Goal: Task Accomplishment & Management: Manage account settings

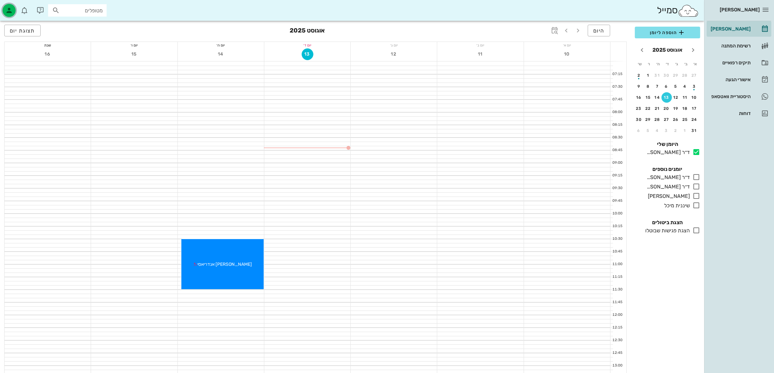
click at [13, 8] on div "button" at bounding box center [9, 10] width 13 height 13
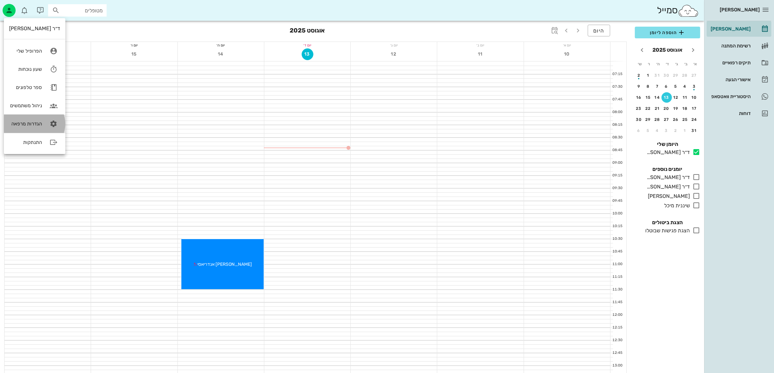
click at [20, 123] on div "הגדרות מרפאה" at bounding box center [25, 124] width 33 height 6
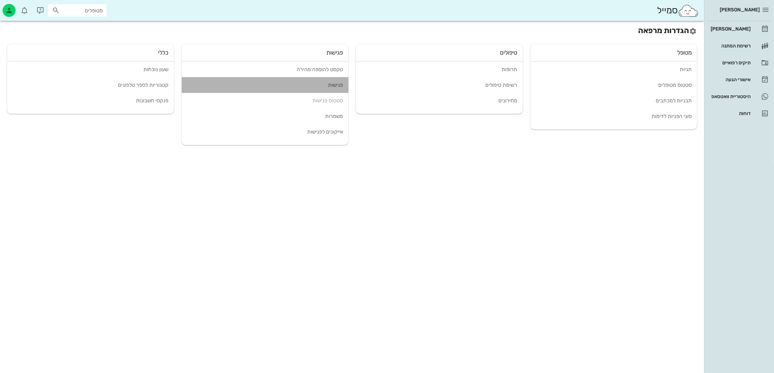
click at [338, 85] on div "פגישות" at bounding box center [265, 85] width 156 height 6
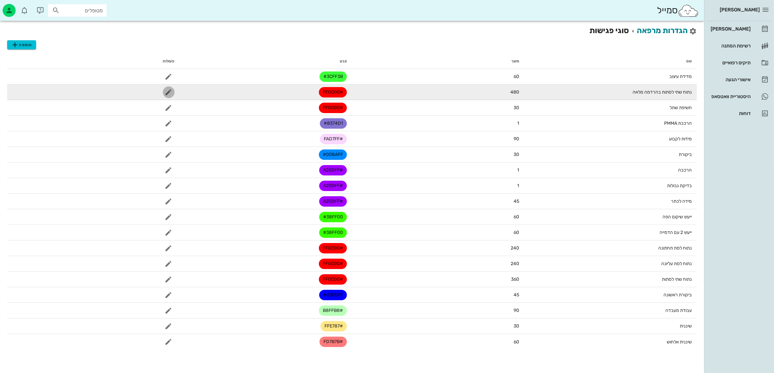
click at [170, 92] on icon "button" at bounding box center [169, 92] width 8 height 8
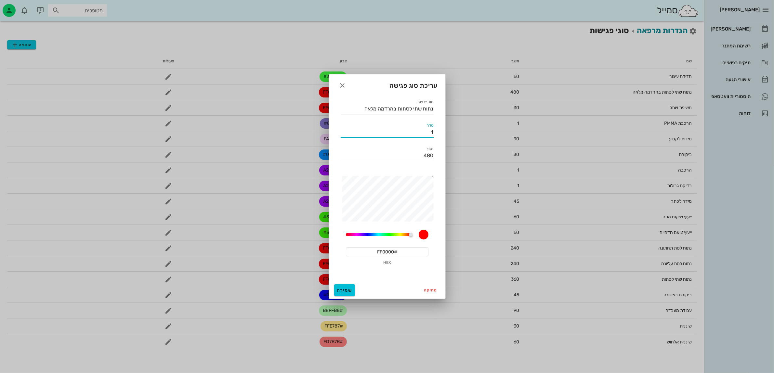
click at [425, 132] on input "1" at bounding box center [387, 132] width 93 height 10
type input "0"
click at [347, 289] on span "שמירה" at bounding box center [345, 291] width 16 height 6
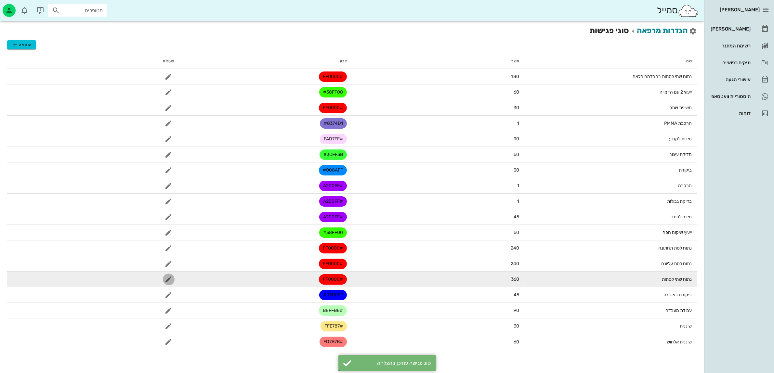
click at [165, 279] on icon "button" at bounding box center [169, 280] width 8 height 8
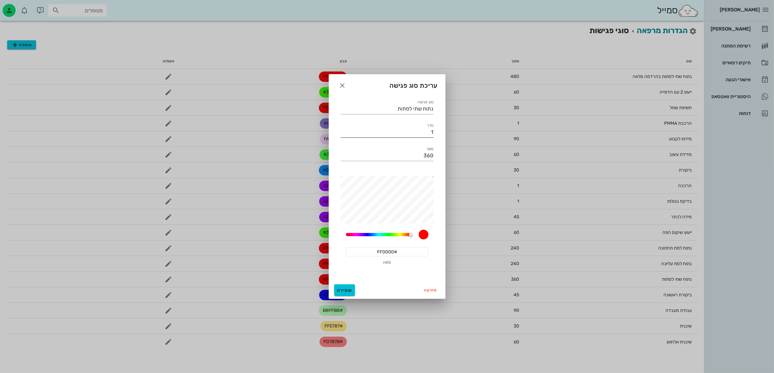
click at [420, 132] on input "1" at bounding box center [387, 132] width 93 height 10
click at [340, 288] on span "שמירה" at bounding box center [345, 291] width 16 height 6
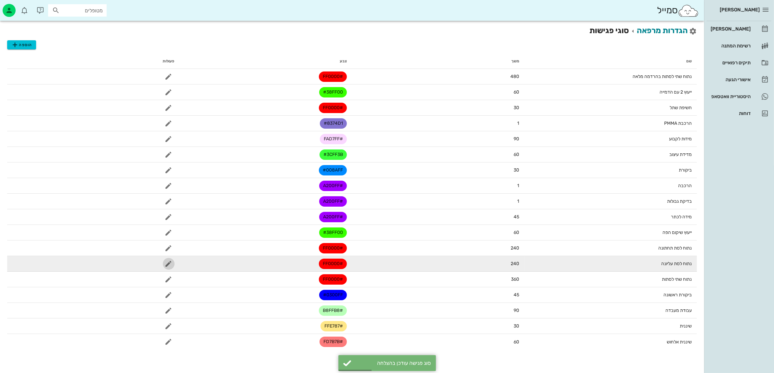
click at [166, 265] on icon "button" at bounding box center [169, 264] width 8 height 8
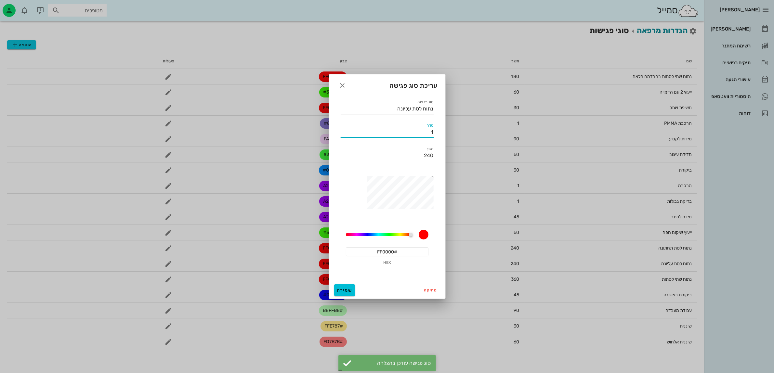
click at [430, 132] on input "1" at bounding box center [387, 132] width 93 height 10
type input "2"
click at [340, 290] on span "שמירה" at bounding box center [345, 291] width 16 height 6
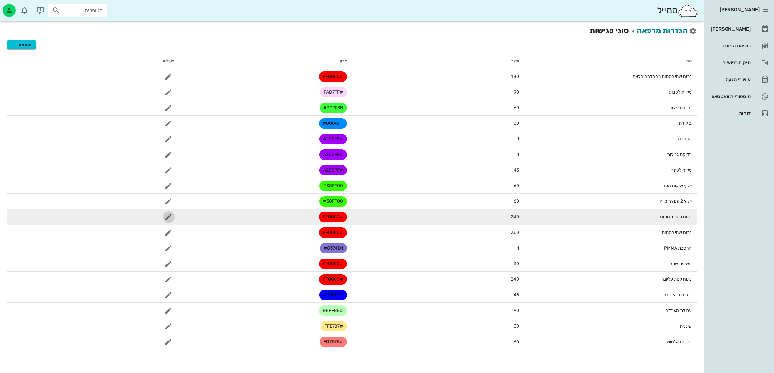
click at [166, 215] on icon "button" at bounding box center [169, 217] width 8 height 8
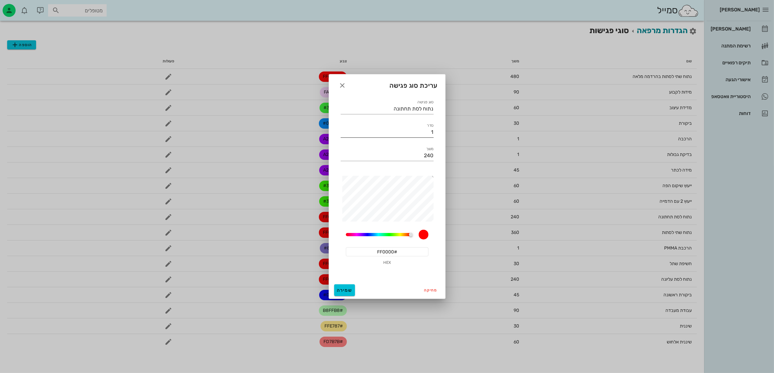
click at [423, 131] on input "1" at bounding box center [387, 132] width 93 height 10
type input "3"
click at [341, 284] on button "שמירה" at bounding box center [344, 290] width 21 height 12
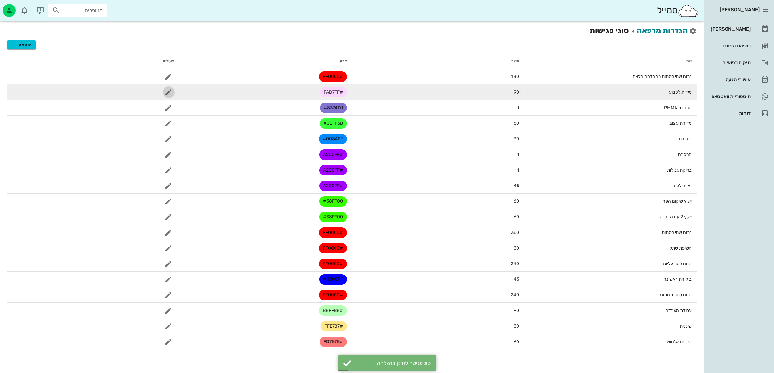
click at [172, 90] on icon "button" at bounding box center [169, 92] width 8 height 8
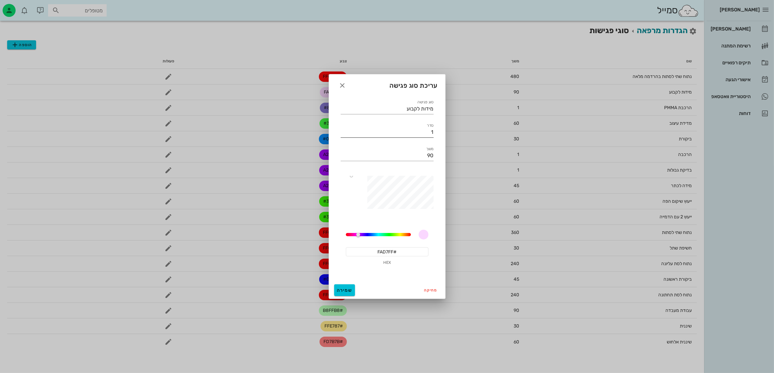
click at [391, 128] on input "1" at bounding box center [387, 132] width 93 height 10
type input "4"
click at [343, 85] on icon "button" at bounding box center [343, 86] width 8 height 8
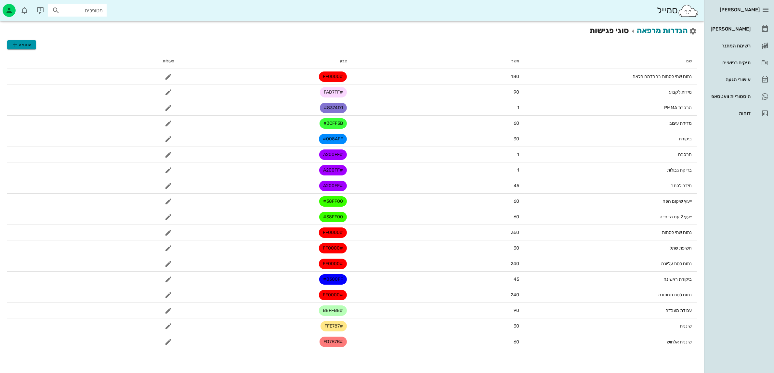
click at [22, 43] on span "הוספה" at bounding box center [21, 45] width 21 height 8
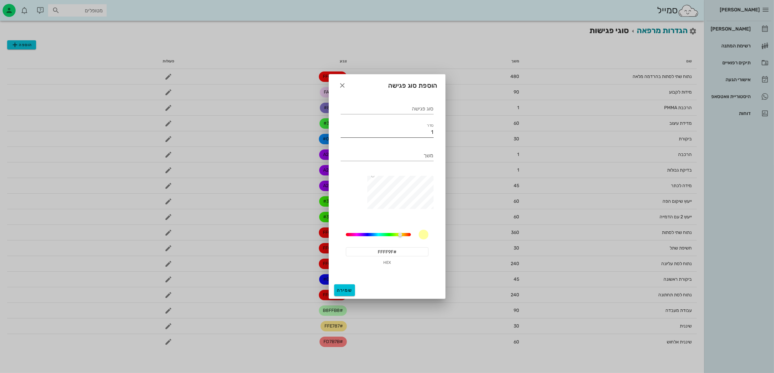
click at [420, 132] on input "1" at bounding box center [387, 132] width 93 height 10
click at [420, 131] on input "1" at bounding box center [387, 132] width 93 height 10
type input "4"
click at [415, 109] on input "סוג פגישה" at bounding box center [387, 109] width 93 height 10
type input "v"
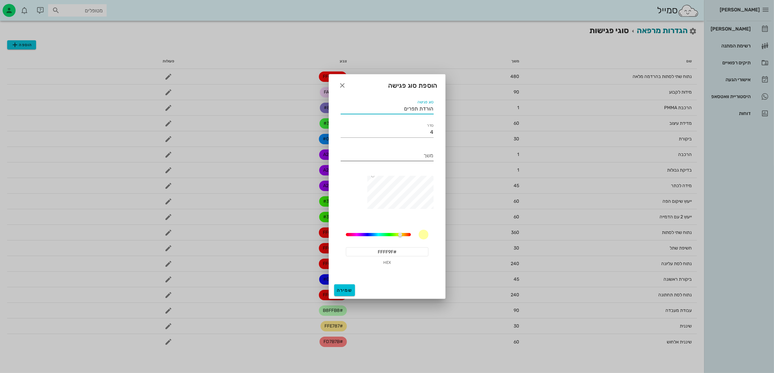
type input "הורדת תפרים"
click at [418, 152] on input "משך" at bounding box center [387, 156] width 93 height 10
type input "30"
drag, startPoint x: 351, startPoint y: 80, endPoint x: 426, endPoint y: 147, distance: 99.9
click at [426, 147] on div "הוספת סוג פגישה סוג פגישה הורדת תפרים סדר 4 משך 30 60 #FFFF9F HEX שמירה" at bounding box center [387, 186] width 117 height 225
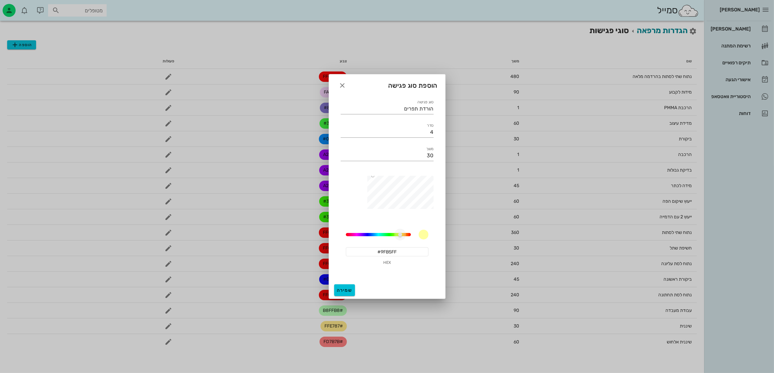
click at [370, 235] on div "60" at bounding box center [378, 234] width 65 height 3
type input "#0A41F9"
click at [342, 293] on span "שמירה" at bounding box center [345, 291] width 16 height 6
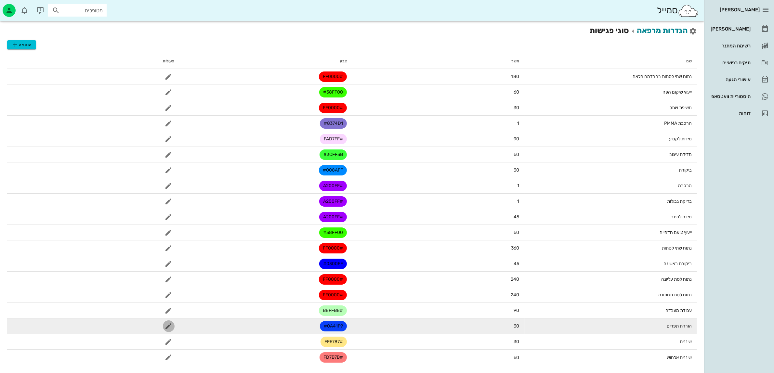
click at [165, 324] on icon "button" at bounding box center [169, 326] width 8 height 8
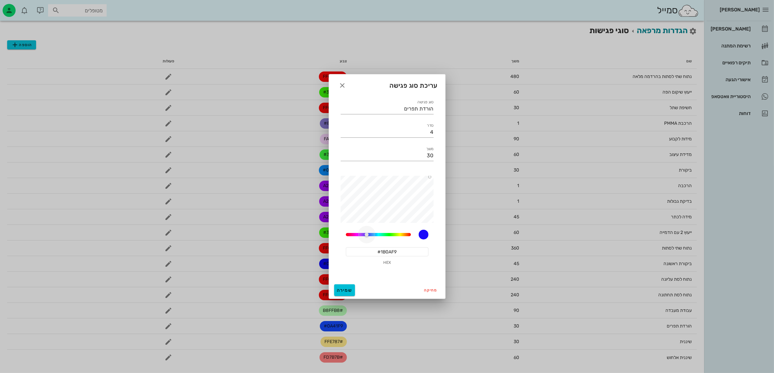
click at [366, 233] on div at bounding box center [367, 235] width 4 height 4
click at [427, 194] on div at bounding box center [385, 200] width 98 height 49
drag, startPoint x: 411, startPoint y: 252, endPoint x: 381, endPoint y: 249, distance: 30.1
click at [381, 249] on input "#160BA0" at bounding box center [387, 251] width 83 height 9
type input "#300FF0"
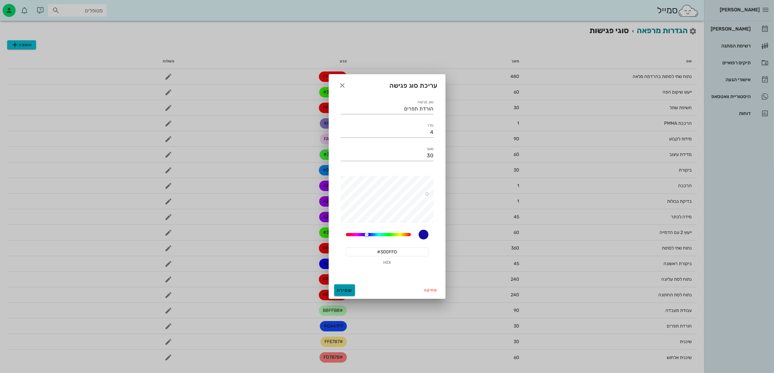
click at [345, 289] on span "שמירה" at bounding box center [345, 291] width 16 height 6
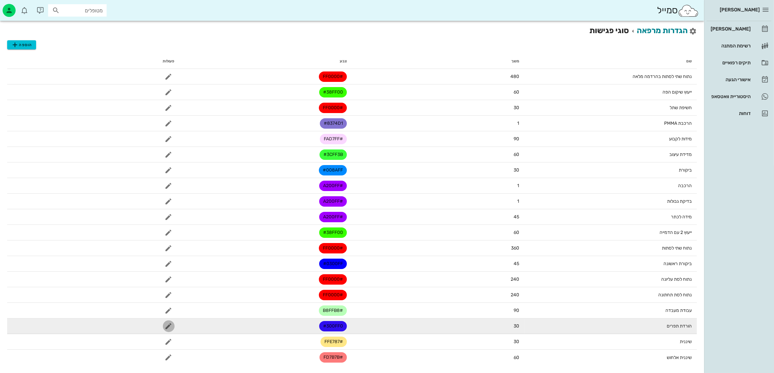
click at [168, 327] on icon "button" at bounding box center [169, 326] width 8 height 8
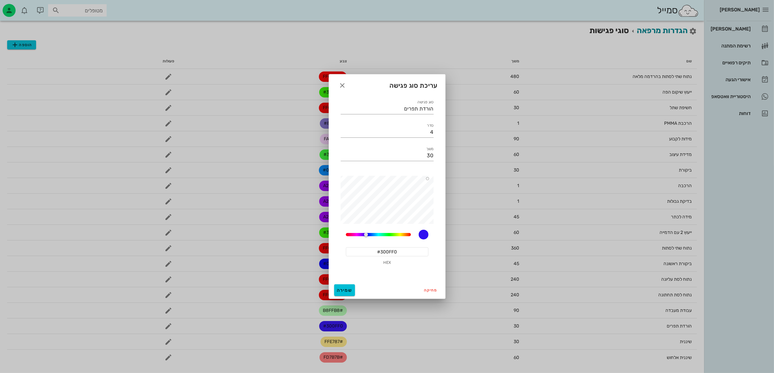
click at [379, 251] on input "#300FF0" at bounding box center [387, 251] width 83 height 9
drag, startPoint x: 399, startPoint y: 251, endPoint x: 393, endPoint y: 250, distance: 6.7
click at [393, 250] on input "#300FF0" at bounding box center [387, 251] width 83 height 9
click at [380, 250] on input "#300FF" at bounding box center [387, 251] width 83 height 9
type input "#0300FF"
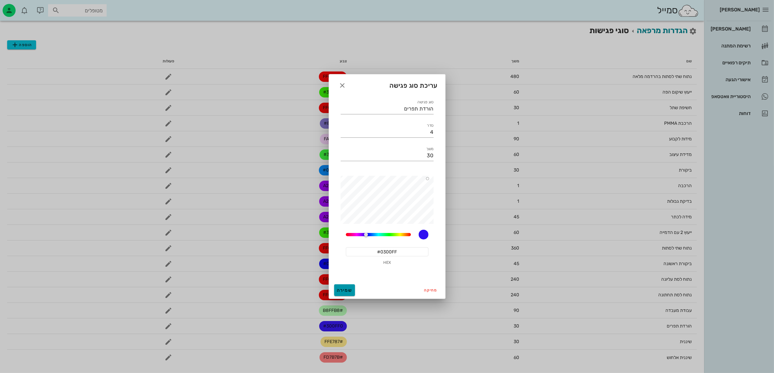
click at [346, 292] on span "שמירה" at bounding box center [345, 291] width 16 height 6
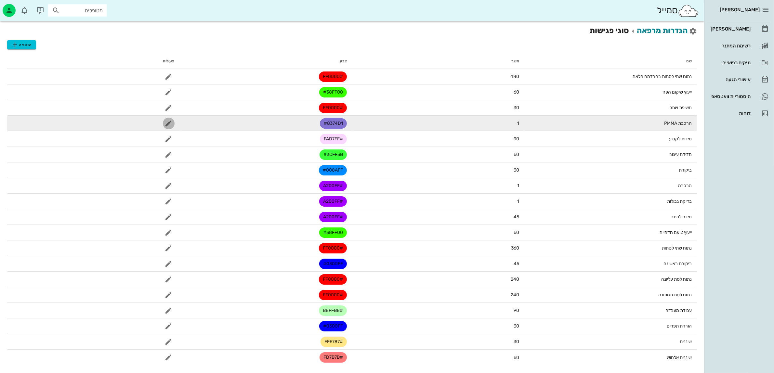
click at [166, 125] on icon "button" at bounding box center [169, 124] width 8 height 8
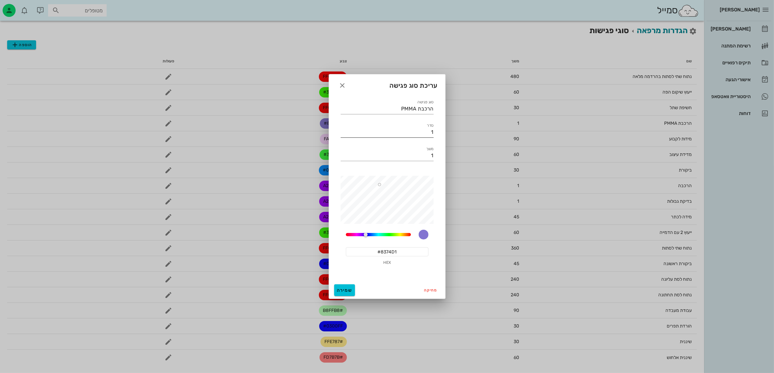
click at [431, 128] on div "סדר 1" at bounding box center [387, 132] width 93 height 10
click at [431, 128] on label "סדר" at bounding box center [430, 125] width 7 height 5
click at [431, 128] on input "1" at bounding box center [387, 132] width 93 height 10
click at [432, 134] on input "1" at bounding box center [387, 132] width 93 height 10
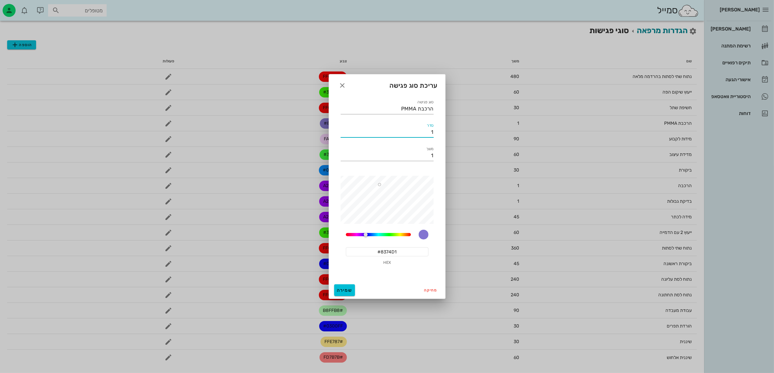
type input "5"
click at [348, 201] on div at bounding box center [385, 200] width 98 height 49
drag, startPoint x: 356, startPoint y: 234, endPoint x: 359, endPoint y: 236, distance: 3.3
click at [357, 234] on div "249.6774193548387" at bounding box center [378, 234] width 65 height 3
type input "#BA00B9"
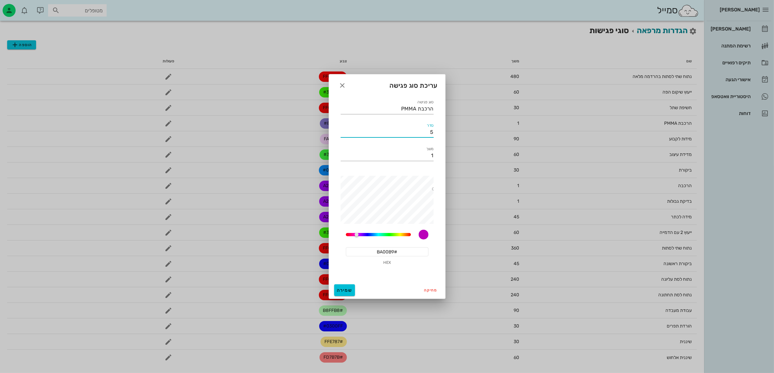
drag, startPoint x: 348, startPoint y: 200, endPoint x: 440, endPoint y: 189, distance: 92.3
click at [440, 189] on div "סוג פגישה הרכבת PMMA סדר 5 משך 1 249.6774193548387 #BA00B9 HEX" at bounding box center [387, 188] width 116 height 187
type input "5"
click at [418, 201] on div "249.6774193548387 #BA00B9 HEX" at bounding box center [387, 223] width 101 height 103
type input "#FF57FE"
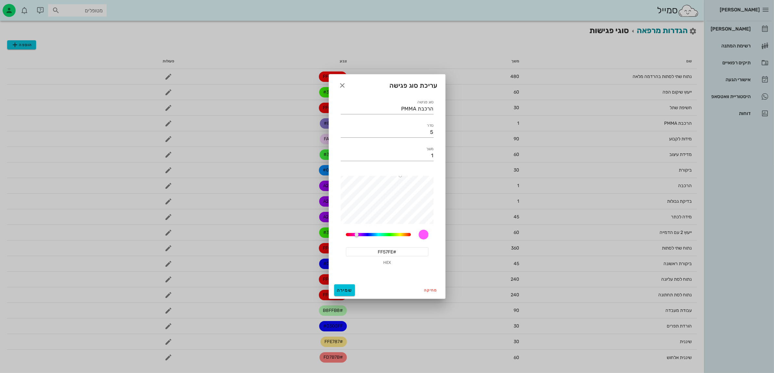
drag, startPoint x: 433, startPoint y: 190, endPoint x: 400, endPoint y: 173, distance: 37.2
click at [400, 173] on div "249.6774193548387 #FF57FE HEX" at bounding box center [387, 223] width 101 height 103
click at [351, 289] on span "שמירה" at bounding box center [345, 291] width 16 height 6
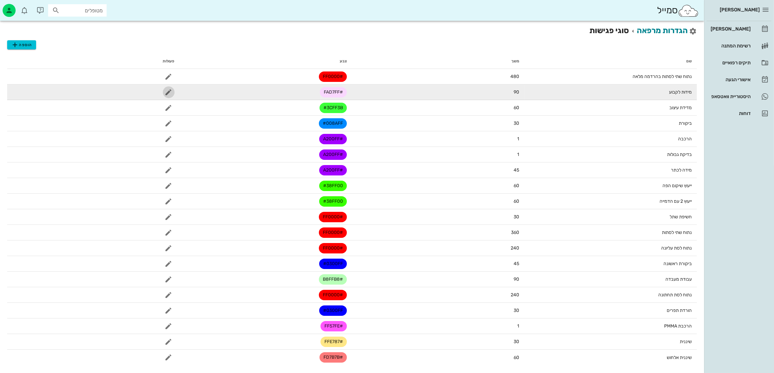
click at [169, 95] on icon "button" at bounding box center [169, 92] width 8 height 8
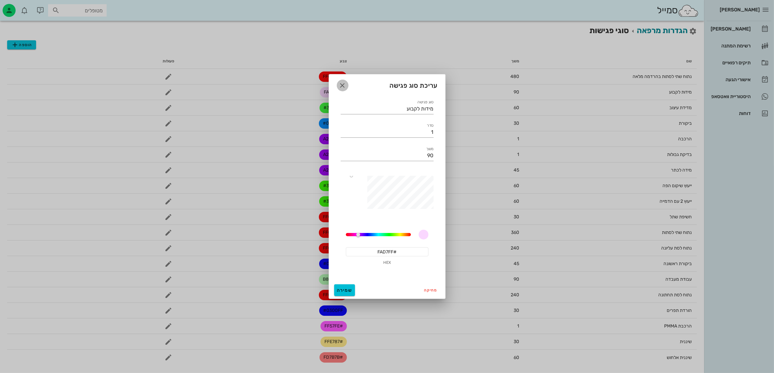
click at [341, 86] on icon "button" at bounding box center [343, 86] width 8 height 8
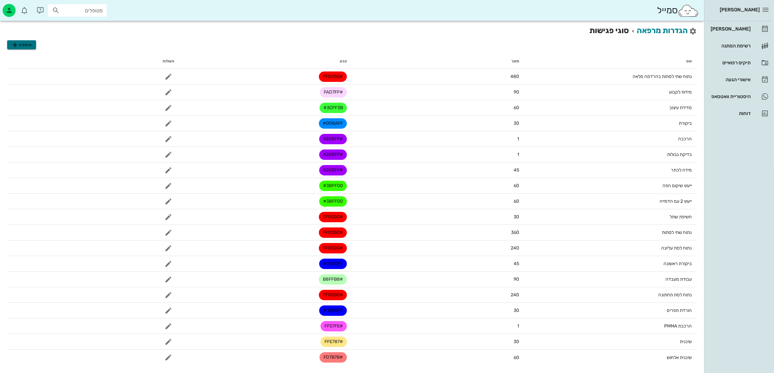
click at [25, 40] on button "הוספה" at bounding box center [21, 44] width 29 height 9
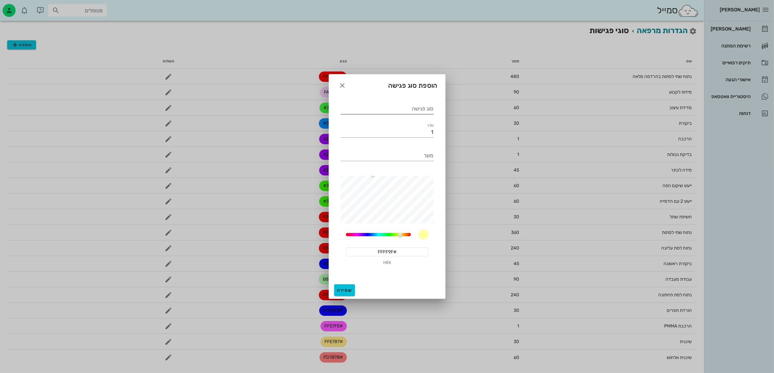
click at [422, 111] on input "סוג פגישה" at bounding box center [387, 109] width 93 height 10
type input "c"
type input "ביקורת לאחר PMMA"
click at [427, 137] on input "1" at bounding box center [387, 132] width 93 height 10
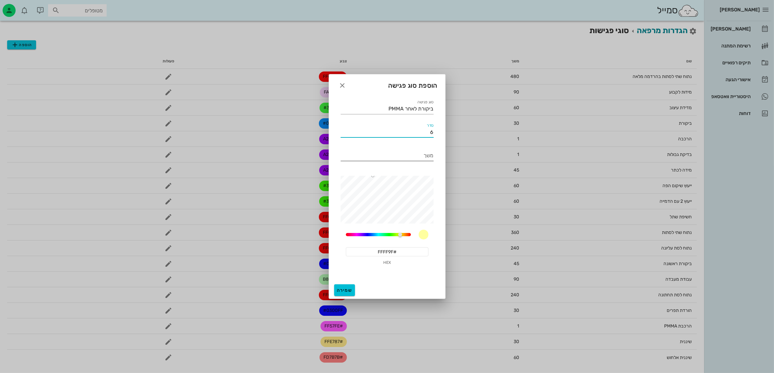
type input "6"
click at [424, 159] on input "משך" at bounding box center [387, 156] width 93 height 10
click at [429, 154] on input "30" at bounding box center [387, 156] width 93 height 10
click at [429, 153] on input "30" at bounding box center [387, 156] width 93 height 10
type input "60"
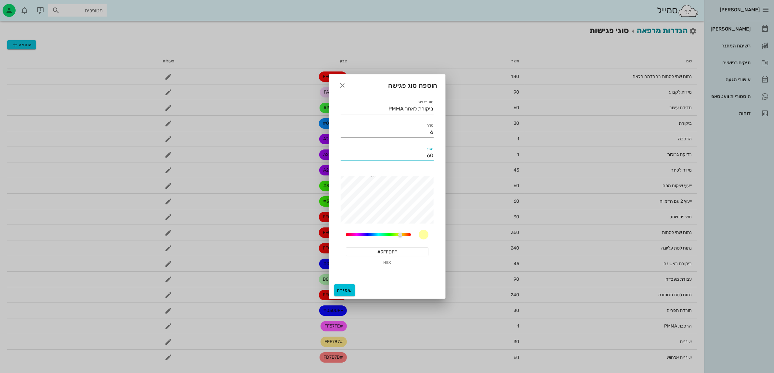
click at [378, 233] on div "60" at bounding box center [378, 234] width 65 height 3
type input "#9FB2FF"
click at [370, 235] on div "60" at bounding box center [378, 234] width 65 height 3
click at [431, 155] on input "60" at bounding box center [387, 156] width 93 height 10
type input "60"
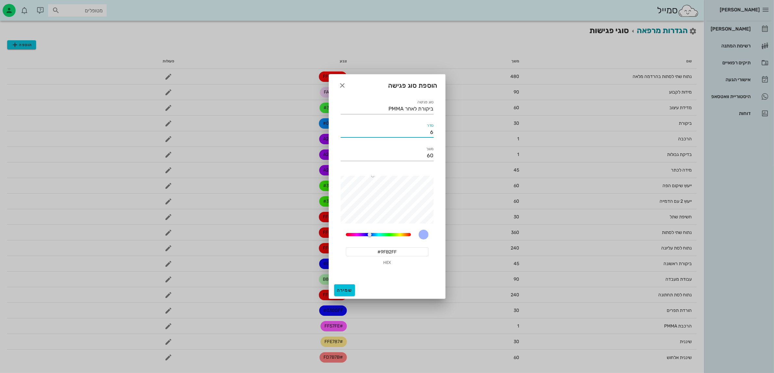
click at [429, 130] on input "6" at bounding box center [387, 132] width 93 height 10
type input "0"
type input "#0300FF"
click at [413, 252] on input "#9FB2FF" at bounding box center [387, 251] width 83 height 9
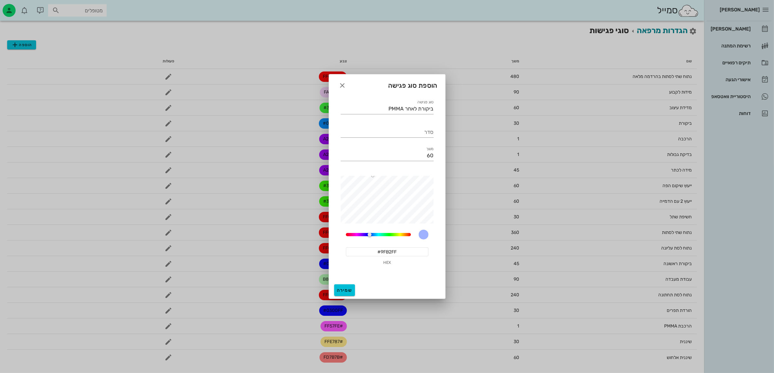
drag, startPoint x: 412, startPoint y: 252, endPoint x: 362, endPoint y: 251, distance: 50.4
click at [362, 251] on input "#9FB2FF" at bounding box center [387, 251] width 83 height 9
paste input "0300"
type input "#0300FF"
click at [425, 131] on input "סדר" at bounding box center [387, 132] width 93 height 10
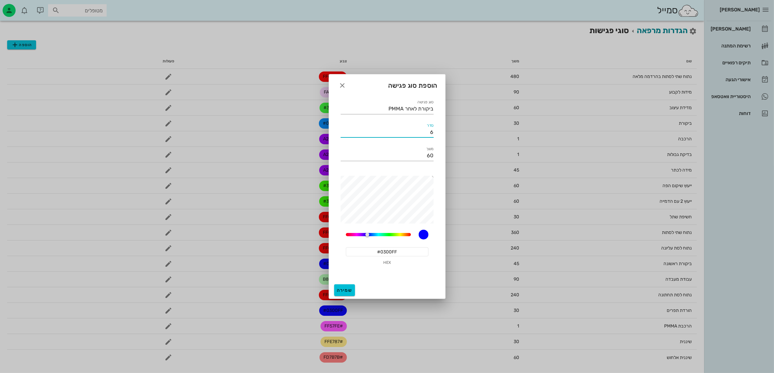
type input "6"
click at [342, 283] on div "שמירה" at bounding box center [387, 290] width 116 height 17
click at [344, 286] on button "שמירה" at bounding box center [344, 290] width 21 height 12
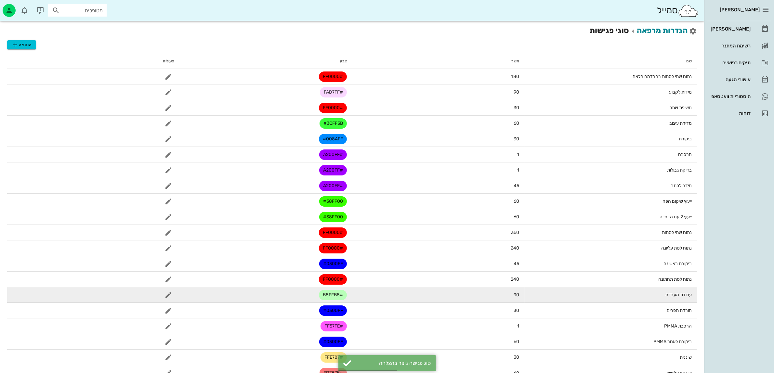
scroll to position [15, 0]
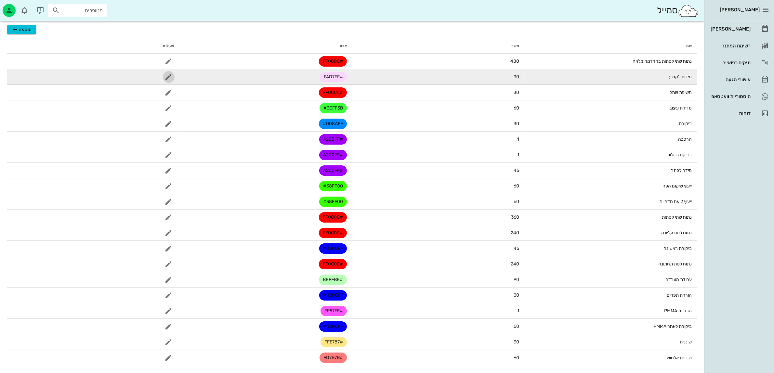
click at [167, 75] on icon "button" at bounding box center [169, 77] width 8 height 8
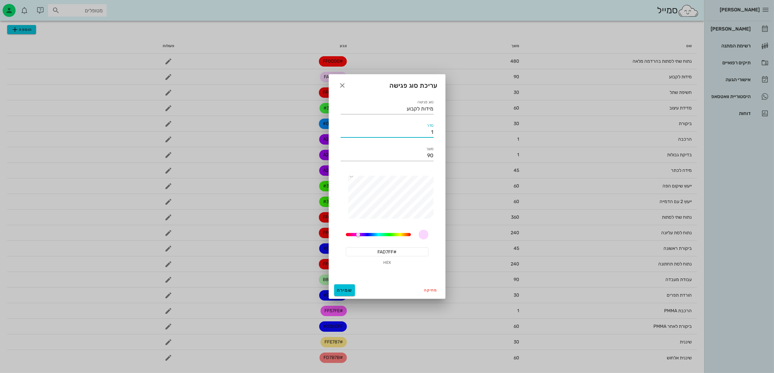
click at [432, 132] on input "1" at bounding box center [387, 132] width 93 height 10
type input "7"
click at [334, 293] on div "מחיקה שמירה" at bounding box center [387, 290] width 116 height 17
click at [343, 292] on span "שמירה" at bounding box center [345, 291] width 16 height 6
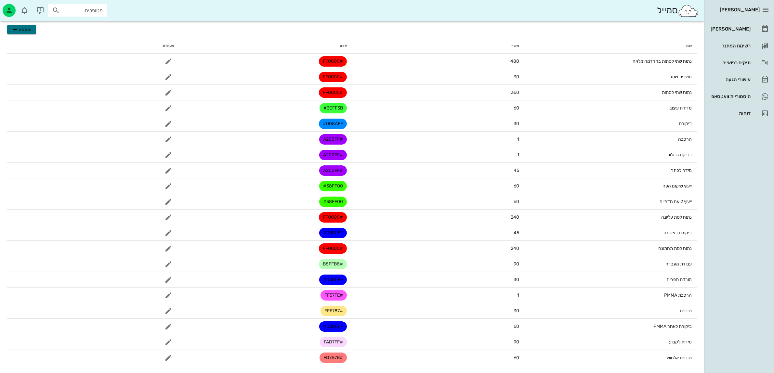
click at [18, 31] on icon "button" at bounding box center [15, 30] width 8 height 8
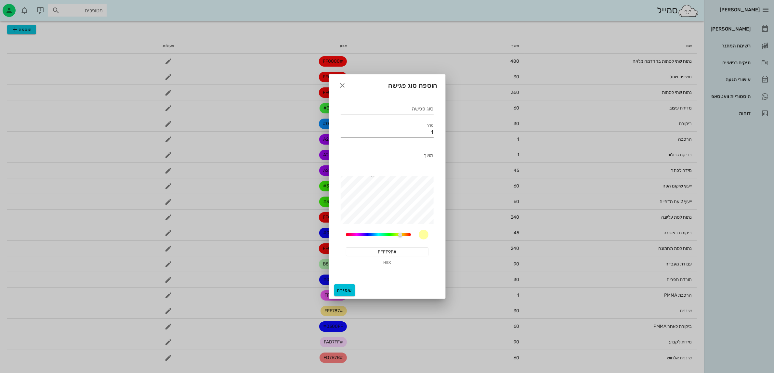
click at [409, 111] on input "סוג פגישה" at bounding box center [387, 109] width 93 height 10
click at [402, 105] on input "ביקורת לפני PMMA" at bounding box center [387, 109] width 93 height 10
type input "ביקורת לפני מידות לקבוע"
click at [391, 158] on input "משך" at bounding box center [387, 156] width 93 height 10
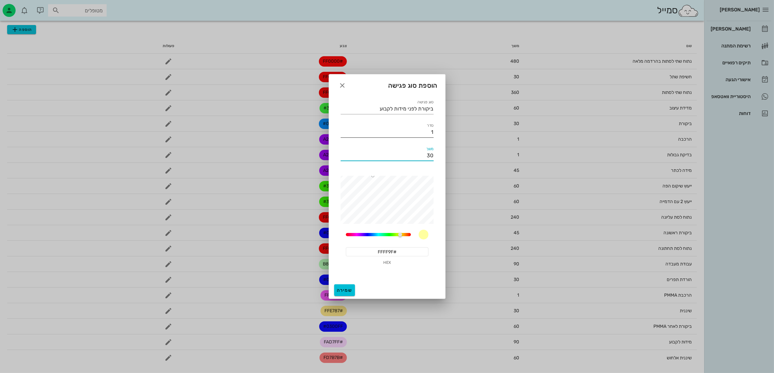
type input "30"
click at [428, 130] on input "1" at bounding box center [387, 132] width 93 height 10
type input "7"
click at [395, 254] on input "#FFFF9F" at bounding box center [387, 251] width 83 height 9
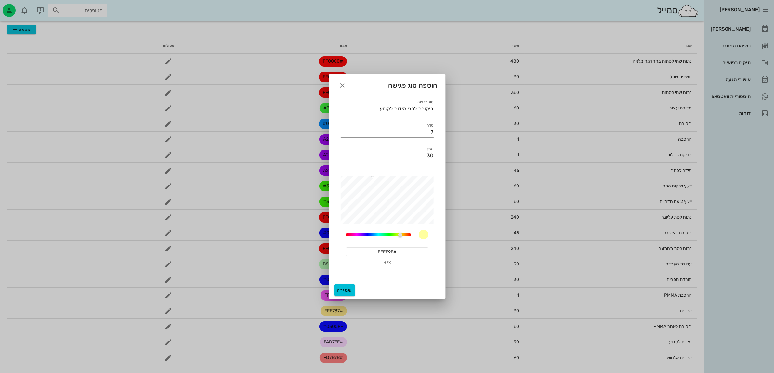
drag, startPoint x: 399, startPoint y: 254, endPoint x: 362, endPoint y: 253, distance: 36.8
click at [362, 253] on input "#FFFF9F" at bounding box center [387, 251] width 83 height 9
paste input "0300F"
type input "#0300FF"
click at [342, 287] on button "שמירה" at bounding box center [344, 290] width 21 height 12
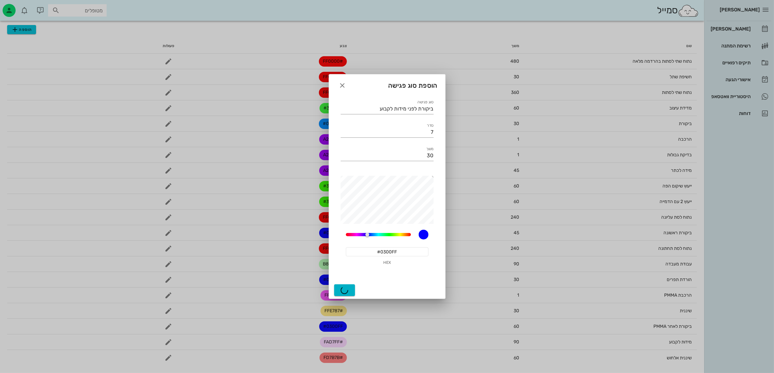
scroll to position [0, 0]
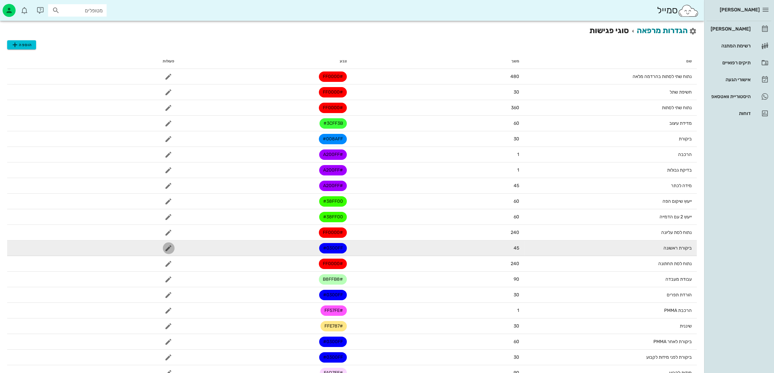
click at [167, 245] on icon "button" at bounding box center [169, 248] width 8 height 8
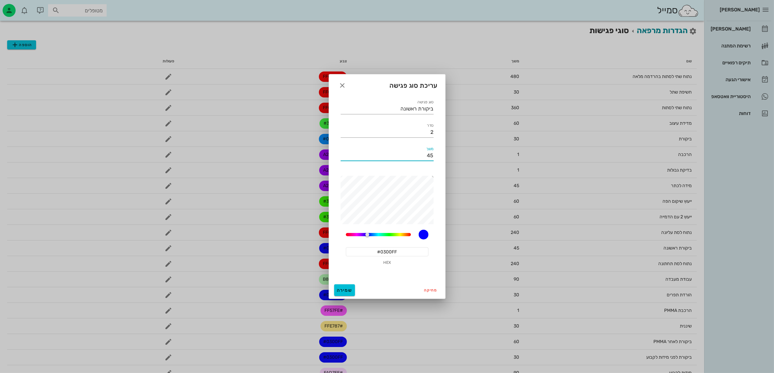
click at [419, 160] on input "45" at bounding box center [387, 156] width 93 height 10
type input "60"
click at [422, 129] on input "2" at bounding box center [387, 132] width 93 height 10
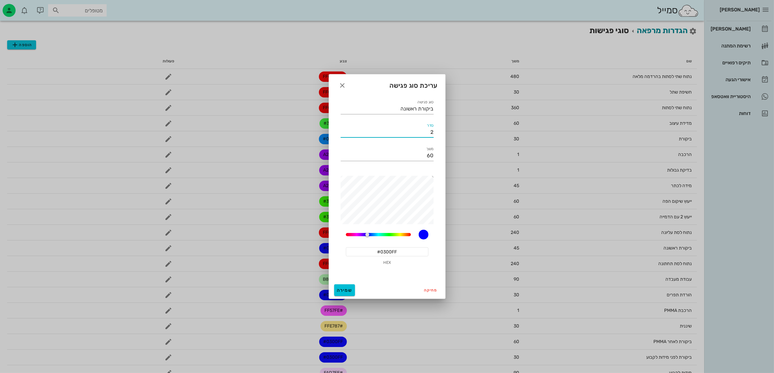
click at [433, 132] on div "סדר 2" at bounding box center [387, 129] width 101 height 23
click at [429, 130] on input "2" at bounding box center [387, 132] width 93 height 10
type input "4"
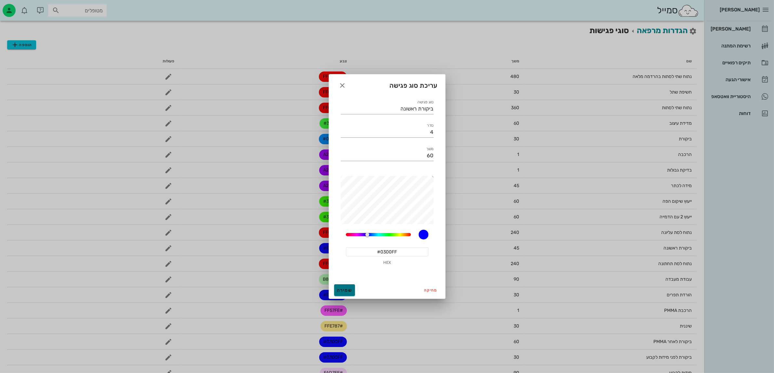
click at [353, 290] on button "שמירה" at bounding box center [344, 290] width 21 height 12
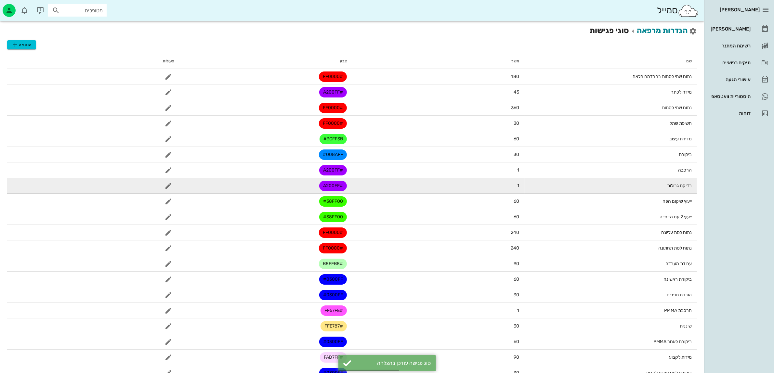
scroll to position [31, 0]
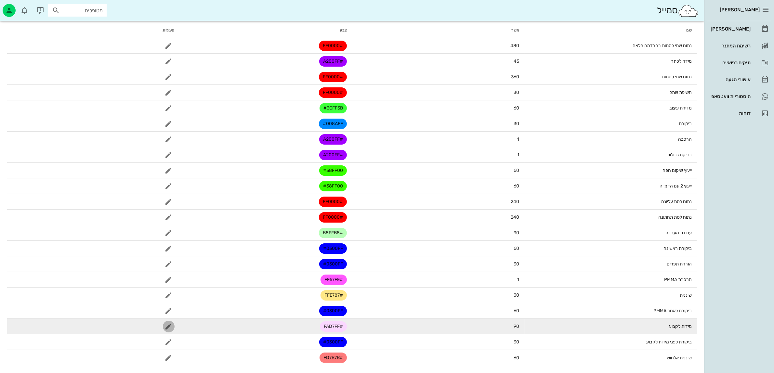
click at [170, 330] on button "button" at bounding box center [169, 327] width 12 height 12
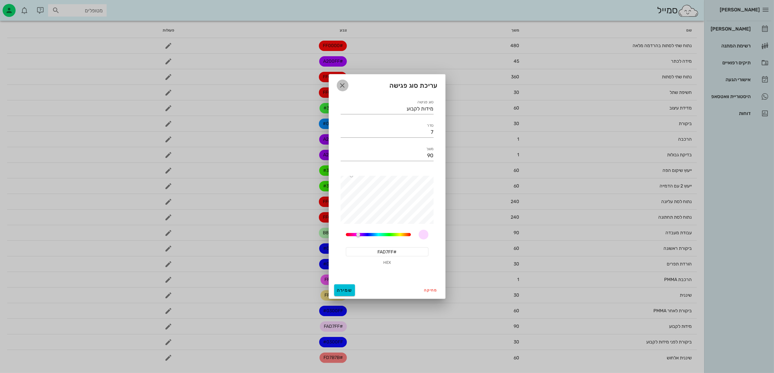
click at [343, 81] on button "button" at bounding box center [343, 86] width 12 height 12
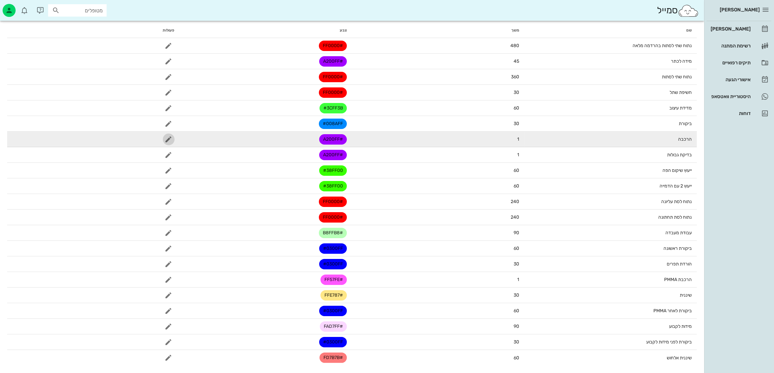
click at [173, 136] on span "button" at bounding box center [169, 140] width 12 height 8
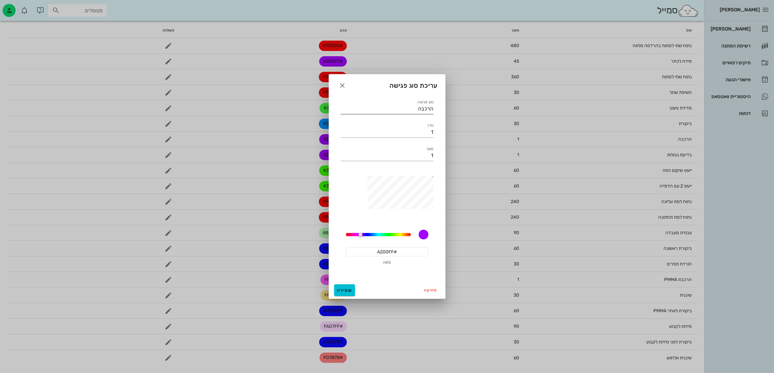
click at [388, 108] on input "הרכבה" at bounding box center [387, 109] width 93 height 10
type input "הרכבה קבוע"
click at [421, 133] on input "1" at bounding box center [387, 132] width 93 height 10
type input "8"
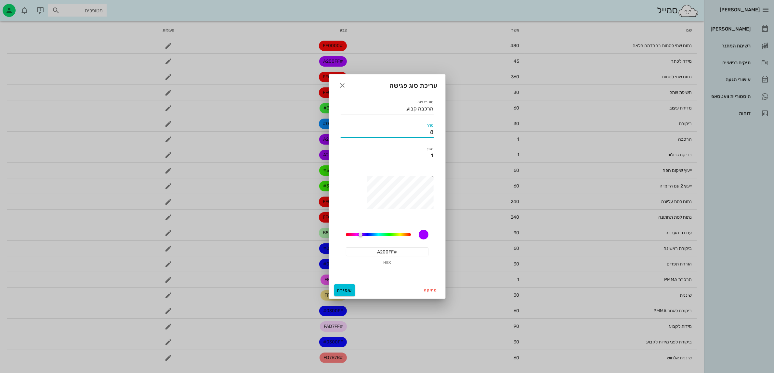
click at [423, 153] on input "1" at bounding box center [387, 156] width 93 height 10
type input "90"
click at [415, 107] on input "הרכבה קבוע" at bounding box center [387, 109] width 93 height 10
click at [418, 111] on input "הרכבה קבוע" at bounding box center [387, 109] width 93 height 10
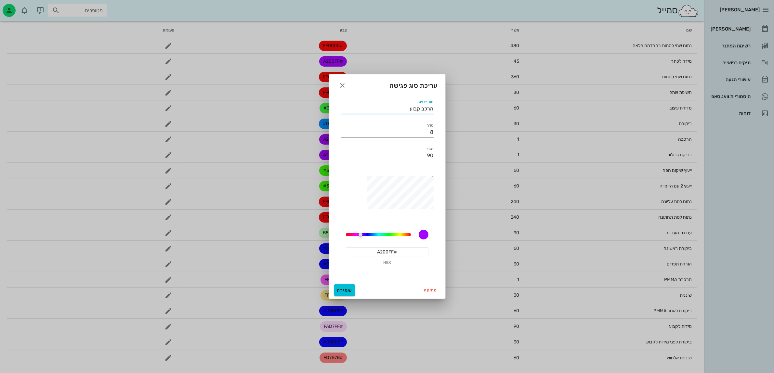
type input "הרכבת קבוע"
click at [401, 108] on input "הרכבת קבוע" at bounding box center [387, 109] width 93 height 10
click at [337, 207] on div "278.1176470588235 #656465 HEX" at bounding box center [387, 223] width 101 height 103
type input "#5C5B5C"
type input "הרכבת קבוע"
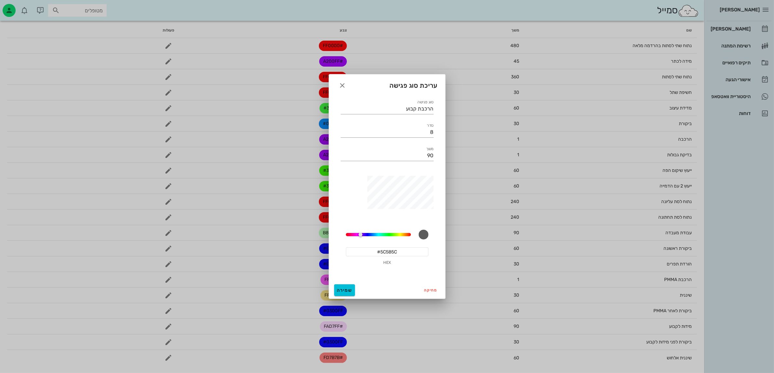
click at [348, 232] on div "278.1176470588235" at bounding box center [387, 235] width 83 height 10
click at [359, 233] on div at bounding box center [361, 235] width 4 height 4
drag, startPoint x: 365, startPoint y: 233, endPoint x: 375, endPoint y: 238, distance: 11.2
click at [375, 237] on div at bounding box center [375, 235] width 4 height 4
click at [403, 198] on div at bounding box center [385, 200] width 98 height 49
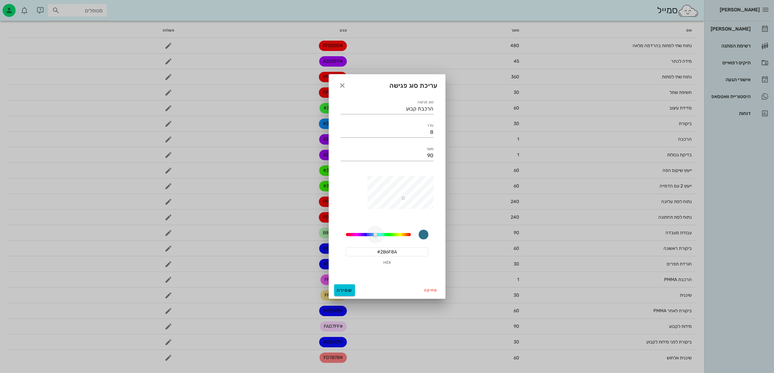
click at [377, 233] on div at bounding box center [375, 235] width 4 height 4
click at [384, 233] on div "278.1176470588235" at bounding box center [378, 234] width 65 height 3
drag, startPoint x: 384, startPoint y: 233, endPoint x: 379, endPoint y: 233, distance: 4.6
click at [379, 233] on div at bounding box center [379, 235] width 4 height 4
drag, startPoint x: 402, startPoint y: 196, endPoint x: 402, endPoint y: 239, distance: 42.9
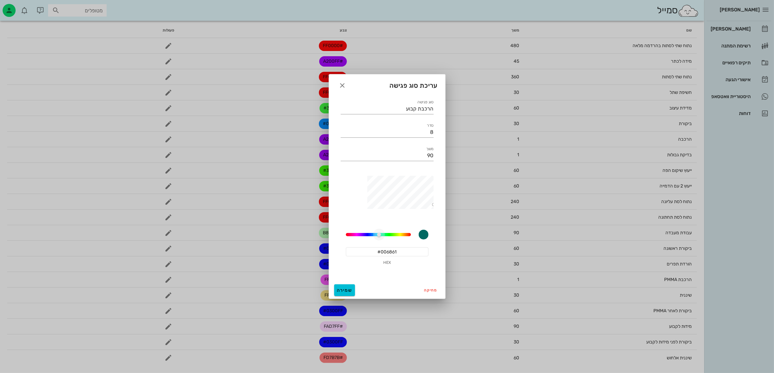
click at [442, 207] on div "סוג פגישה הרכבת קבוע סדר 8 משך 90 278.1176470588235 #006861 HEX" at bounding box center [387, 188] width 116 height 187
drag, startPoint x: 379, startPoint y: 236, endPoint x: 384, endPoint y: 237, distance: 4.7
click at [384, 237] on div at bounding box center [384, 235] width 4 height 4
type input "#3A005E"
drag, startPoint x: 379, startPoint y: 232, endPoint x: 357, endPoint y: 235, distance: 22.9
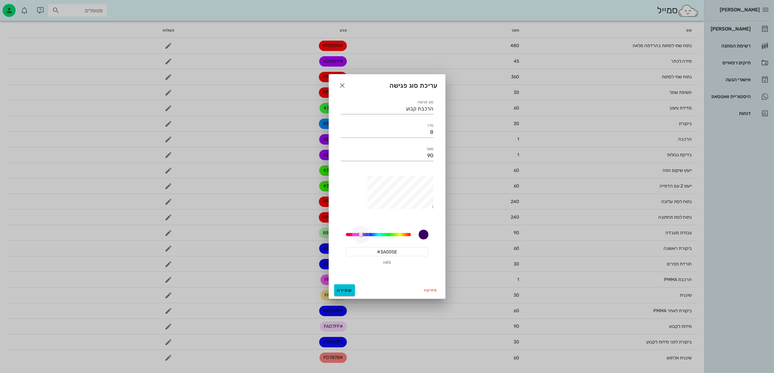
click at [359, 235] on div at bounding box center [361, 235] width 4 height 4
click at [339, 288] on span "שמירה" at bounding box center [345, 291] width 16 height 6
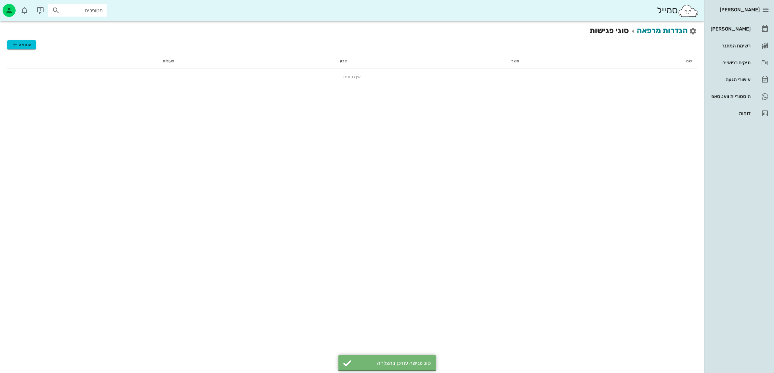
scroll to position [0, 0]
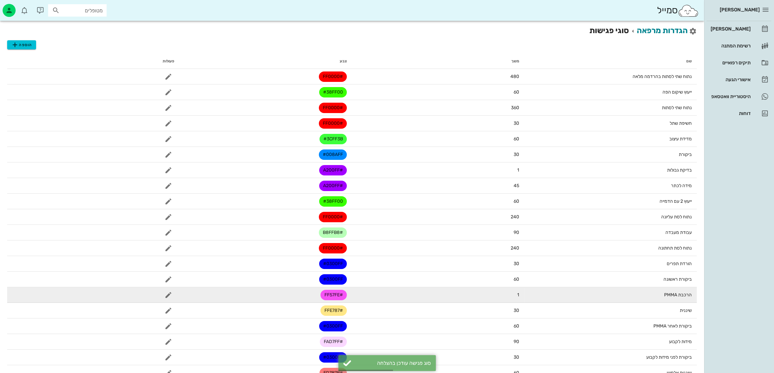
click at [332, 295] on span "#FF57FE" at bounding box center [333, 295] width 19 height 10
click at [169, 295] on icon "button" at bounding box center [169, 295] width 8 height 8
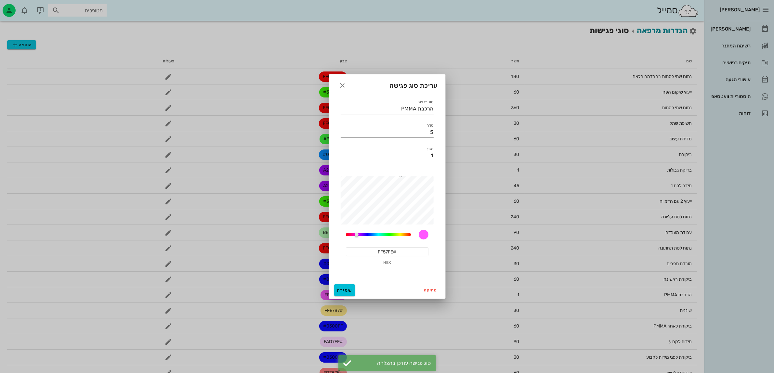
click at [379, 251] on input "#FF57FE" at bounding box center [387, 251] width 83 height 9
click at [389, 255] on input "#FF57FE" at bounding box center [387, 251] width 83 height 9
drag, startPoint x: 403, startPoint y: 252, endPoint x: 372, endPoint y: 249, distance: 31.3
click at [372, 249] on input "#FF57FE" at bounding box center [387, 251] width 83 height 9
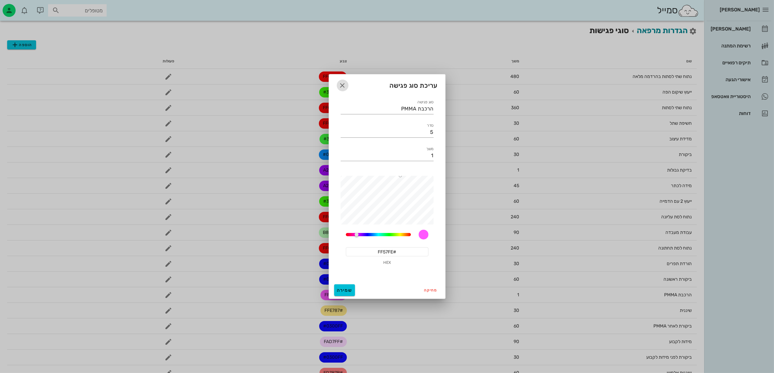
click at [341, 88] on icon "button" at bounding box center [343, 86] width 8 height 8
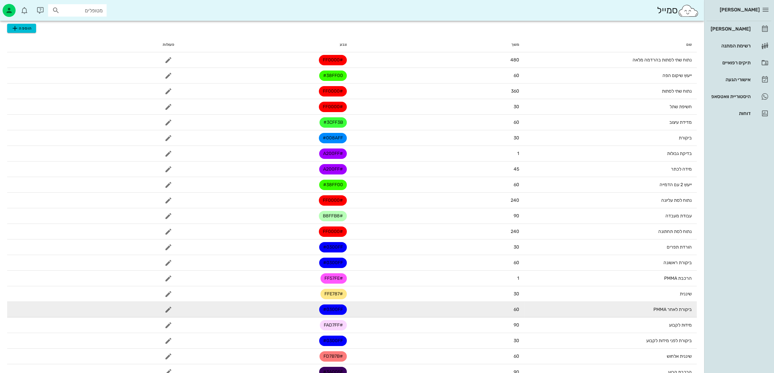
scroll to position [31, 0]
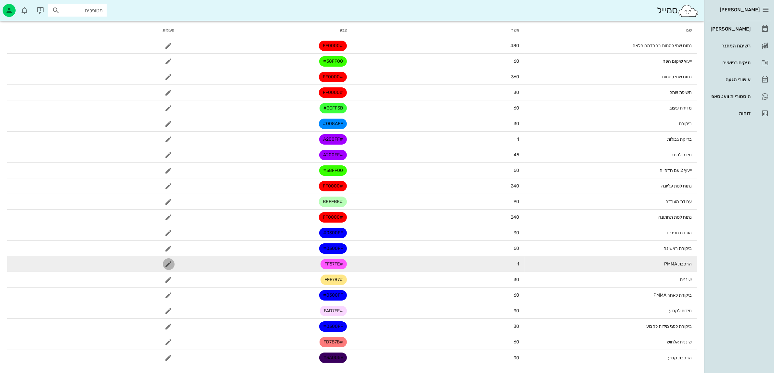
click at [166, 262] on icon "button" at bounding box center [169, 264] width 8 height 8
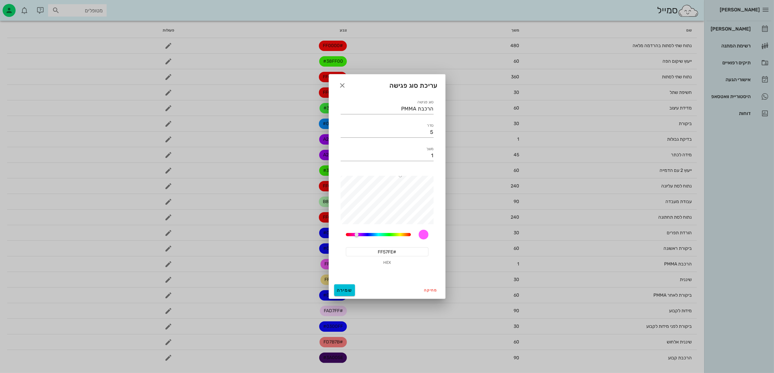
click at [394, 251] on input "#FF57FE" at bounding box center [387, 251] width 83 height 9
click at [342, 84] on icon "button" at bounding box center [343, 86] width 8 height 8
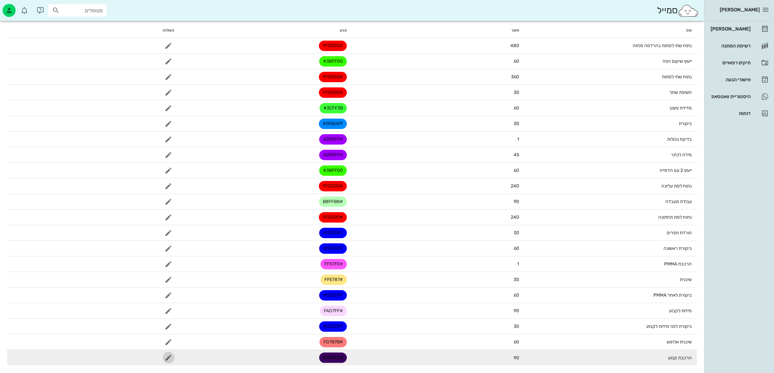
click at [168, 358] on icon "button" at bounding box center [169, 358] width 8 height 8
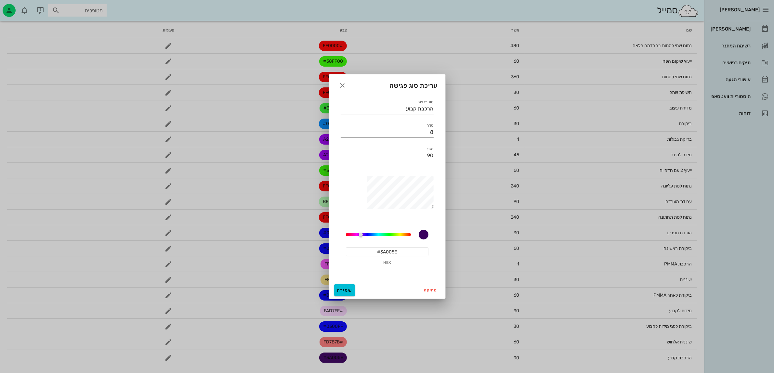
click at [382, 254] on input "#3A005E" at bounding box center [387, 251] width 83 height 9
paste input "FF57F"
type input "#FF57FE"
click at [340, 292] on span "שמירה" at bounding box center [345, 291] width 16 height 6
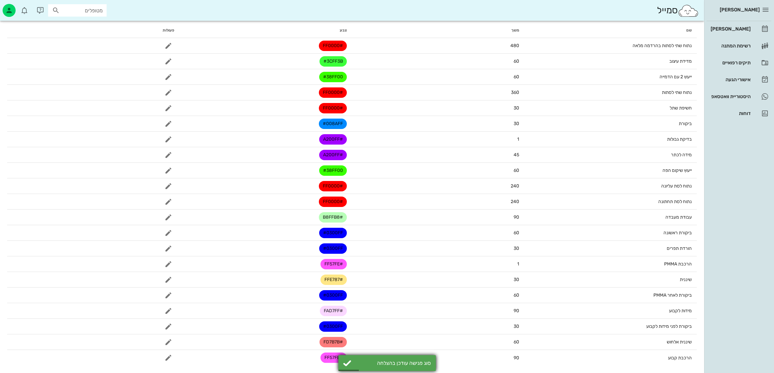
click at [347, 366] on div "סוג פגישה עודכן בהצלחה" at bounding box center [387, 363] width 98 height 16
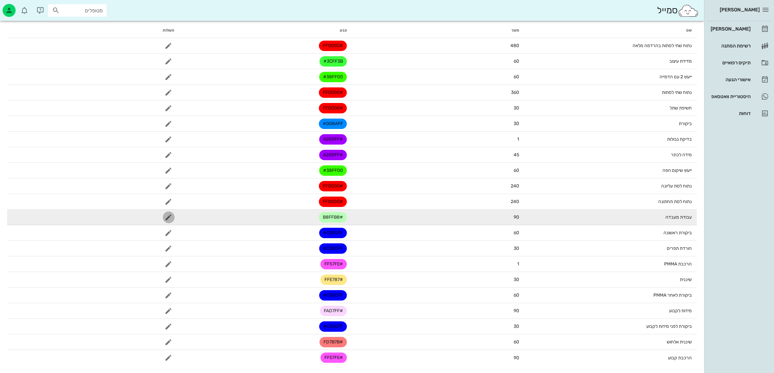
click at [168, 215] on icon "button" at bounding box center [169, 218] width 8 height 8
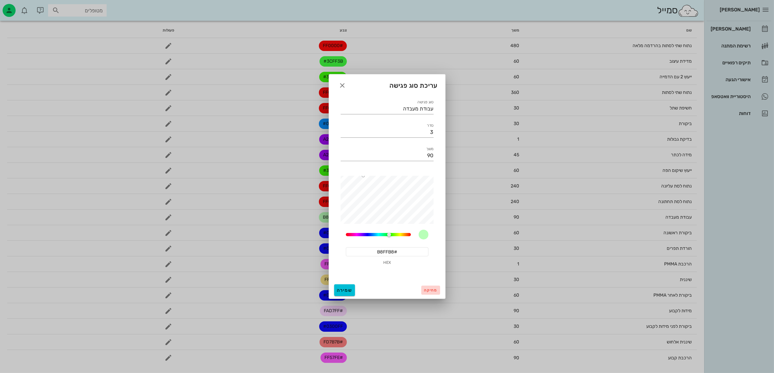
click at [431, 291] on span "מחיקה" at bounding box center [430, 290] width 13 height 5
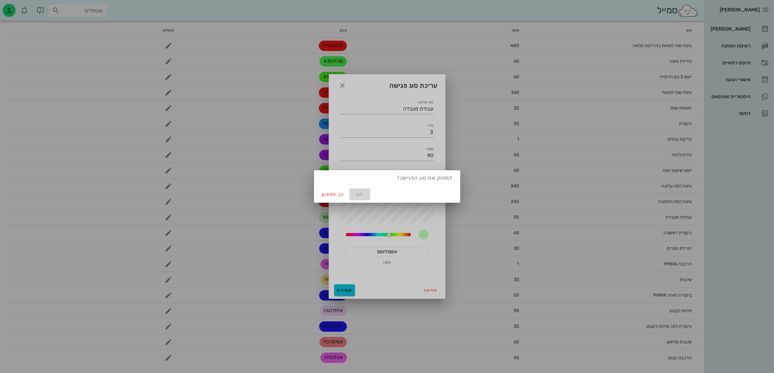
click at [354, 190] on button "לא" at bounding box center [359, 195] width 21 height 12
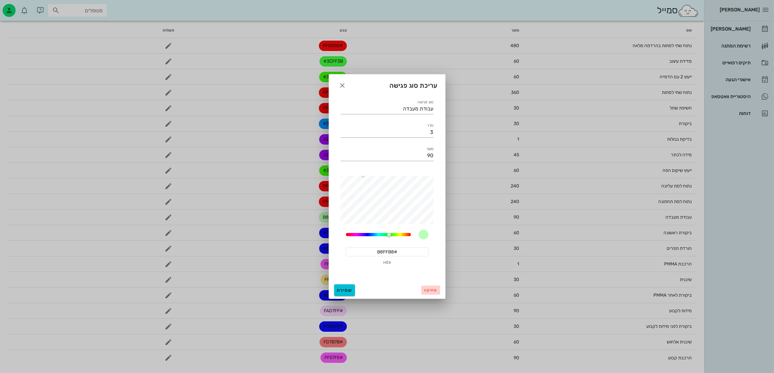
drag, startPoint x: 436, startPoint y: 290, endPoint x: 411, endPoint y: 145, distance: 146.5
click at [438, 163] on div "עריכת סוג פגישה סוג פגישה עבודת מעבדה סדר 3 משך 90 120 #B8FFB8 HEX מחיקה שמירה" at bounding box center [387, 186] width 117 height 225
click at [388, 111] on input "עבודת מעבדה" at bounding box center [387, 109] width 93 height 10
type input "עבודת מעבדה - PMMA"
type input "#B8E6FF"
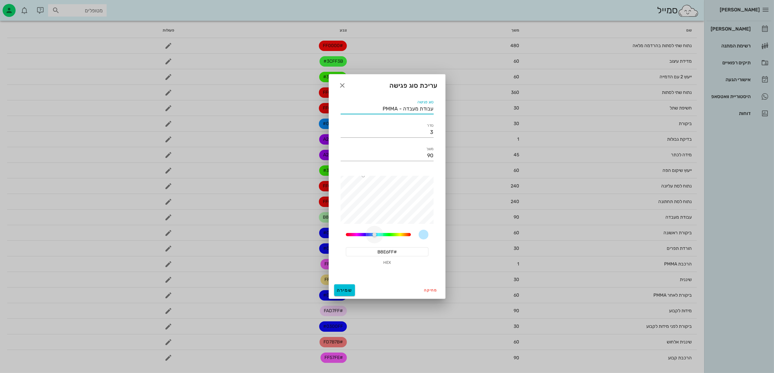
drag, startPoint x: 389, startPoint y: 233, endPoint x: 375, endPoint y: 236, distance: 15.0
click at [375, 236] on div at bounding box center [375, 235] width 4 height 4
type input "עבודת מעבדה - PMMA"
click at [373, 253] on input "#B8E6FF" at bounding box center [387, 251] width 83 height 9
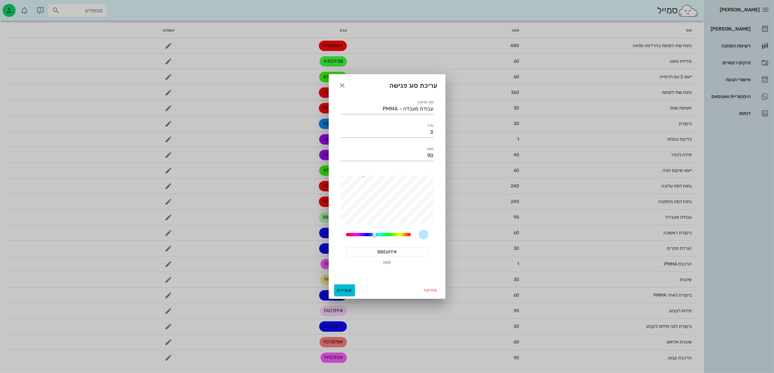
click at [373, 253] on input "#B8E6FF" at bounding box center [387, 251] width 83 height 9
drag, startPoint x: 373, startPoint y: 234, endPoint x: 399, endPoint y: 241, distance: 26.1
click at [399, 237] on div at bounding box center [400, 235] width 4 height 4
type input "#96964A"
click at [386, 196] on div at bounding box center [385, 200] width 98 height 49
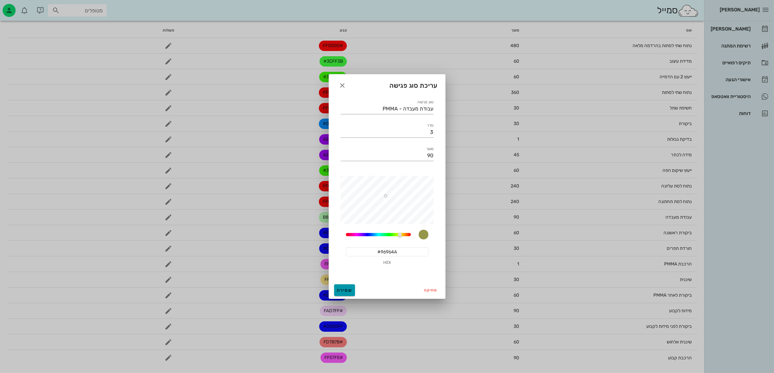
click at [345, 289] on span "שמירה" at bounding box center [345, 291] width 16 height 6
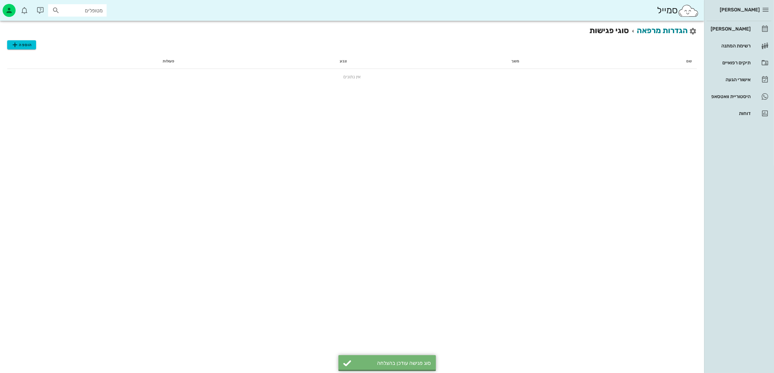
scroll to position [0, 0]
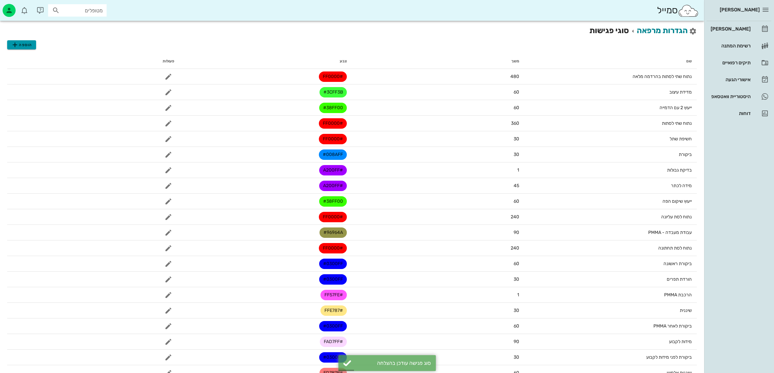
click at [22, 45] on span "הוספה" at bounding box center [21, 45] width 21 height 8
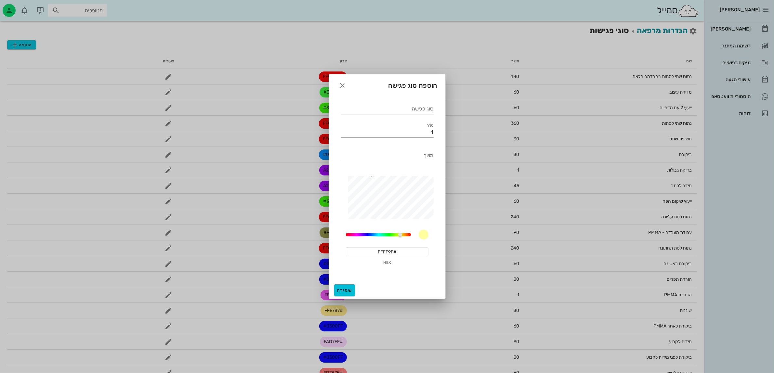
click at [425, 112] on input "סוג פגישה" at bounding box center [387, 109] width 93 height 10
click at [384, 107] on input "עבודת מכבדה- זירקומיה" at bounding box center [387, 109] width 93 height 10
click at [395, 107] on input "עבודת מכבדה- זירקוניה" at bounding box center [387, 109] width 93 height 10
click at [412, 110] on input "עבודת מכבדה- זרקוניה" at bounding box center [387, 109] width 93 height 10
type input "עבודת מעבדה- זרקוניה"
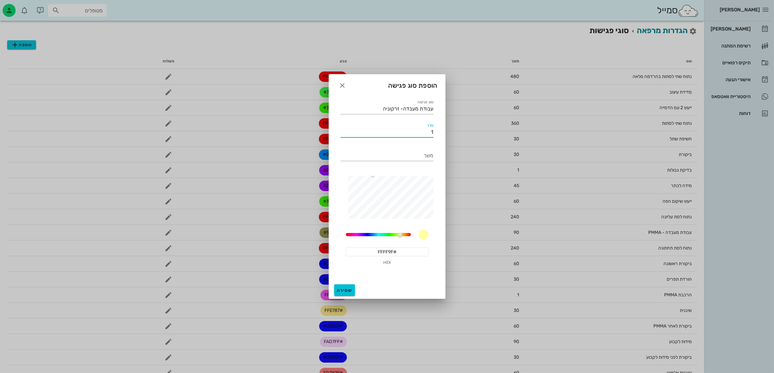
click at [407, 130] on input "1" at bounding box center [387, 132] width 93 height 10
type input "14"
click at [343, 287] on button "שמירה" at bounding box center [344, 290] width 21 height 12
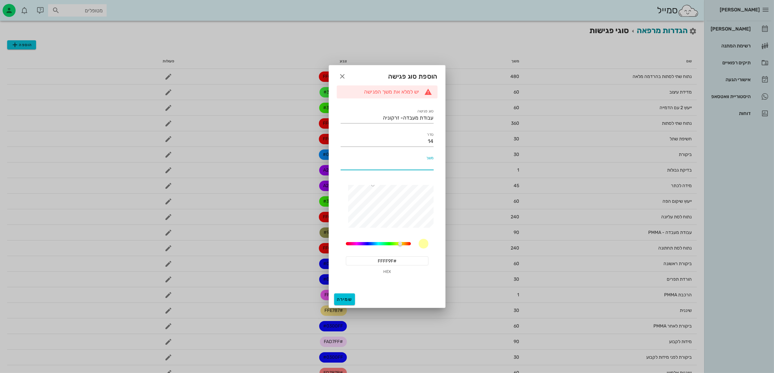
click at [414, 164] on input "משך" at bounding box center [387, 165] width 93 height 10
type input "60"
click at [346, 306] on div "שמירה" at bounding box center [387, 299] width 116 height 17
click at [341, 300] on span "שמירה" at bounding box center [345, 300] width 16 height 6
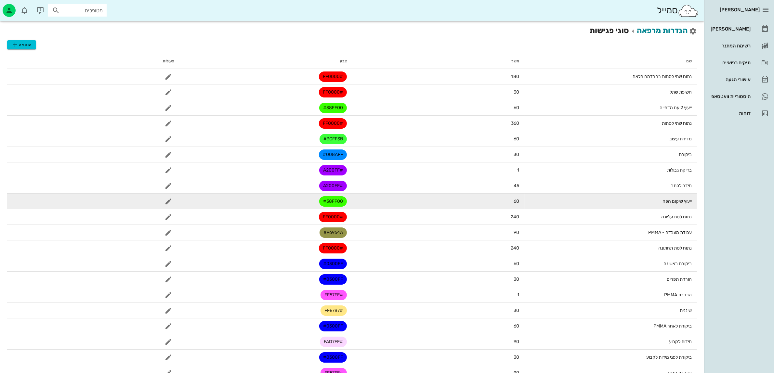
scroll to position [46, 0]
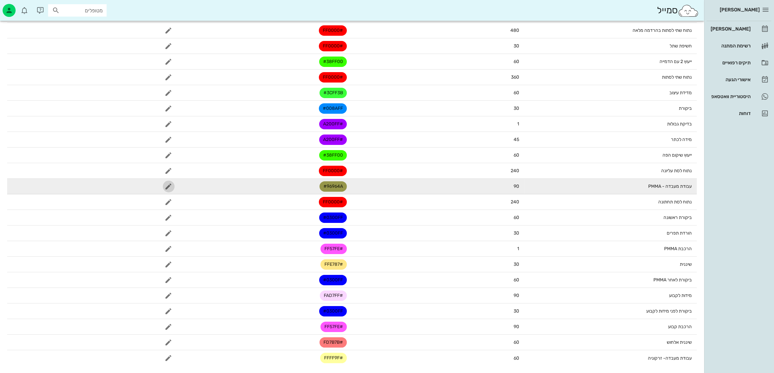
click at [166, 186] on icon "button" at bounding box center [169, 187] width 8 height 8
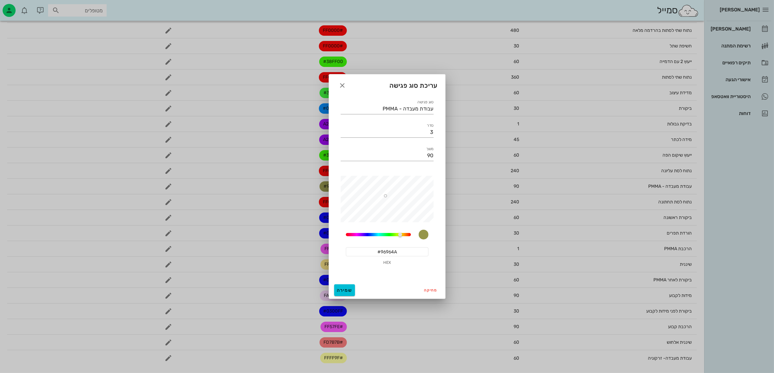
click at [398, 249] on input "#96964A" at bounding box center [387, 251] width 83 height 9
click at [402, 253] on input "#96964A" at bounding box center [387, 251] width 83 height 9
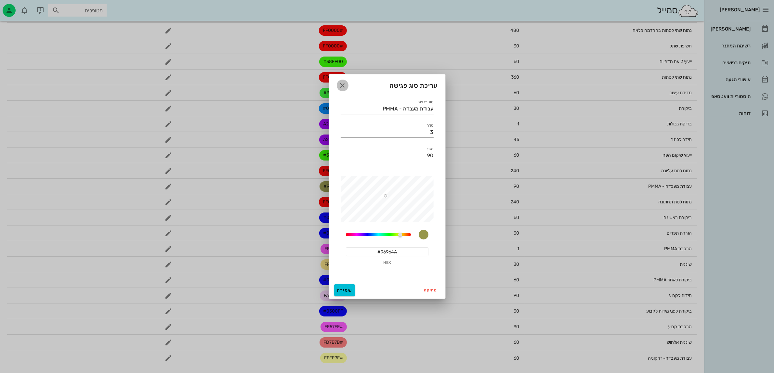
click at [342, 83] on icon "button" at bounding box center [343, 86] width 8 height 8
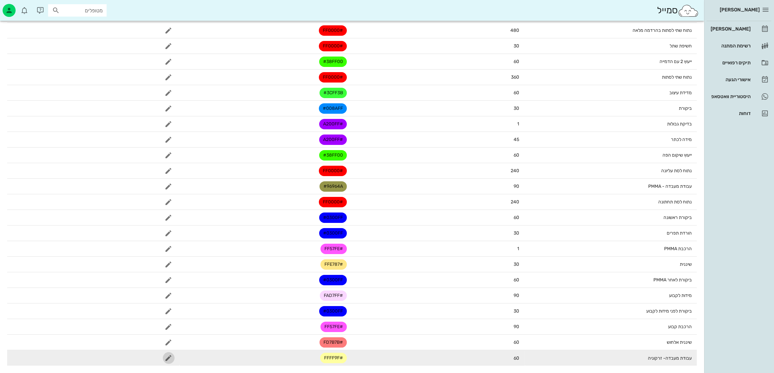
click at [167, 355] on icon "button" at bounding box center [169, 358] width 8 height 8
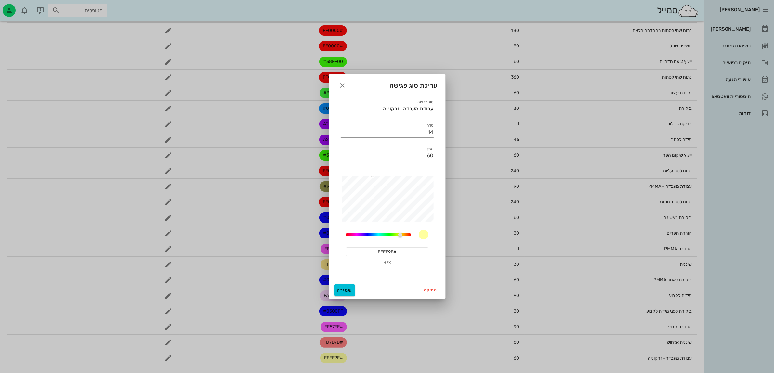
click at [399, 257] on div "#FFFF9F HEX" at bounding box center [387, 256] width 83 height 19
click at [401, 249] on input "#FFFF9F" at bounding box center [387, 251] width 83 height 9
paste input "96964A"
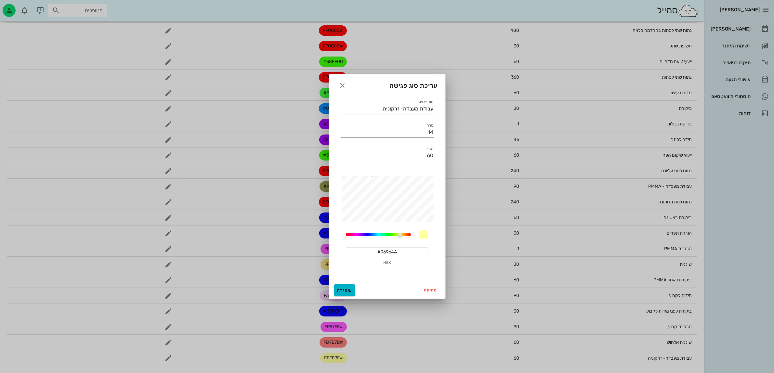
type input "#96964A"
click at [339, 288] on span "שמירה" at bounding box center [345, 291] width 16 height 6
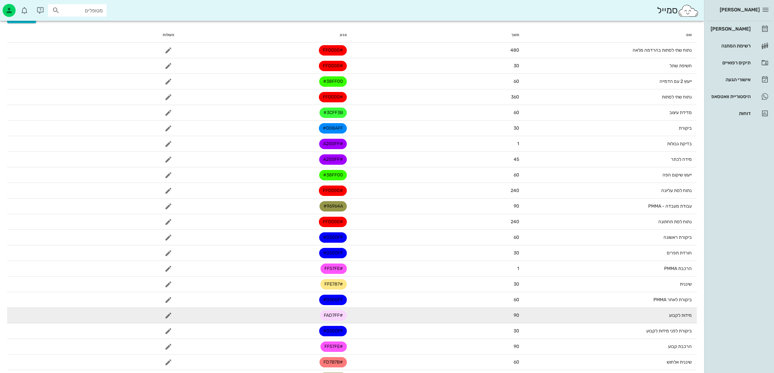
scroll to position [41, 0]
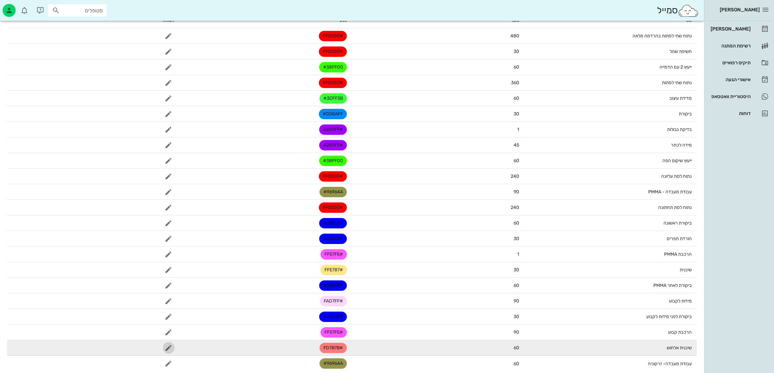
click at [173, 345] on span "button" at bounding box center [169, 348] width 12 height 8
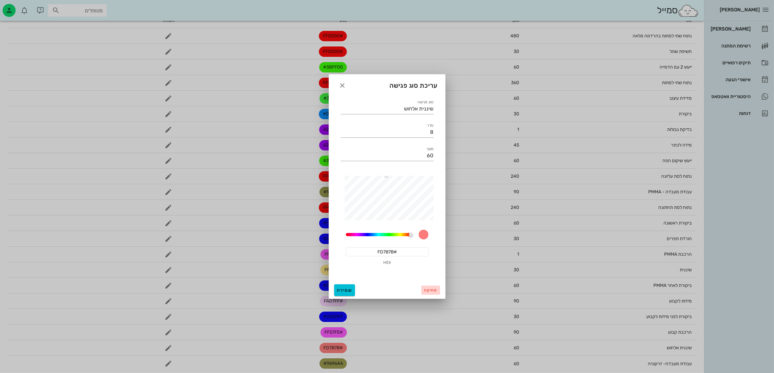
click at [435, 290] on span "מחיקה" at bounding box center [430, 290] width 13 height 5
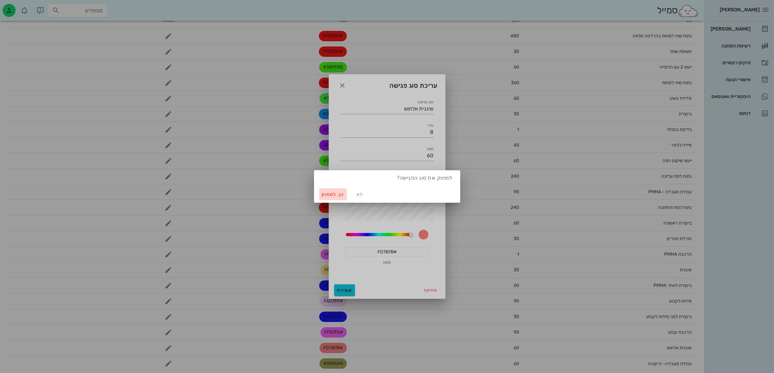
click at [321, 192] on button "כן. למחוק" at bounding box center [333, 195] width 28 height 12
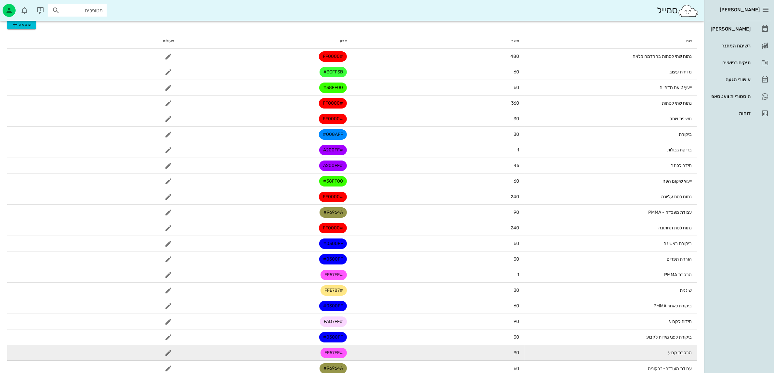
scroll to position [31, 0]
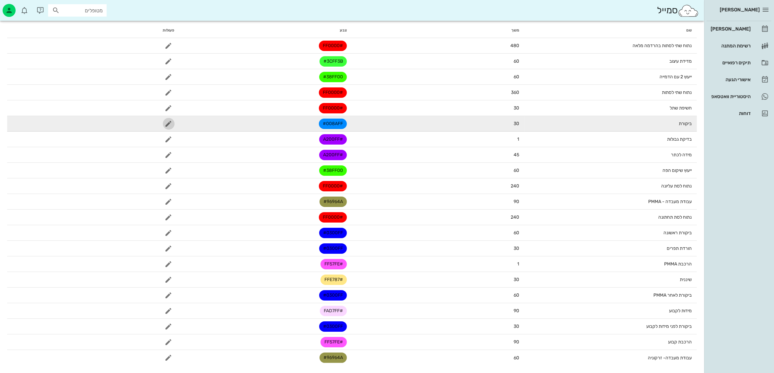
click at [168, 125] on icon "button" at bounding box center [169, 124] width 8 height 8
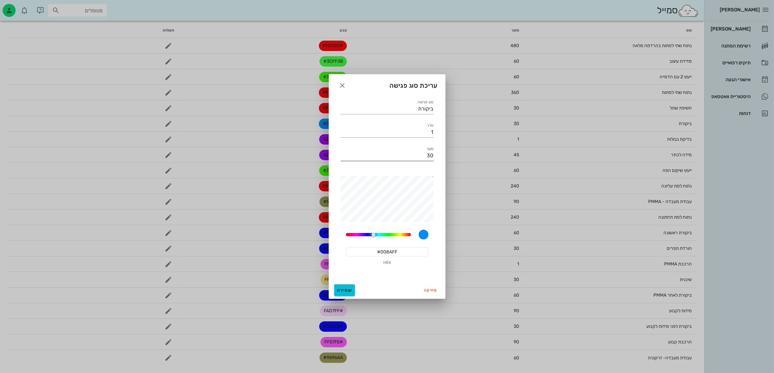
click at [418, 151] on input "30" at bounding box center [387, 156] width 93 height 10
click at [392, 251] on input "#008AFF" at bounding box center [387, 251] width 83 height 9
paste input "#96964"
drag, startPoint x: 394, startPoint y: 248, endPoint x: 335, endPoint y: 240, distance: 59.7
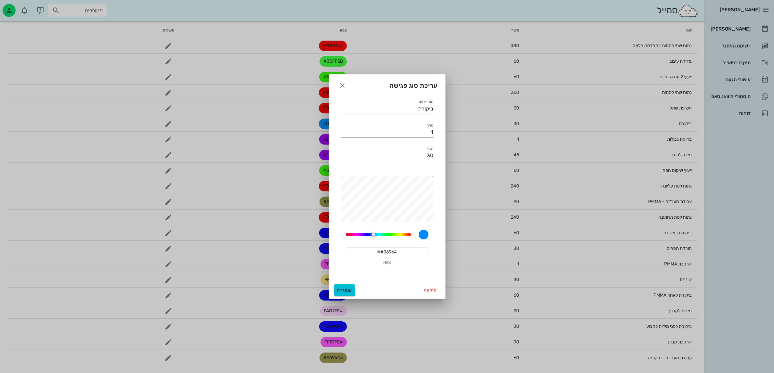
click at [335, 240] on div "סוג פגישה ביקורת סדר 1 משך 30 207.52941176470588 ##96964 HEX" at bounding box center [387, 188] width 116 height 187
type input "#0300FF"
click at [349, 294] on button "שמירה" at bounding box center [344, 290] width 21 height 12
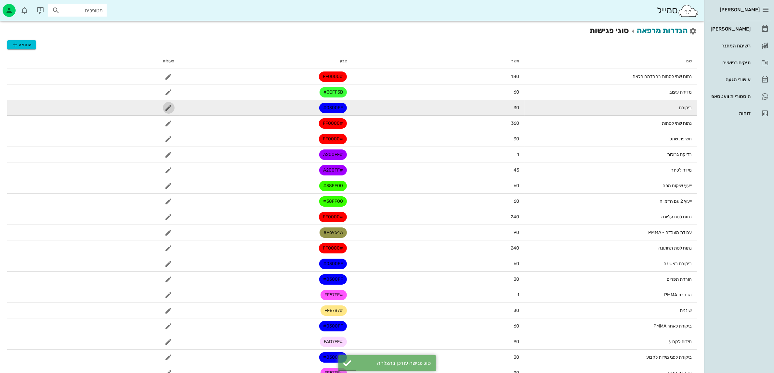
click at [168, 103] on button "button" at bounding box center [169, 108] width 12 height 12
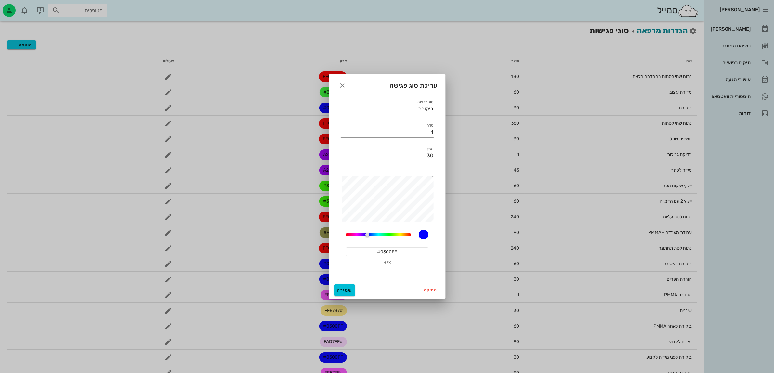
click at [412, 152] on input "30" at bounding box center [387, 156] width 93 height 10
click at [412, 151] on input "30" at bounding box center [387, 156] width 93 height 10
type input "60"
click at [347, 286] on button "שמירה" at bounding box center [344, 290] width 21 height 12
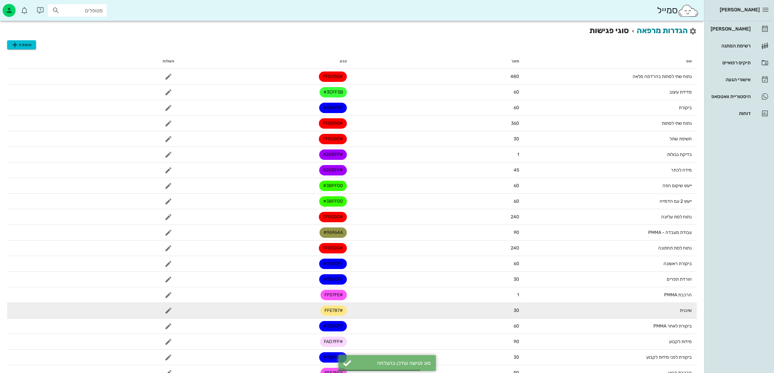
scroll to position [31, 0]
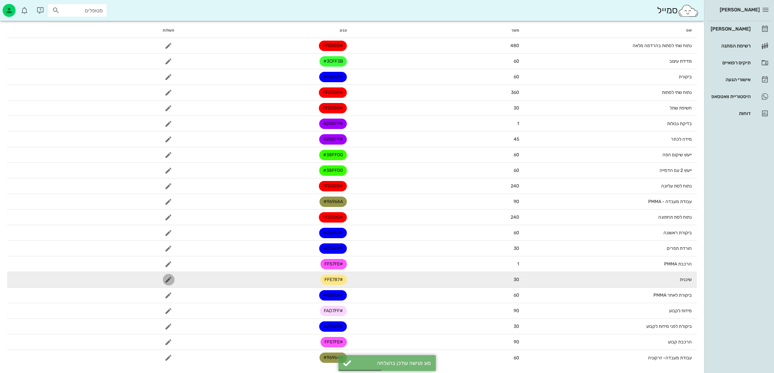
click at [168, 278] on icon "button" at bounding box center [169, 280] width 8 height 8
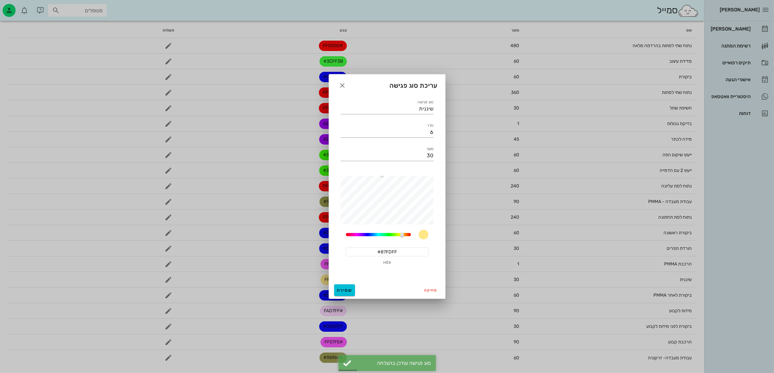
click at [378, 234] on div at bounding box center [374, 234] width 56 height 1
type input "#00FAFF"
click at [435, 171] on div "סוג פגישה שיננית סדר 6 משך 30 48 #00FAFF HEX" at bounding box center [387, 185] width 101 height 181
click at [422, 127] on input "6" at bounding box center [387, 132] width 93 height 10
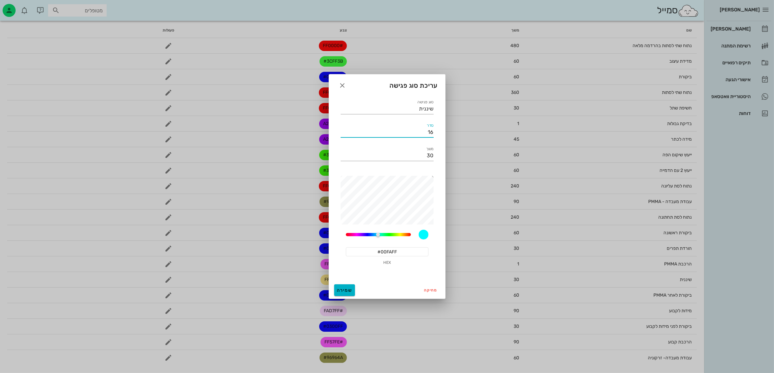
type input "16"
click at [349, 288] on span "שמירה" at bounding box center [345, 291] width 16 height 6
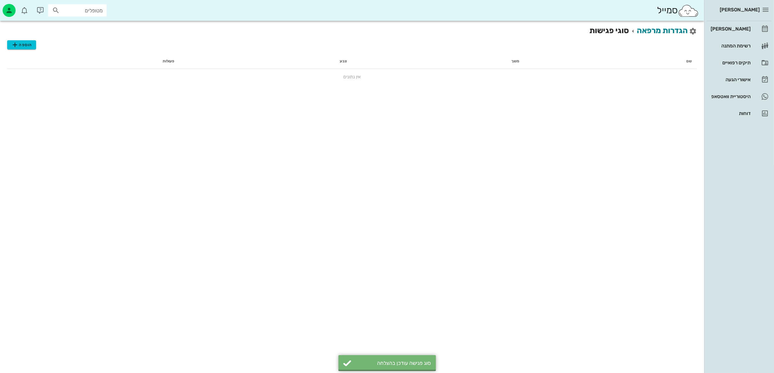
scroll to position [0, 0]
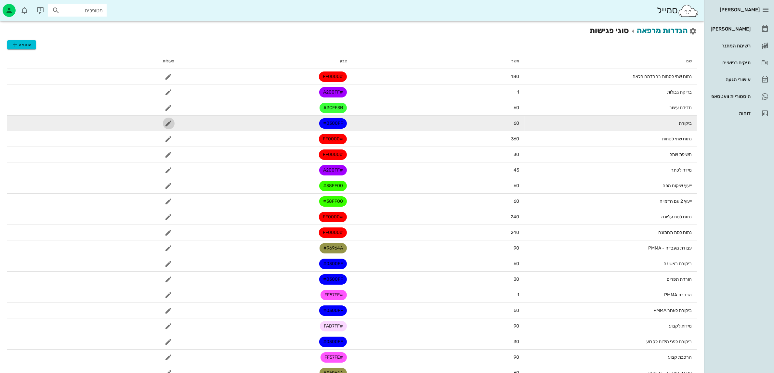
click at [165, 121] on icon "button" at bounding box center [169, 124] width 8 height 8
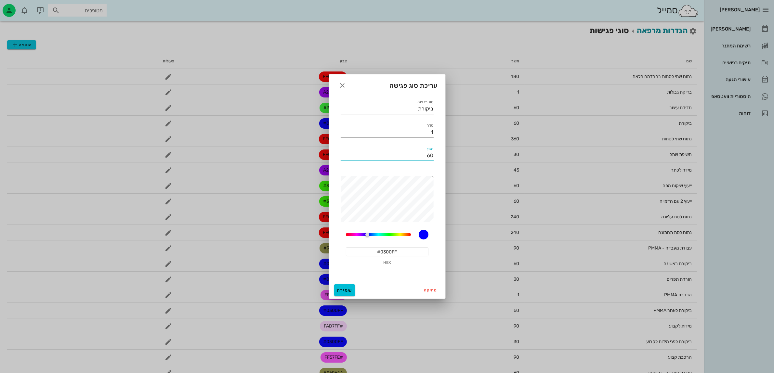
click at [420, 156] on input "60" at bounding box center [387, 156] width 93 height 10
click at [425, 134] on input "1" at bounding box center [387, 132] width 93 height 10
type input "14"
click at [344, 285] on button "שמירה" at bounding box center [344, 290] width 21 height 12
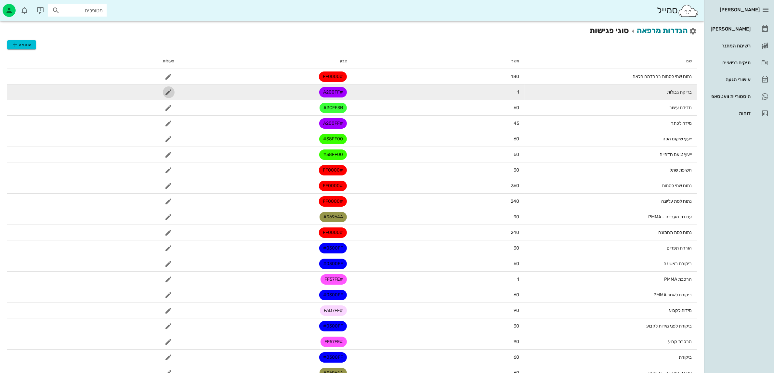
click at [169, 92] on icon "button" at bounding box center [169, 92] width 8 height 8
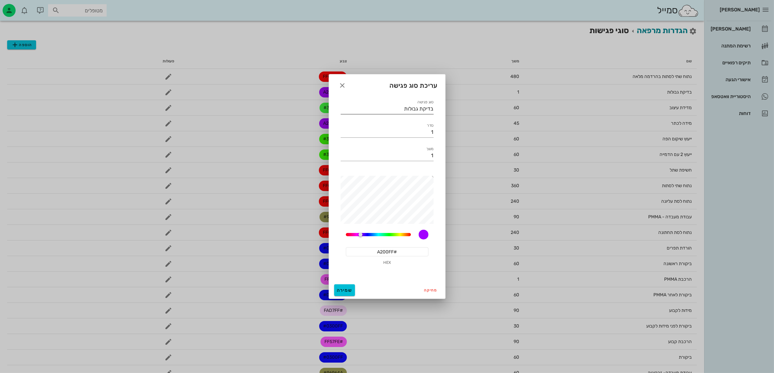
click at [433, 102] on label "סוג פגישה" at bounding box center [425, 102] width 16 height 5
click at [433, 104] on input "בדיקת גבולות" at bounding box center [387, 109] width 93 height 10
click at [430, 111] on input "בדיקת גבולות" at bounding box center [387, 109] width 93 height 10
type input "ביקורת גבולות"
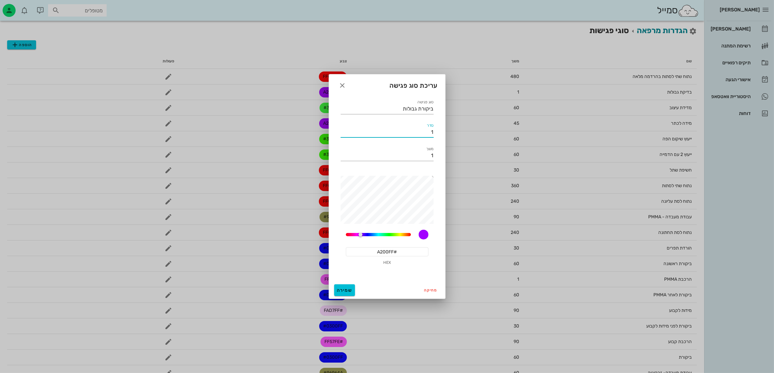
click at [423, 134] on input "1" at bounding box center [387, 132] width 93 height 10
click at [428, 132] on input "16" at bounding box center [387, 132] width 93 height 10
type input "17"
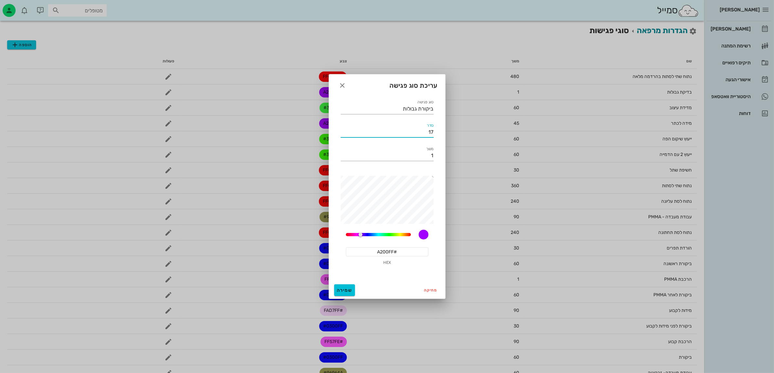
click at [393, 249] on input "#A200FF" at bounding box center [387, 251] width 83 height 9
paste input "96964A"
drag, startPoint x: 404, startPoint y: 250, endPoint x: 323, endPoint y: 244, distance: 81.2
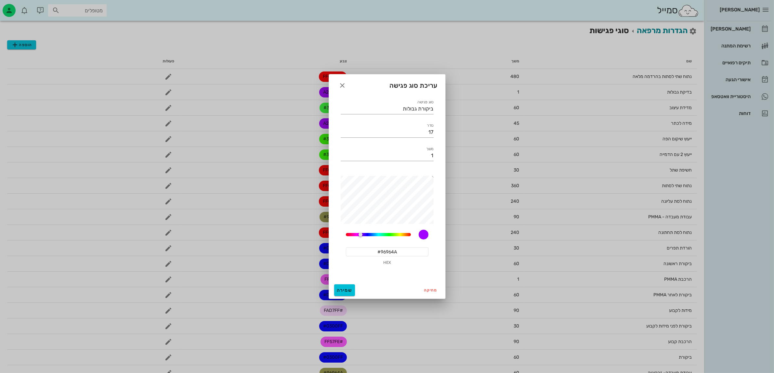
click at [323, 244] on div "[PERSON_NAME] יומן מרפאה רשימת המתנה תיקים רפואיים אישורי הגעה היסטוריית וואטסא…" at bounding box center [387, 202] width 774 height 404
type input "#96964A"
click at [431, 130] on input "17" at bounding box center [387, 132] width 93 height 10
type input "18"
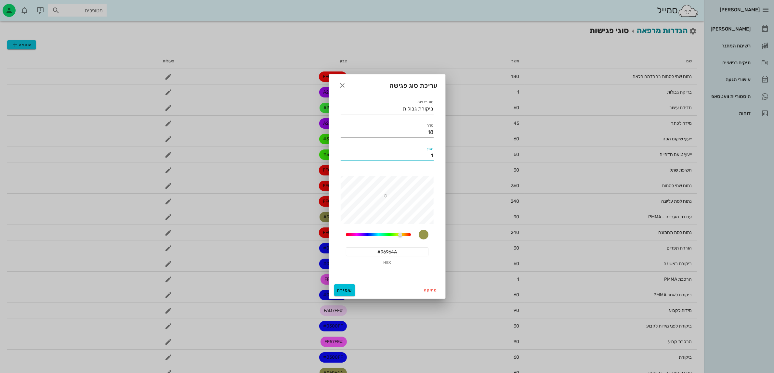
click at [425, 156] on input "1" at bounding box center [387, 156] width 93 height 10
click at [425, 155] on input "1" at bounding box center [387, 156] width 93 height 10
click at [405, 108] on input "ביקורת גבולות" at bounding box center [387, 109] width 93 height 10
click at [426, 158] on input "1" at bounding box center [387, 156] width 93 height 10
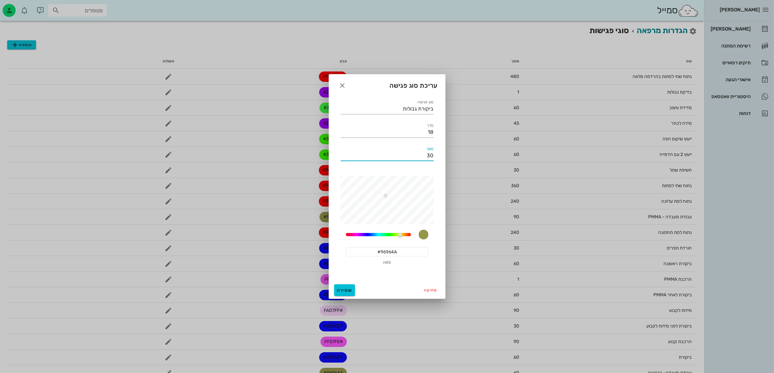
type input "30"
click at [376, 238] on div "278.1176470588235" at bounding box center [387, 235] width 83 height 10
click at [376, 236] on div "278.1176470588235" at bounding box center [387, 235] width 83 height 10
drag, startPoint x: 397, startPoint y: 234, endPoint x: 402, endPoint y: 233, distance: 5.4
click at [404, 233] on div at bounding box center [406, 235] width 4 height 4
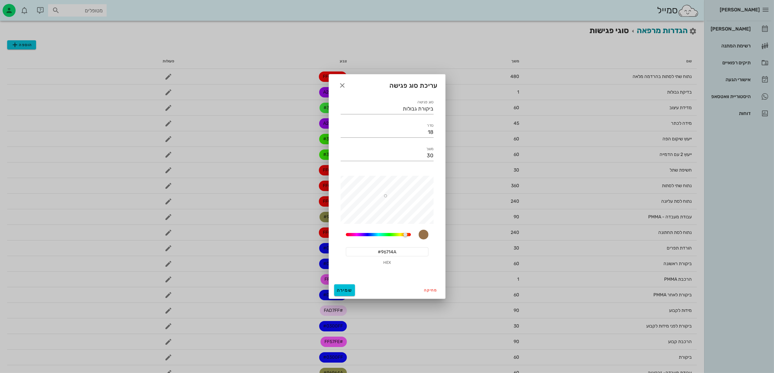
click at [396, 252] on input "#96714A" at bounding box center [387, 251] width 83 height 9
type input "+"
type input "#0300FF"
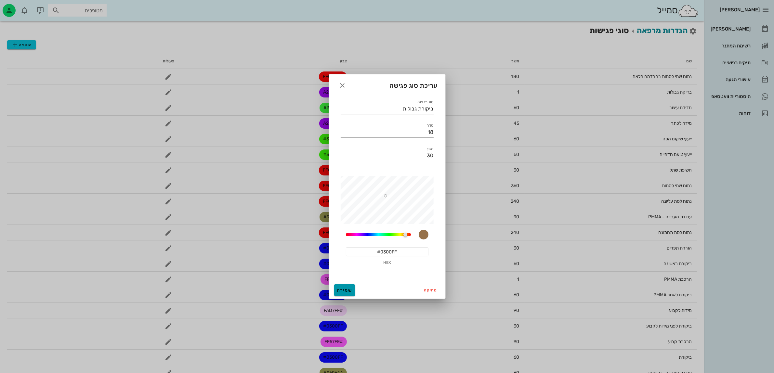
click at [346, 291] on span "שמירה" at bounding box center [345, 291] width 16 height 6
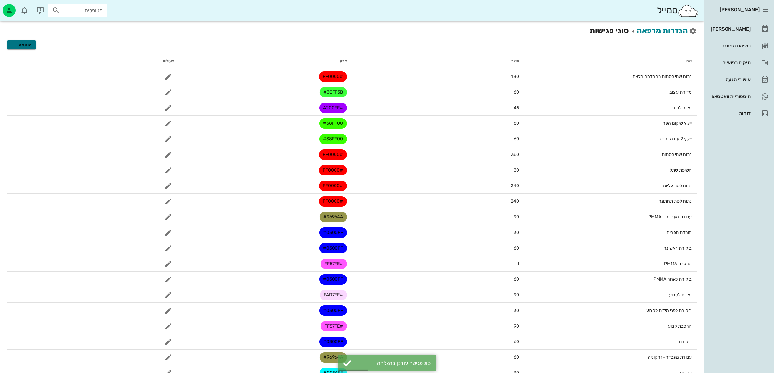
click at [32, 43] on span "הוספה" at bounding box center [21, 45] width 21 height 8
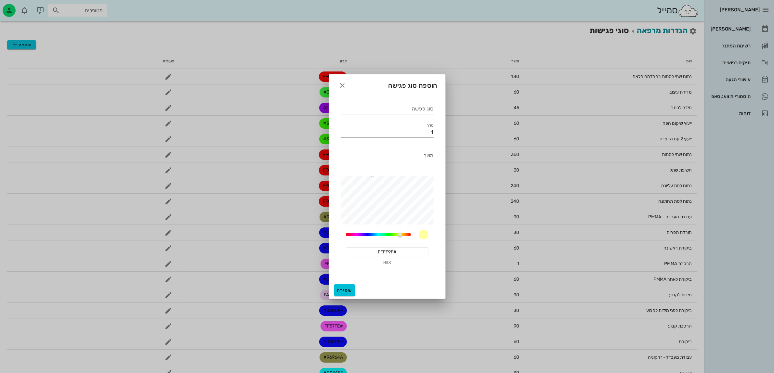
click at [433, 154] on div "משך" at bounding box center [387, 156] width 93 height 10
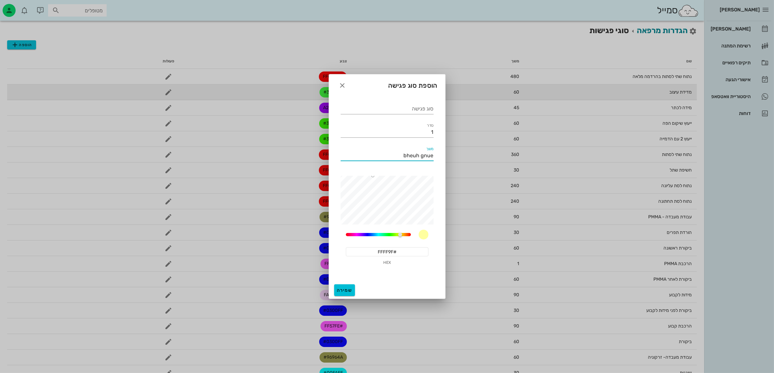
type input "bheuh gnue"
click at [343, 84] on icon "button" at bounding box center [343, 86] width 8 height 8
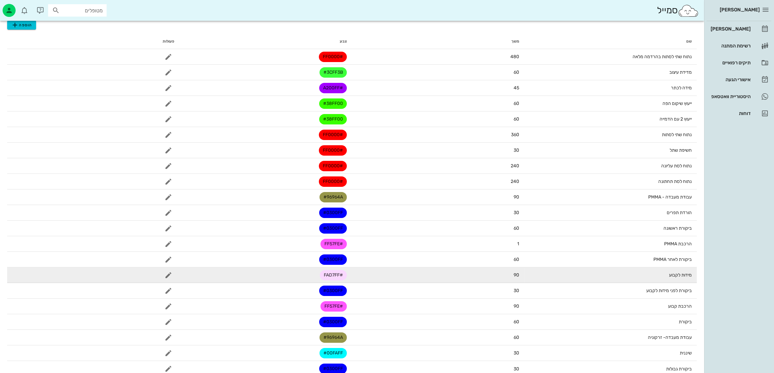
scroll to position [31, 0]
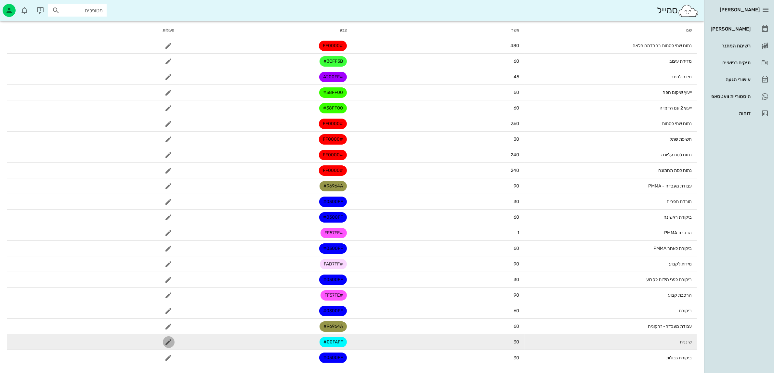
click at [166, 341] on icon "button" at bounding box center [169, 342] width 8 height 8
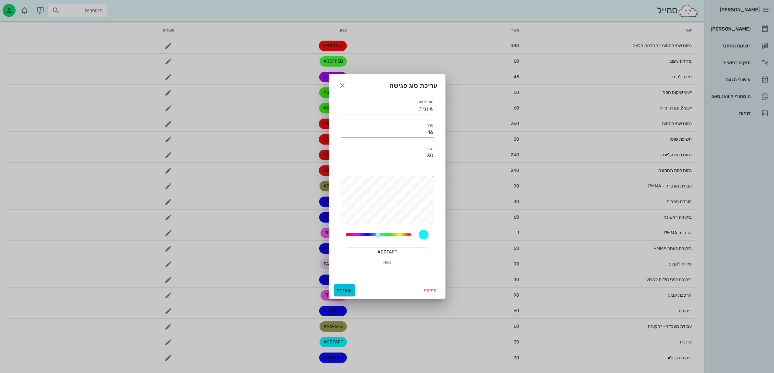
click at [405, 250] on input "#00FAFF" at bounding box center [387, 251] width 83 height 9
click at [344, 85] on icon "button" at bounding box center [343, 86] width 8 height 8
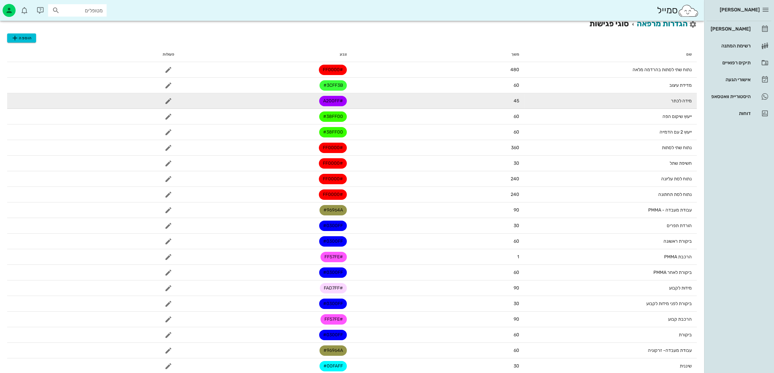
scroll to position [0, 0]
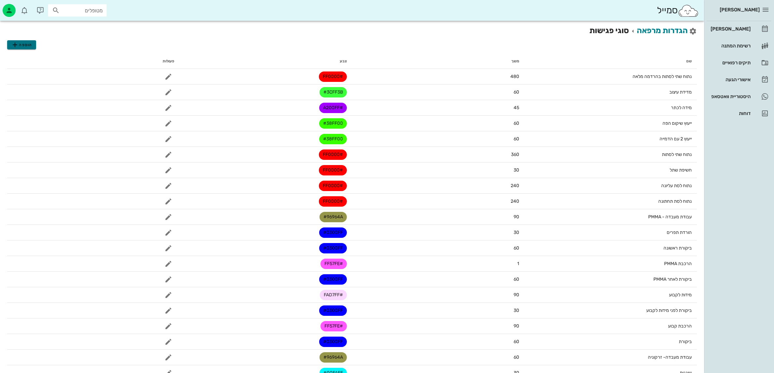
click at [21, 47] on span "הוספה" at bounding box center [21, 45] width 21 height 8
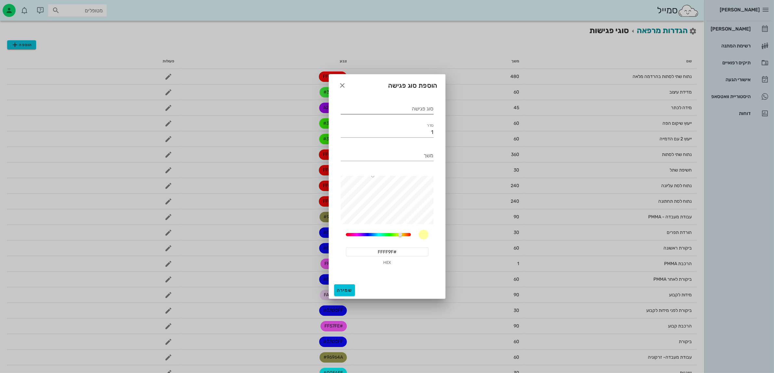
click at [419, 108] on div "סוג פגישה" at bounding box center [387, 109] width 93 height 10
type input "b"
click at [433, 106] on div "סוג פגישה ניקוי עמוק" at bounding box center [387, 106] width 101 height 23
click at [431, 107] on input "ניקוי עמוק" at bounding box center [387, 109] width 93 height 10
type input "שיננית-ניקוי עמוק"
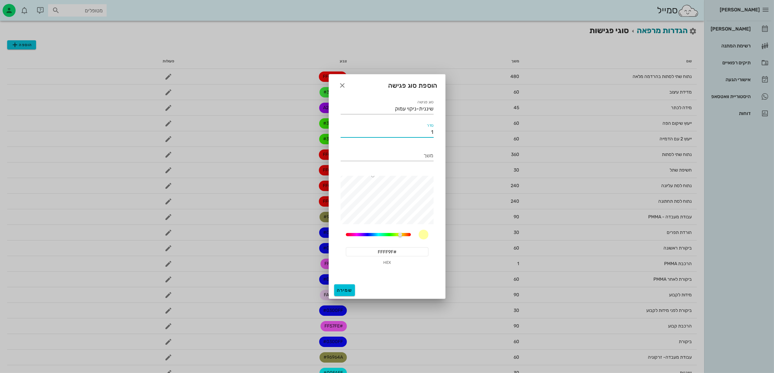
click at [428, 134] on input "1" at bounding box center [387, 132] width 93 height 10
click at [428, 135] on input "1" at bounding box center [387, 132] width 93 height 10
type input "17"
click at [425, 153] on div "משך" at bounding box center [387, 156] width 93 height 10
type input "60"
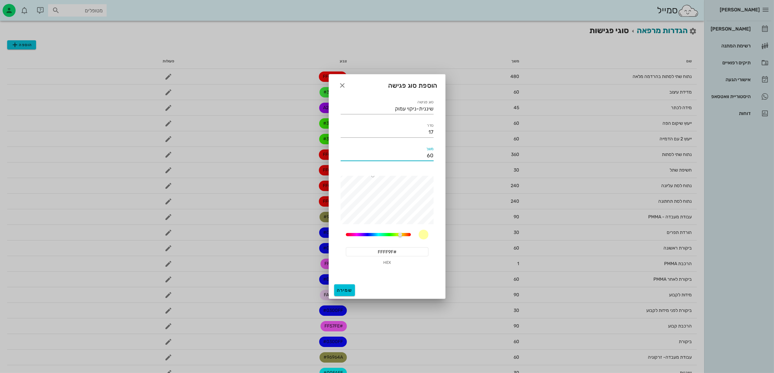
click at [387, 256] on input "#FFFF9F" at bounding box center [387, 251] width 83 height 9
click at [387, 254] on input "#FFFF9F" at bounding box center [387, 251] width 83 height 9
paste input "#00FA"
click at [380, 252] on input "##00FAF" at bounding box center [387, 251] width 83 height 9
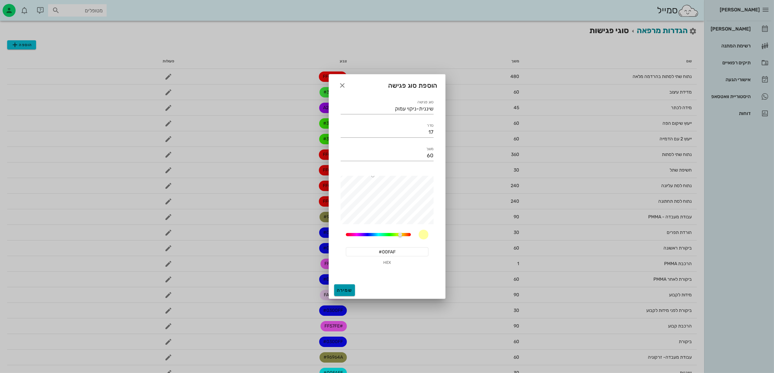
type input "#00FAF0"
click at [353, 288] on button "שמירה" at bounding box center [344, 290] width 21 height 12
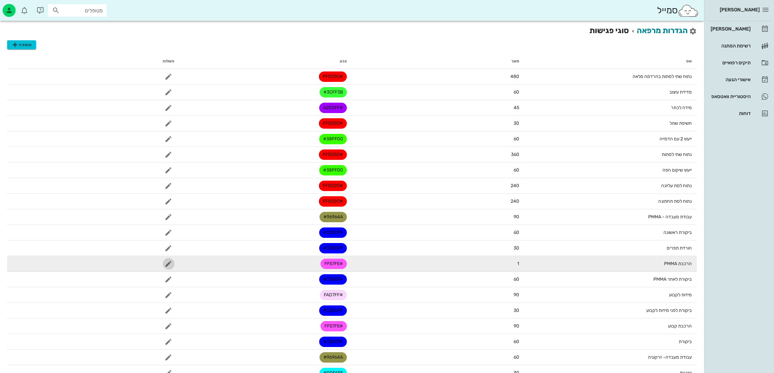
click at [169, 261] on icon "button" at bounding box center [169, 264] width 8 height 8
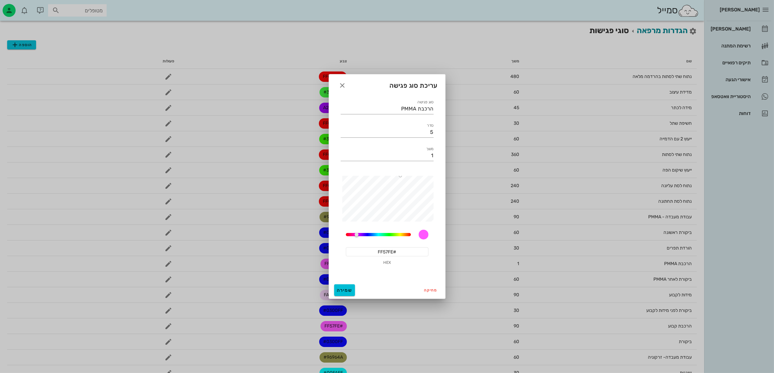
click at [392, 253] on input "#FF57FE" at bounding box center [387, 251] width 83 height 9
click at [343, 83] on icon "button" at bounding box center [343, 86] width 8 height 8
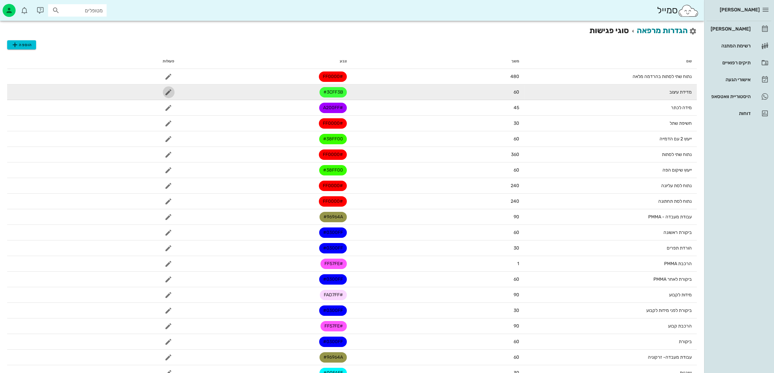
click at [168, 90] on icon "button" at bounding box center [169, 92] width 8 height 8
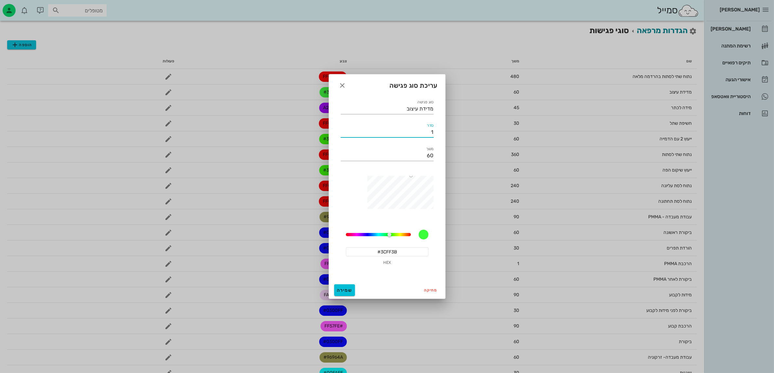
click at [427, 132] on input "1" at bounding box center [387, 132] width 93 height 10
type input "19"
click at [388, 254] on input "#3CFF3B" at bounding box center [387, 251] width 83 height 9
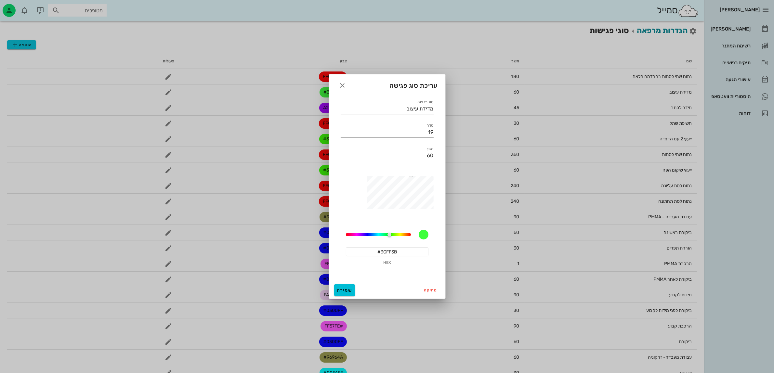
click at [388, 254] on input "#3CFF3B" at bounding box center [387, 251] width 83 height 9
paste input "FF57FE"
type input "#FF57FE"
click at [343, 285] on button "שמירה" at bounding box center [344, 290] width 21 height 12
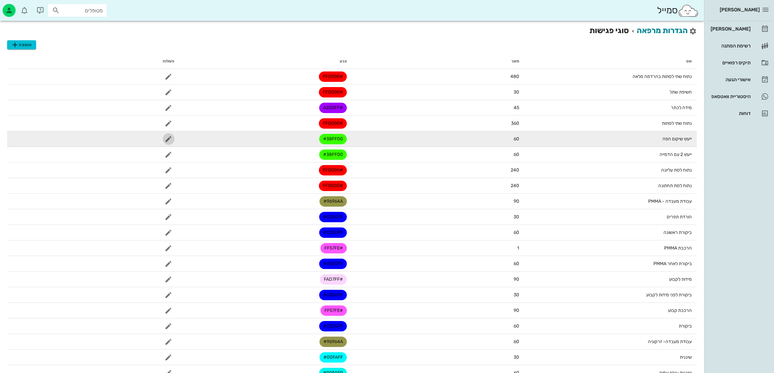
click at [166, 138] on icon "button" at bounding box center [169, 139] width 8 height 8
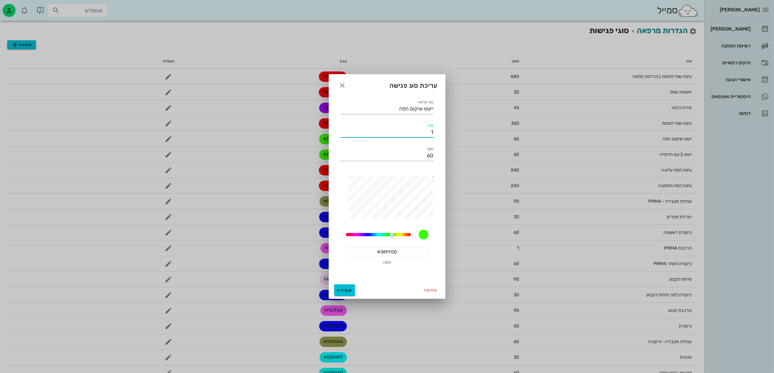
click at [414, 132] on input "1" at bounding box center [387, 132] width 93 height 10
type input "20"
click at [340, 290] on span "שמירה" at bounding box center [345, 291] width 16 height 6
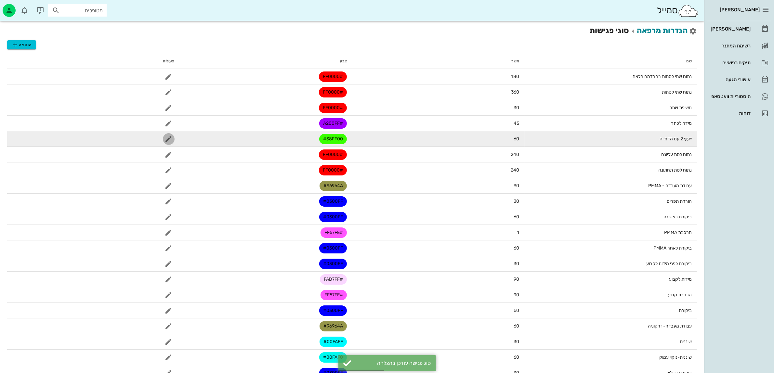
click at [169, 139] on icon "button" at bounding box center [169, 139] width 8 height 8
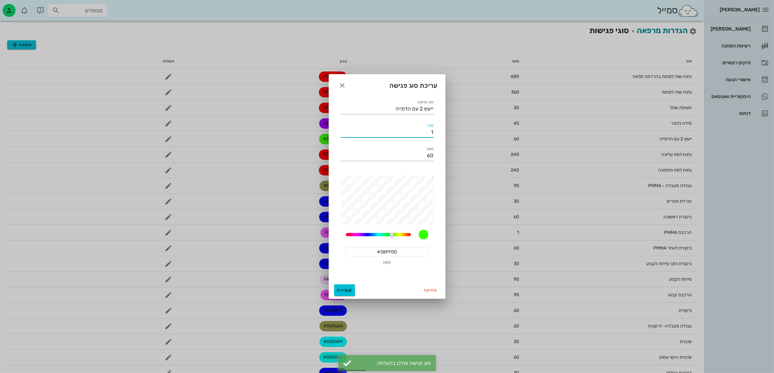
click at [420, 129] on input "1" at bounding box center [387, 132] width 93 height 10
type input "21"
click at [337, 291] on span "שמירה" at bounding box center [345, 291] width 16 height 6
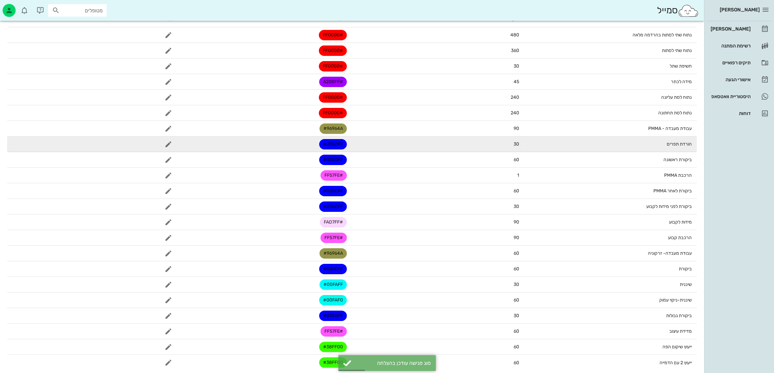
scroll to position [46, 0]
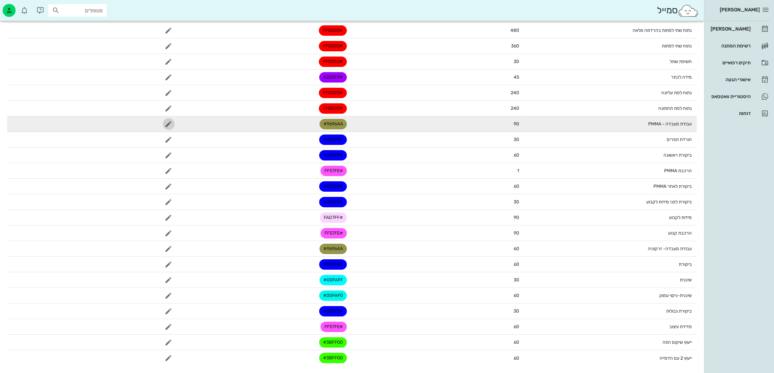
click at [169, 123] on icon "button" at bounding box center [169, 124] width 8 height 8
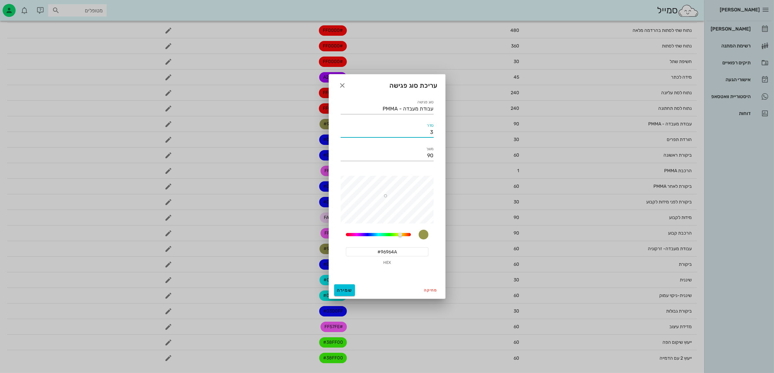
click at [425, 131] on input "3" at bounding box center [387, 132] width 93 height 10
type input "40"
click at [424, 189] on div "עריכת סוג פגישה סוג פגישה עבודת מעבדה - PMMA סדר 40 משך 90 60 #96964A HEX מחיקה…" at bounding box center [387, 186] width 117 height 225
click at [423, 156] on input "90" at bounding box center [387, 156] width 93 height 10
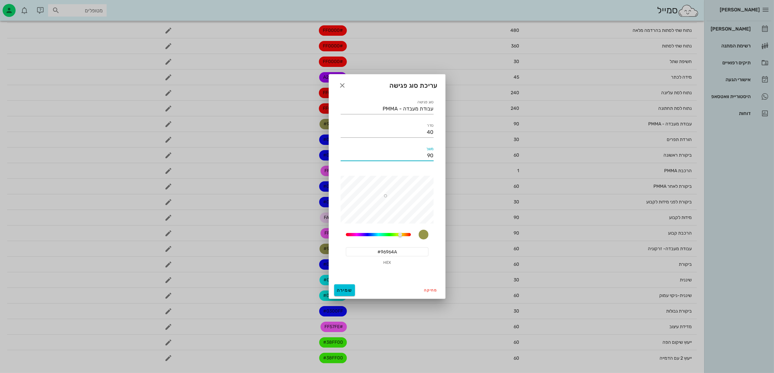
click at [423, 156] on input "90" at bounding box center [387, 156] width 93 height 10
type input "60"
click at [347, 291] on span "שמירה" at bounding box center [345, 291] width 16 height 6
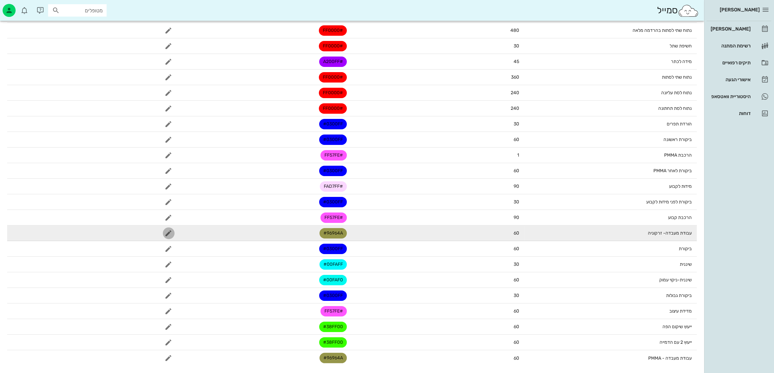
click at [164, 230] on span "button" at bounding box center [169, 234] width 12 height 8
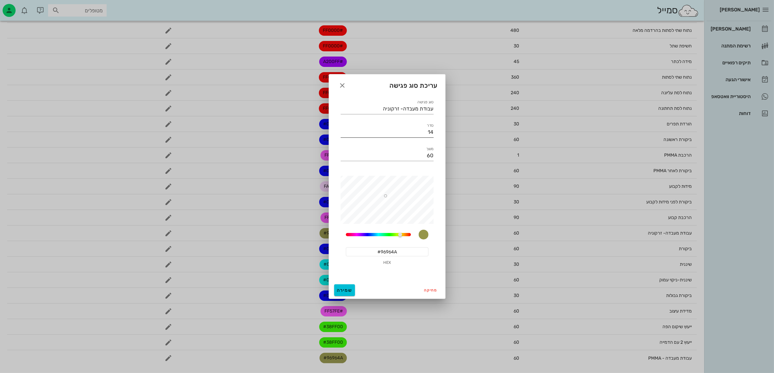
click at [422, 134] on input "14" at bounding box center [387, 132] width 93 height 10
click at [422, 133] on input "14" at bounding box center [387, 132] width 93 height 10
type input "41"
click at [344, 292] on span "שמירה" at bounding box center [345, 291] width 16 height 6
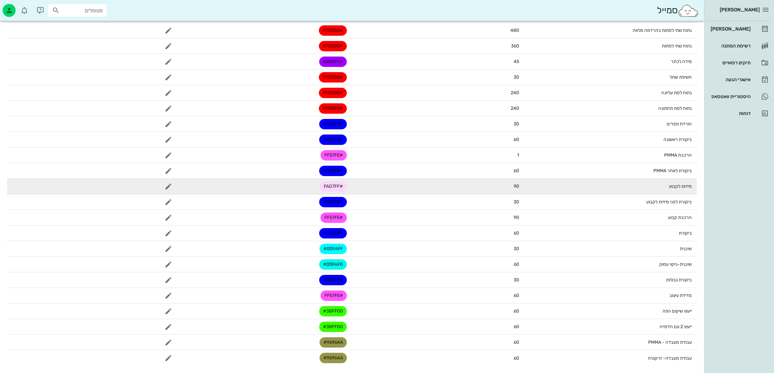
scroll to position [0, 0]
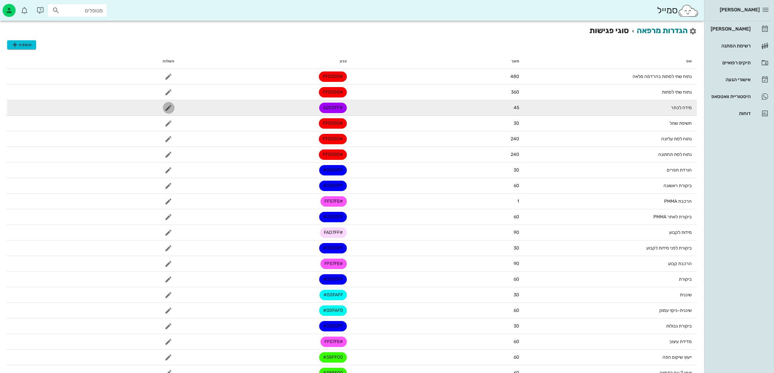
click at [167, 105] on icon "button" at bounding box center [169, 108] width 8 height 8
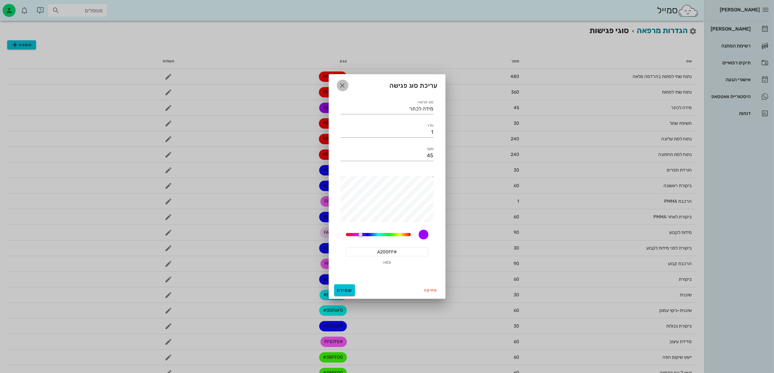
click at [342, 88] on icon "button" at bounding box center [343, 86] width 8 height 8
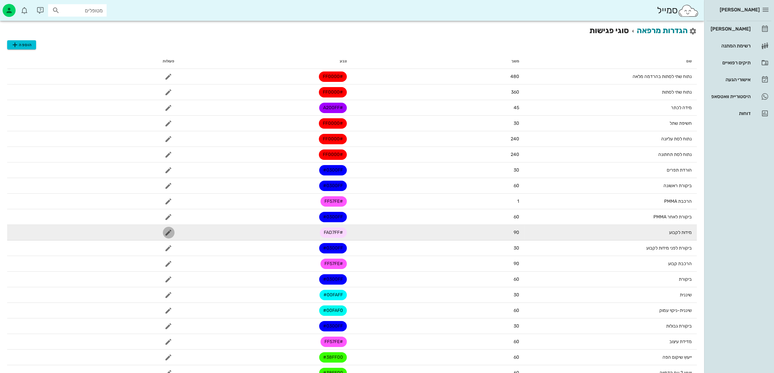
click at [168, 233] on icon "button" at bounding box center [169, 233] width 8 height 8
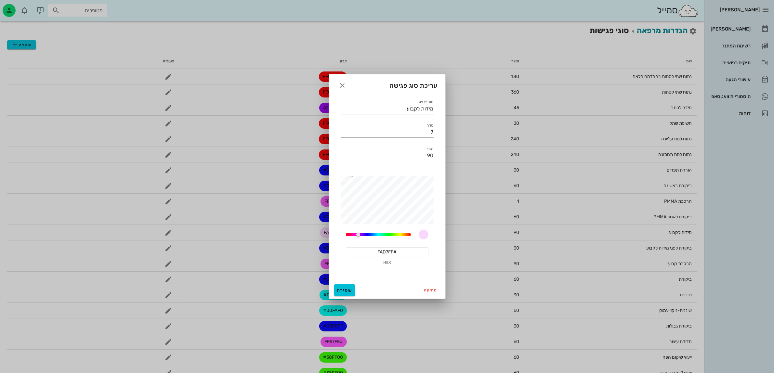
click at [394, 254] on input "#FAD7FF" at bounding box center [387, 251] width 83 height 9
click at [338, 84] on span "button" at bounding box center [343, 86] width 12 height 8
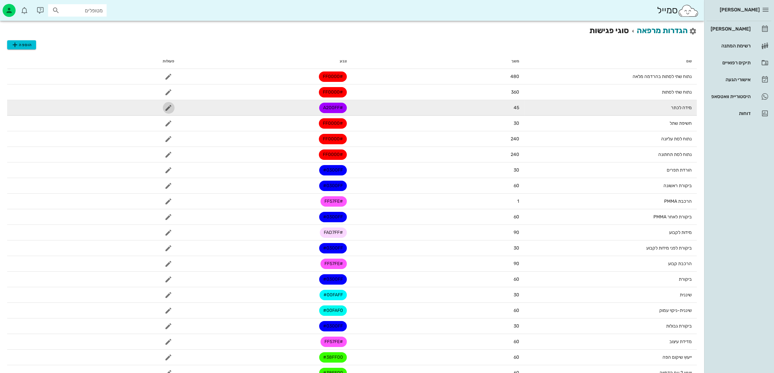
click at [171, 108] on icon "button" at bounding box center [169, 108] width 8 height 8
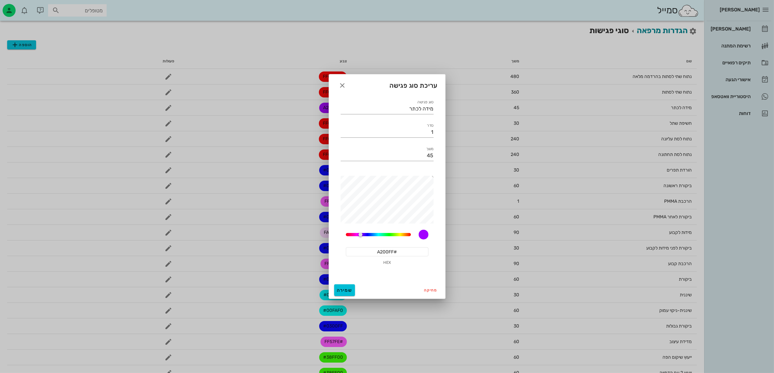
click at [383, 252] on input "#A200FF" at bounding box center [387, 251] width 83 height 9
click at [383, 251] on input "#A200FF" at bounding box center [387, 251] width 83 height 9
paste input "FAD7"
type input "#FAD7FF"
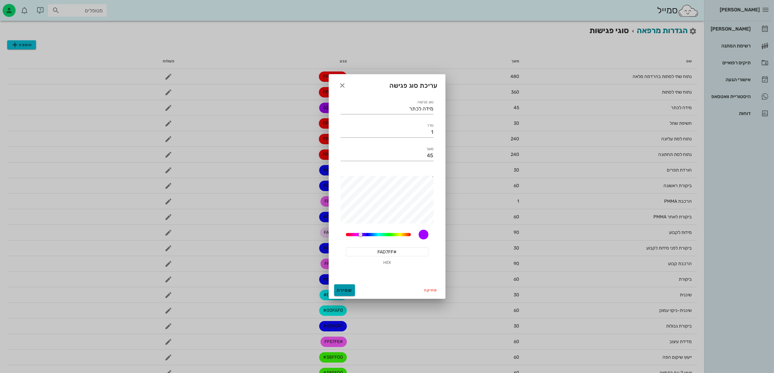
click at [353, 288] on button "שמירה" at bounding box center [344, 290] width 21 height 12
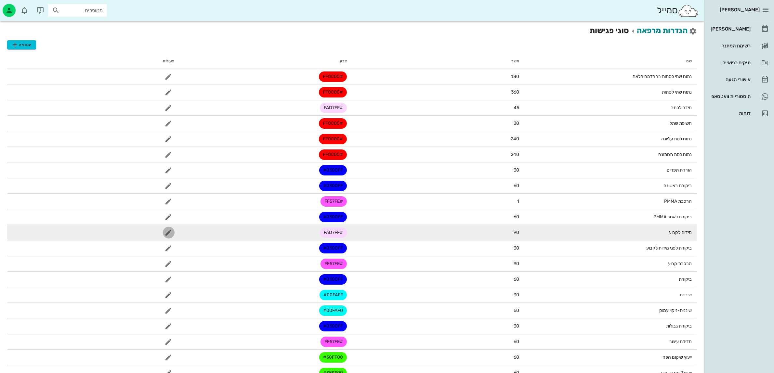
click at [166, 230] on icon "button" at bounding box center [169, 233] width 8 height 8
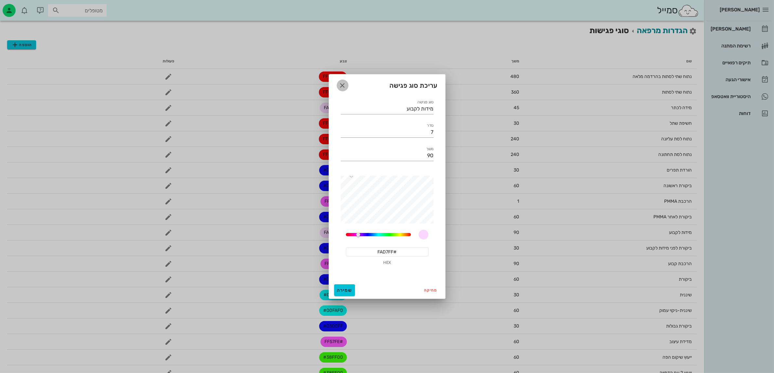
click at [338, 86] on span "button" at bounding box center [343, 86] width 12 height 8
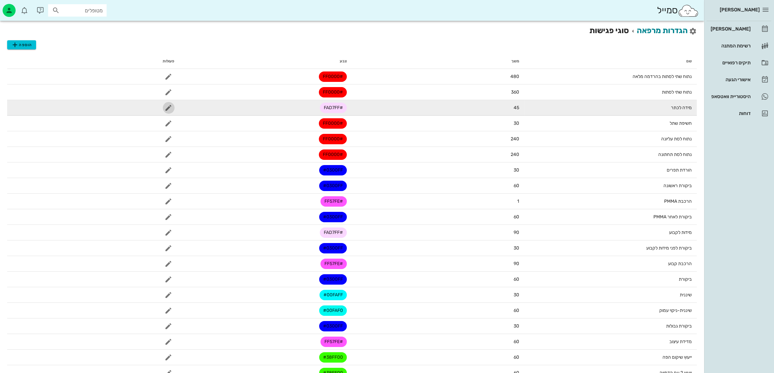
click at [168, 106] on icon "button" at bounding box center [169, 108] width 8 height 8
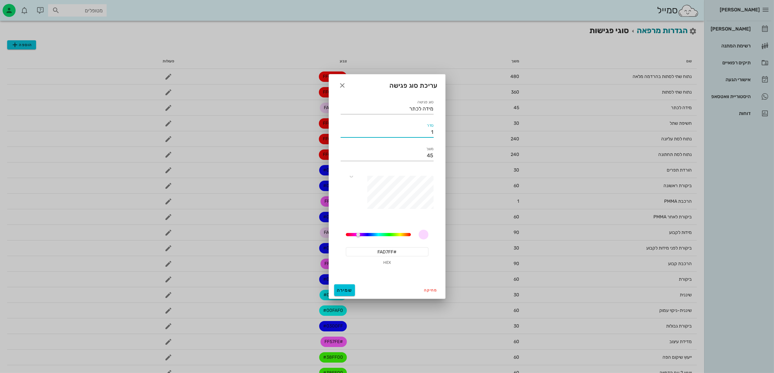
click at [429, 131] on input "1" at bounding box center [387, 132] width 93 height 10
type input "7"
click at [348, 287] on button "שמירה" at bounding box center [344, 290] width 21 height 12
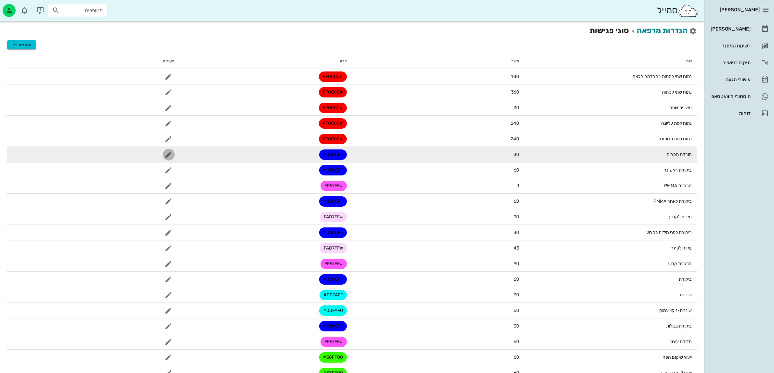
click at [163, 155] on span "button" at bounding box center [169, 155] width 12 height 8
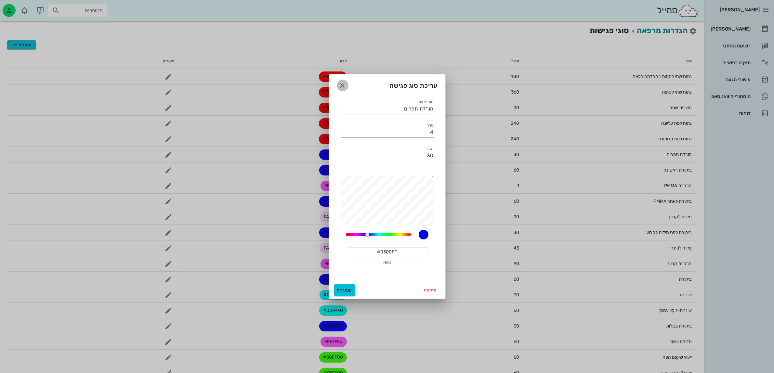
click at [340, 87] on icon "button" at bounding box center [343, 86] width 8 height 8
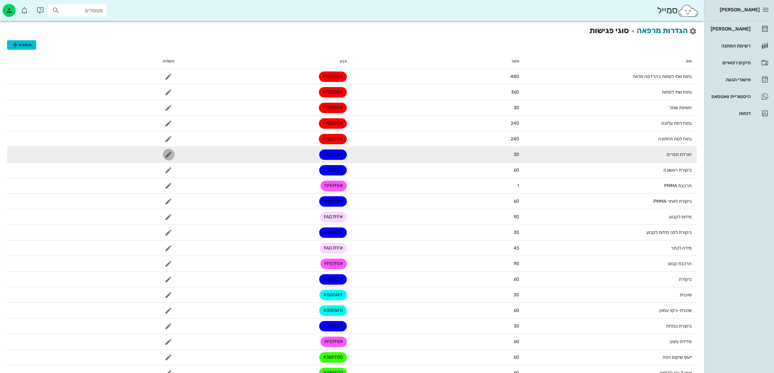
click at [167, 156] on icon "button" at bounding box center [169, 155] width 8 height 8
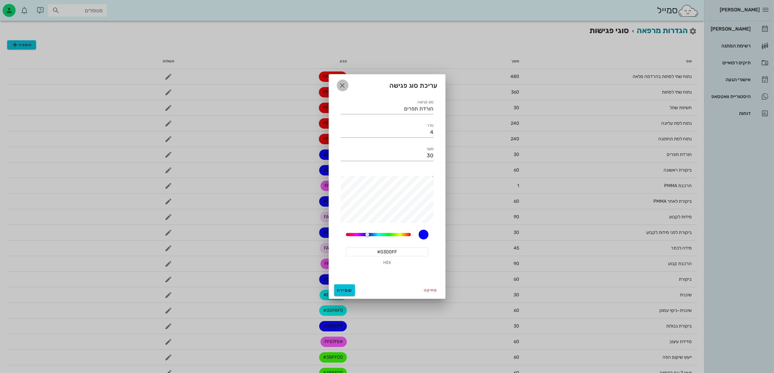
click at [344, 88] on icon "button" at bounding box center [343, 86] width 8 height 8
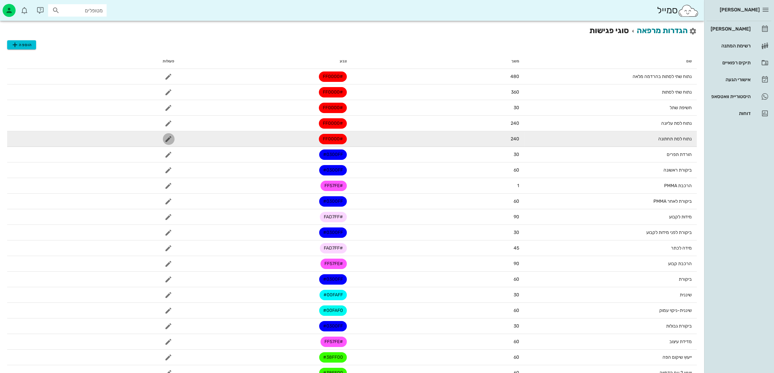
click at [169, 136] on icon "button" at bounding box center [169, 139] width 8 height 8
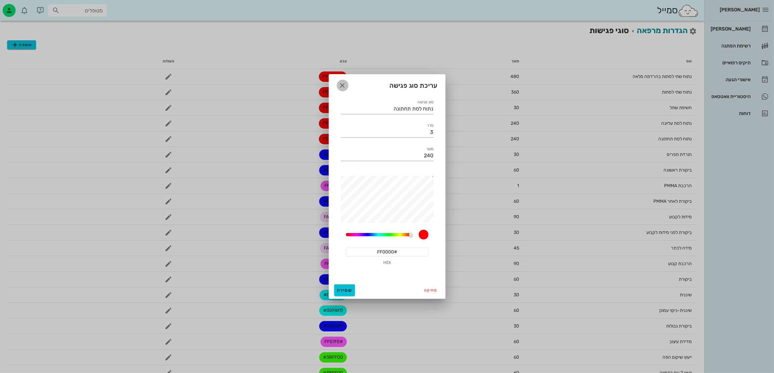
click at [338, 85] on span "button" at bounding box center [343, 86] width 12 height 8
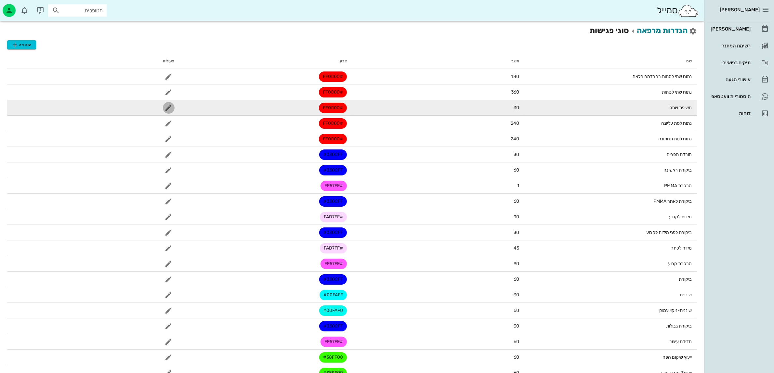
click at [172, 107] on icon "button" at bounding box center [169, 108] width 8 height 8
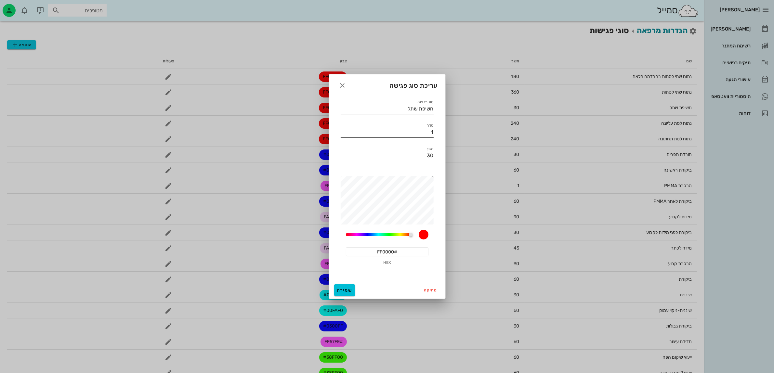
click at [423, 130] on input "1" at bounding box center [387, 132] width 93 height 10
type input "3"
click at [350, 293] on span "שמירה" at bounding box center [345, 291] width 16 height 6
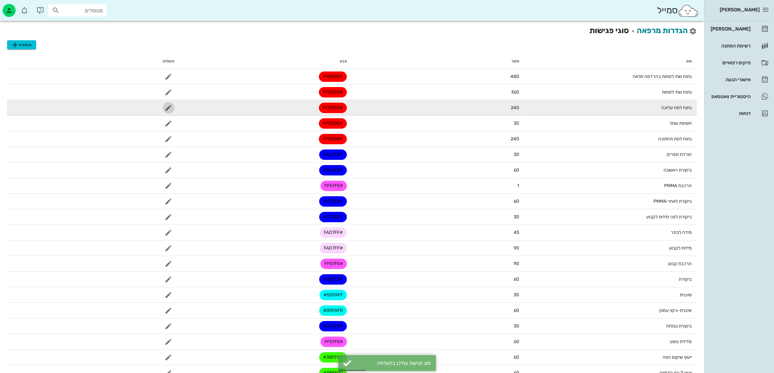
click at [166, 105] on icon "button" at bounding box center [169, 108] width 8 height 8
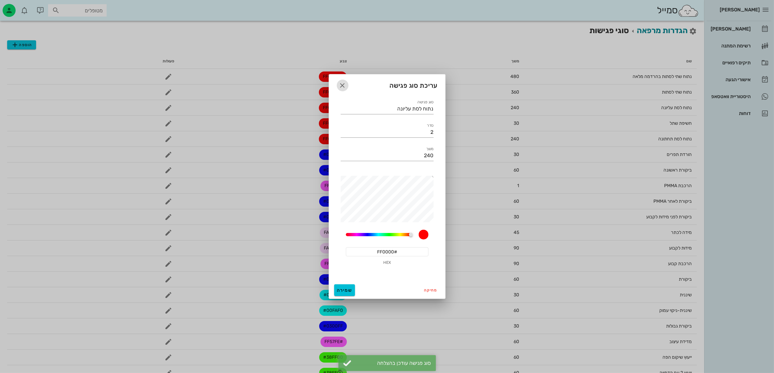
click at [340, 82] on icon "button" at bounding box center [343, 86] width 8 height 8
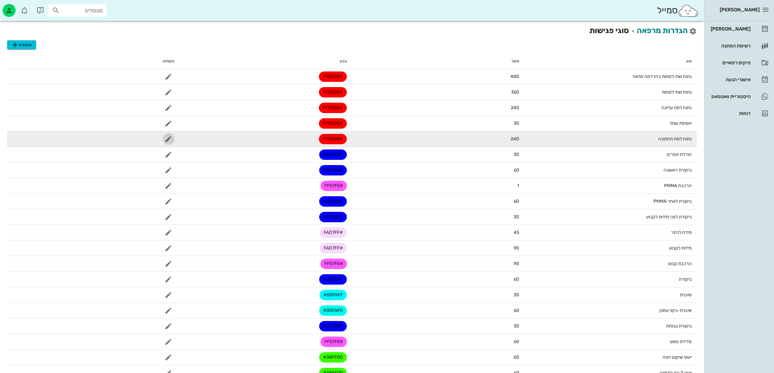
click at [167, 142] on icon "button" at bounding box center [169, 139] width 8 height 8
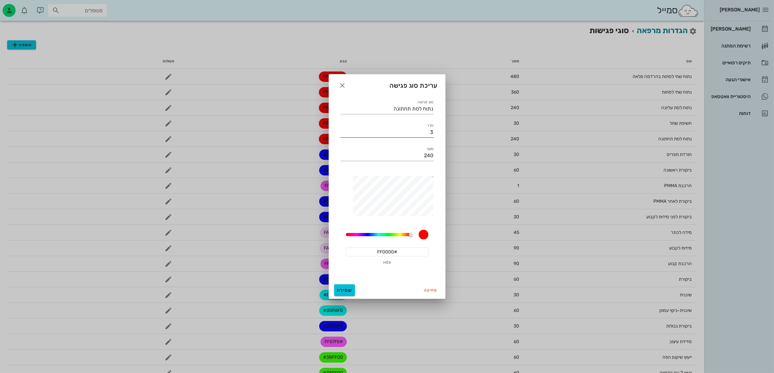
click at [418, 132] on input "3" at bounding box center [387, 132] width 93 height 10
type input "2"
click at [342, 285] on button "שמירה" at bounding box center [344, 290] width 21 height 12
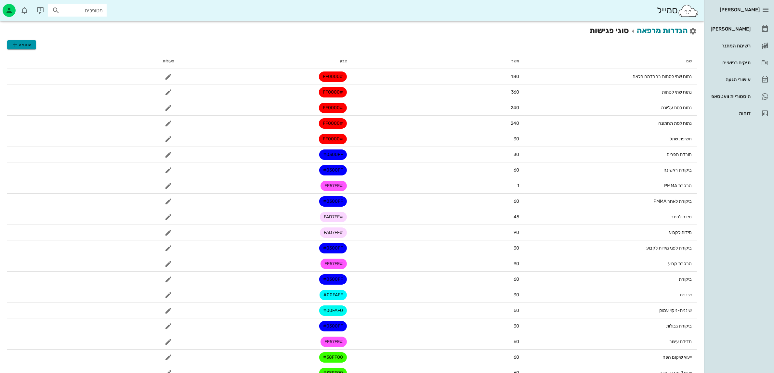
click at [33, 49] on button "הוספה" at bounding box center [21, 44] width 29 height 9
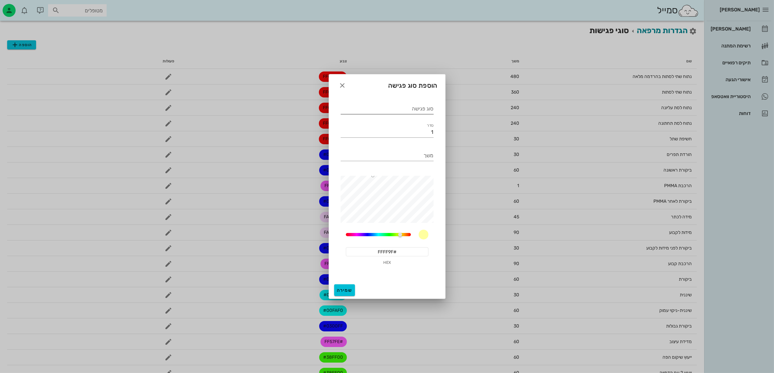
click at [420, 103] on div "סוג פגישה" at bounding box center [387, 107] width 93 height 14
drag, startPoint x: 422, startPoint y: 108, endPoint x: 429, endPoint y: 118, distance: 12.4
click at [423, 108] on input "סוג פגישה" at bounding box center [387, 109] width 93 height 10
type input "עקירה"
click at [421, 158] on input "משך" at bounding box center [387, 156] width 93 height 10
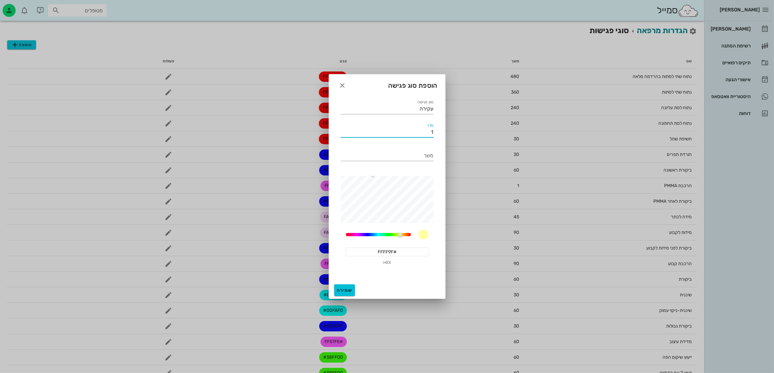
click at [417, 129] on input "1" at bounding box center [387, 132] width 93 height 10
type input "4"
click at [430, 154] on div "משך" at bounding box center [387, 156] width 93 height 10
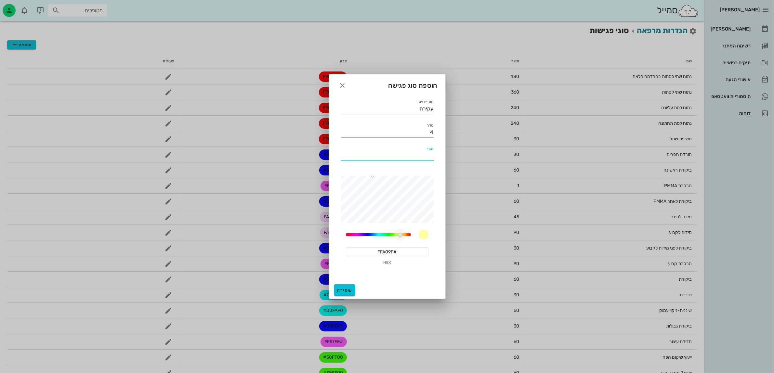
type input "#FF9F9F"
drag, startPoint x: 401, startPoint y: 236, endPoint x: 416, endPoint y: 238, distance: 14.8
click at [413, 237] on div at bounding box center [411, 235] width 4 height 4
click at [342, 88] on icon "button" at bounding box center [343, 86] width 8 height 8
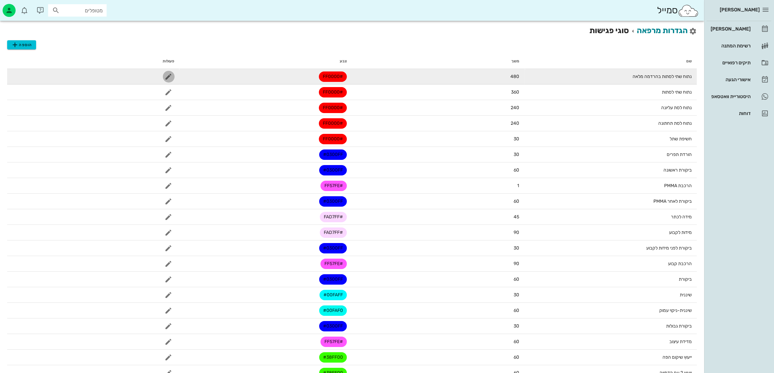
click at [170, 71] on button "button" at bounding box center [169, 77] width 12 height 12
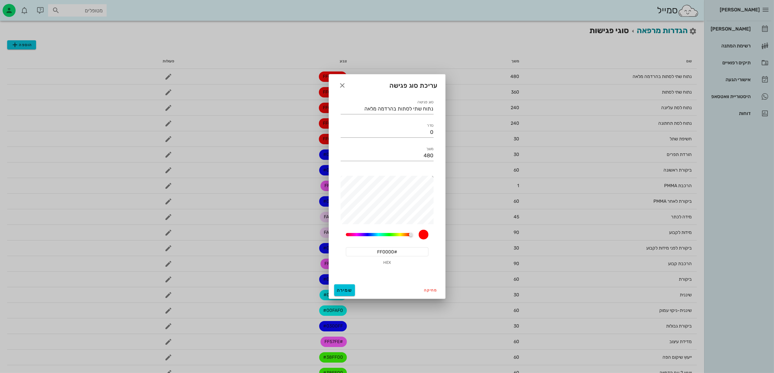
click at [398, 247] on input "#FF0000" at bounding box center [387, 251] width 83 height 9
click at [397, 248] on input "#FF0000" at bounding box center [387, 251] width 83 height 9
click at [345, 85] on icon "button" at bounding box center [343, 86] width 8 height 8
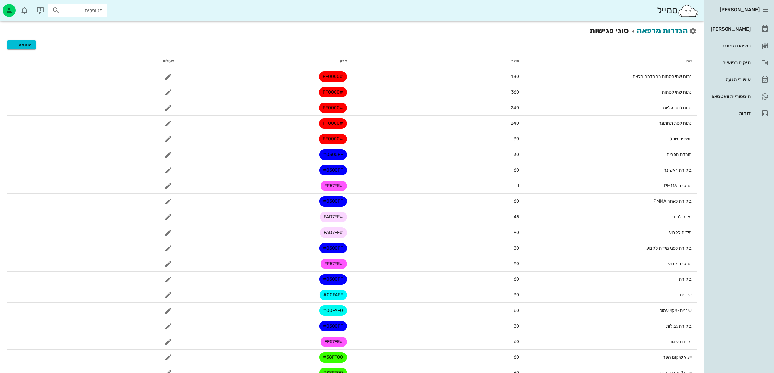
click at [25, 38] on div "הוספה" at bounding box center [352, 42] width 690 height 13
click at [27, 45] on span "הוספה" at bounding box center [21, 45] width 21 height 8
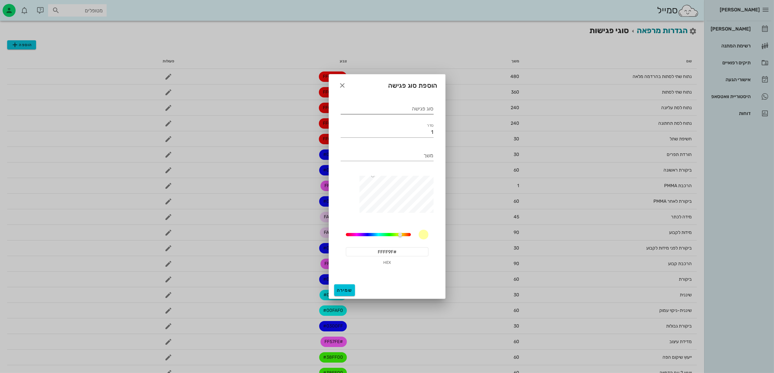
click at [427, 107] on div "סוג פגישה" at bounding box center [387, 109] width 93 height 10
type input "עקירה"
click at [389, 249] on input "#FFFF9F" at bounding box center [387, 251] width 83 height 9
click at [391, 249] on input "#FFFF9F" at bounding box center [387, 251] width 83 height 9
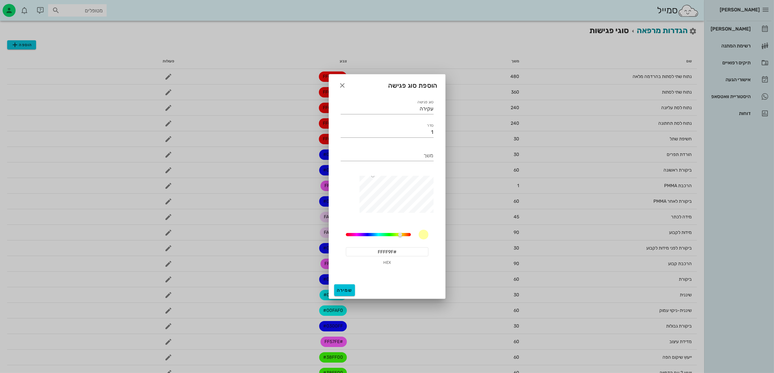
click at [402, 252] on input "#FFFF9F" at bounding box center [387, 251] width 83 height 9
drag, startPoint x: 403, startPoint y: 252, endPoint x: 347, endPoint y: 249, distance: 56.6
click at [347, 249] on input "#FFFF9F" at bounding box center [387, 251] width 83 height 9
paste input "0000"
type input "#FF0000"
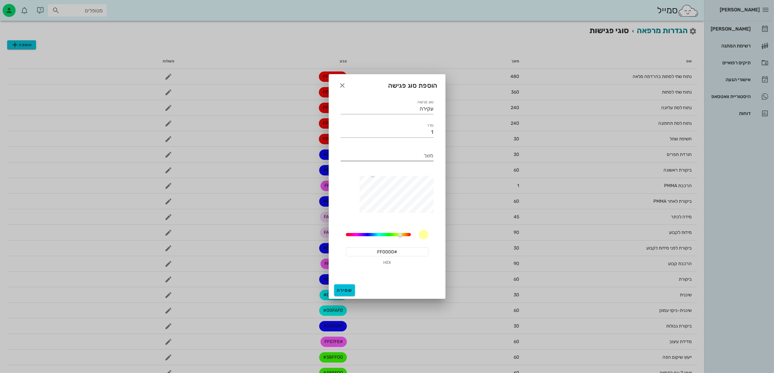
click at [393, 156] on input "משך" at bounding box center [387, 156] width 93 height 10
type input "60"
click at [420, 132] on input "1" at bounding box center [387, 132] width 93 height 10
type input "3"
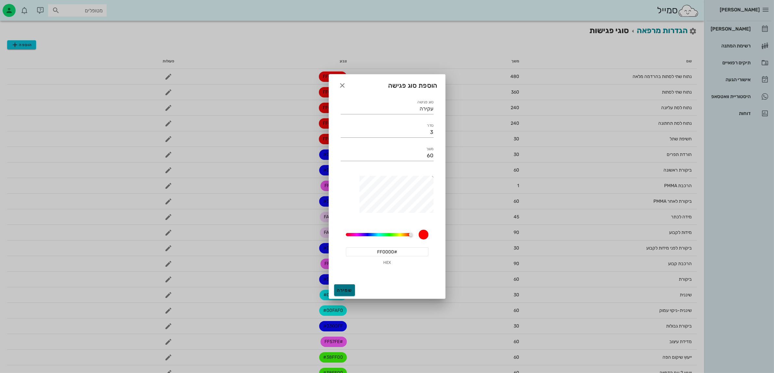
click at [351, 290] on span "שמירה" at bounding box center [345, 291] width 16 height 6
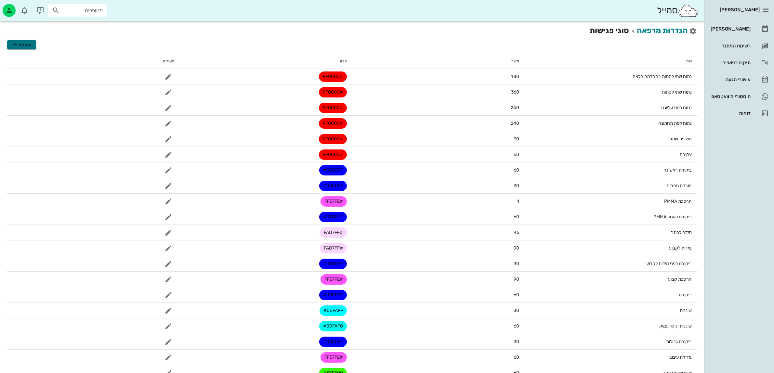
click at [22, 45] on span "הוספה" at bounding box center [21, 45] width 21 height 8
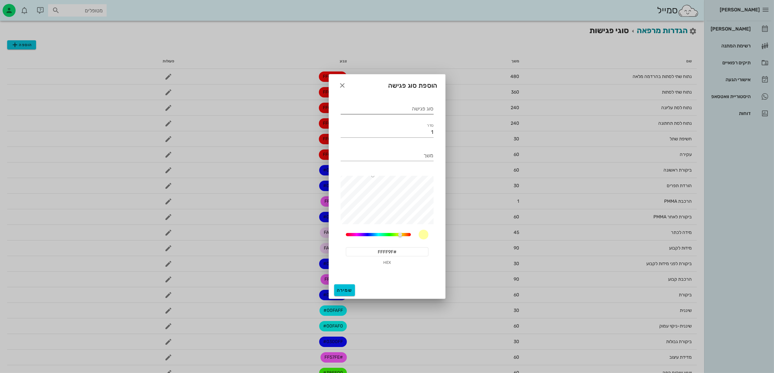
click at [406, 111] on input "סוג פגישה" at bounding box center [387, 109] width 93 height 10
click at [394, 109] on input "סוג פגישה" at bounding box center [387, 109] width 93 height 10
type input "י"
type input "הרכבת גשר"
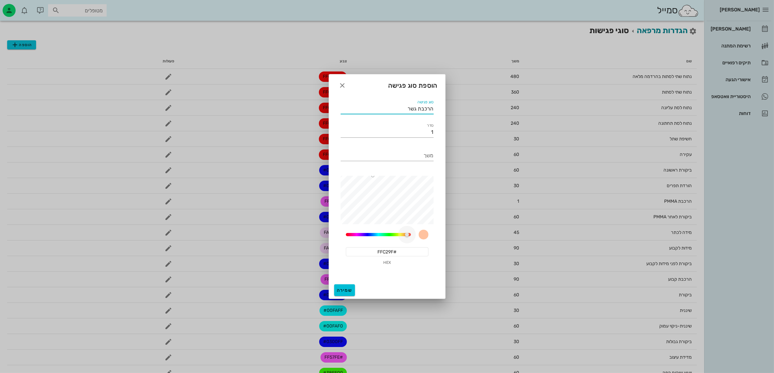
drag, startPoint x: 401, startPoint y: 237, endPoint x: 407, endPoint y: 237, distance: 6.8
click at [407, 237] on div at bounding box center [407, 235] width 4 height 4
type input "#FF5E00"
drag, startPoint x: 373, startPoint y: 176, endPoint x: 452, endPoint y: 174, distance: 78.7
click at [452, 174] on div "[PERSON_NAME] יומן מרפאה רשימת המתנה תיקים רפואיים אישורי הגעה היסטוריית וואטסא…" at bounding box center [387, 218] width 774 height 436
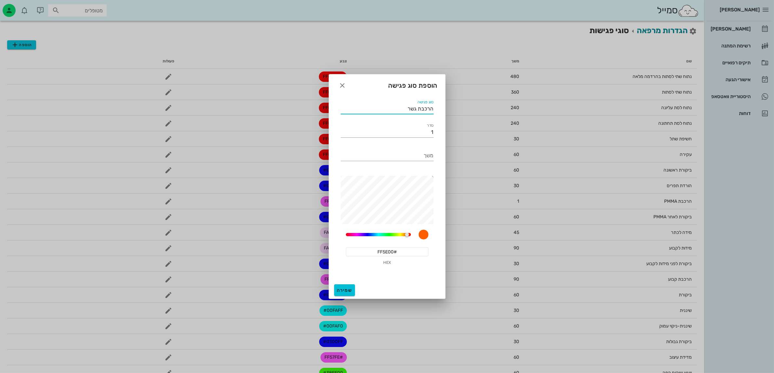
type input "הרכבת גשר"
click at [401, 251] on input "#FF5E00" at bounding box center [387, 251] width 83 height 9
click at [399, 110] on input "הרכבת גשר" at bounding box center [387, 109] width 93 height 10
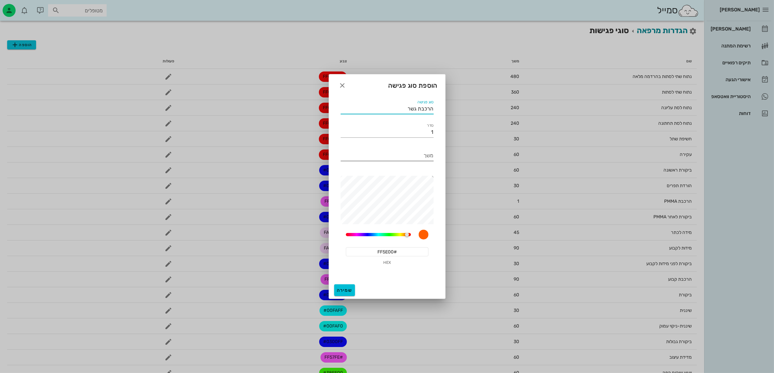
click at [422, 157] on input "משך" at bounding box center [387, 156] width 93 height 10
type input "90"
click at [428, 131] on input "1" at bounding box center [387, 132] width 93 height 10
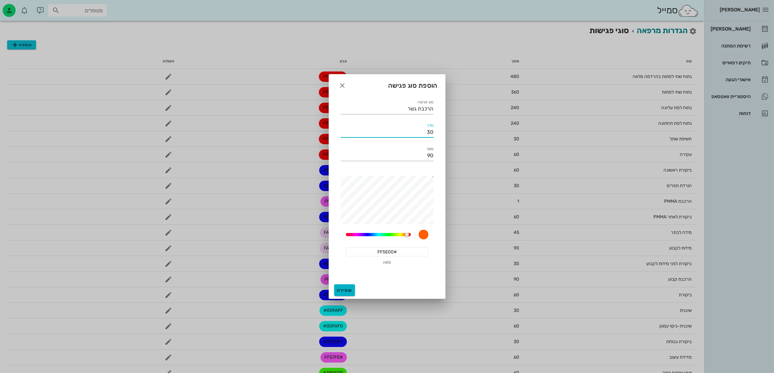
type input "30"
click at [409, 202] on div "הוספת סוג פגישה סוג פגישה הרכבת גשר סדר 30 משך 90 60 #FF5E00 HEX שמירה" at bounding box center [387, 186] width 117 height 225
click at [397, 248] on input "#FF5E00" at bounding box center [387, 251] width 83 height 9
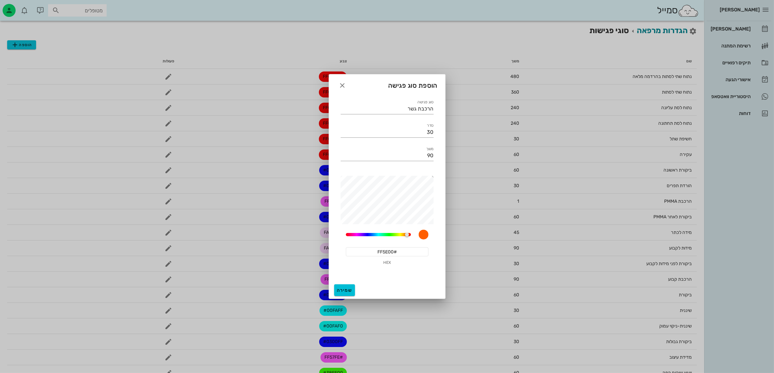
click at [397, 248] on input "#FF5E00" at bounding box center [387, 251] width 83 height 9
click at [353, 293] on button "שמירה" at bounding box center [344, 290] width 21 height 12
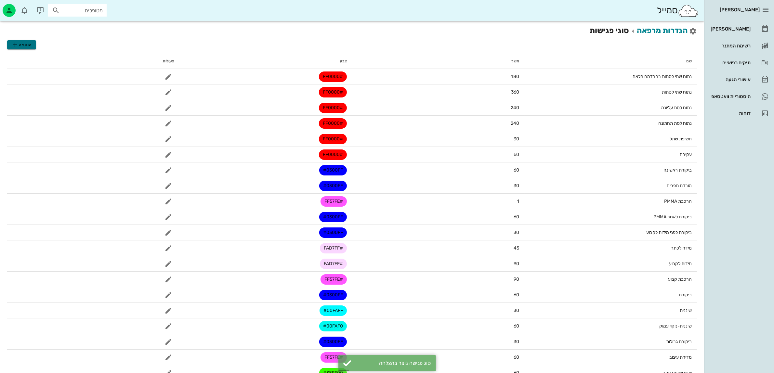
click at [23, 44] on span "הוספה" at bounding box center [21, 45] width 21 height 8
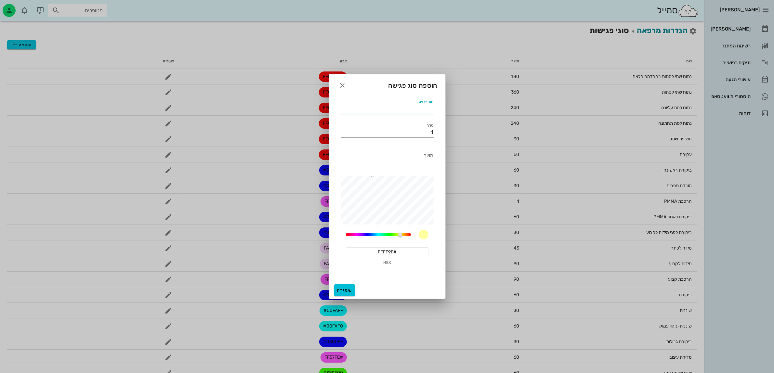
click at [411, 111] on input "סוג פגישה" at bounding box center [387, 109] width 93 height 10
click at [420, 132] on input "1" at bounding box center [387, 132] width 93 height 10
drag, startPoint x: 432, startPoint y: 109, endPoint x: 439, endPoint y: 111, distance: 6.8
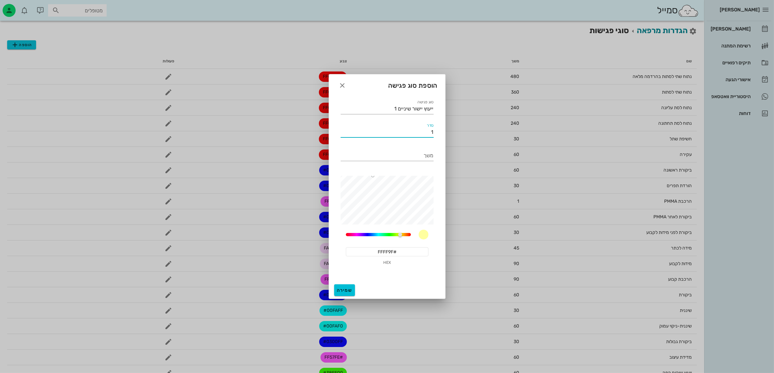
click at [432, 109] on input "ייעוץ יישור שיניים 1" at bounding box center [387, 109] width 93 height 10
click at [397, 108] on input "יעוץ יישור שיניים 1" at bounding box center [387, 109] width 93 height 10
type input "יעוץ יישור שיניים 1"
click at [419, 132] on input "1" at bounding box center [387, 132] width 93 height 10
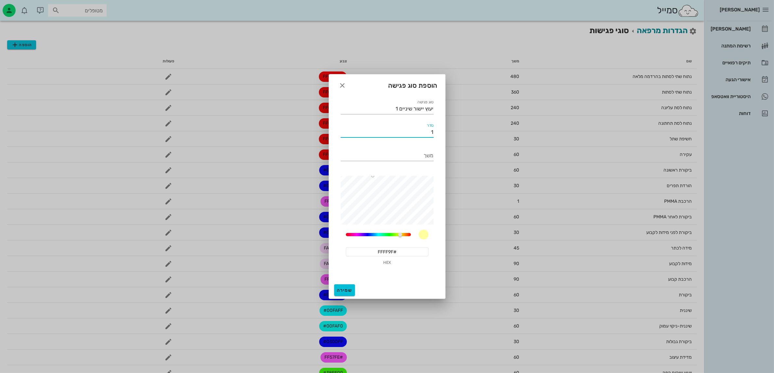
click at [428, 133] on input "1" at bounding box center [387, 132] width 93 height 10
type input "29"
click at [432, 154] on div "משך" at bounding box center [387, 156] width 93 height 10
type input "שעה"
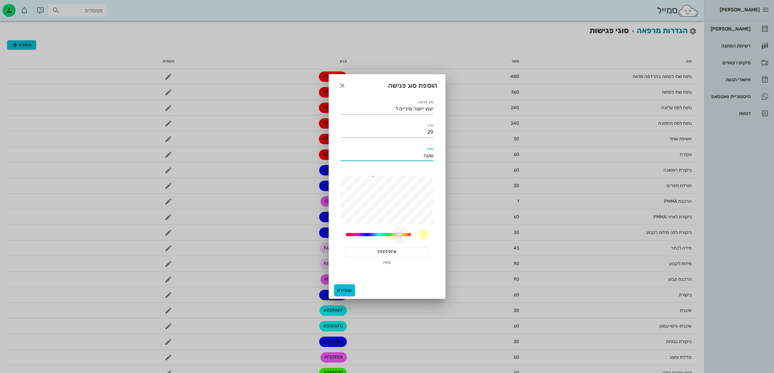
click at [402, 234] on div at bounding box center [400, 235] width 4 height 4
type input "#FFCE9F"
drag, startPoint x: 397, startPoint y: 236, endPoint x: 402, endPoint y: 238, distance: 5.4
click at [403, 237] on div at bounding box center [405, 235] width 4 height 4
type input "שעה"
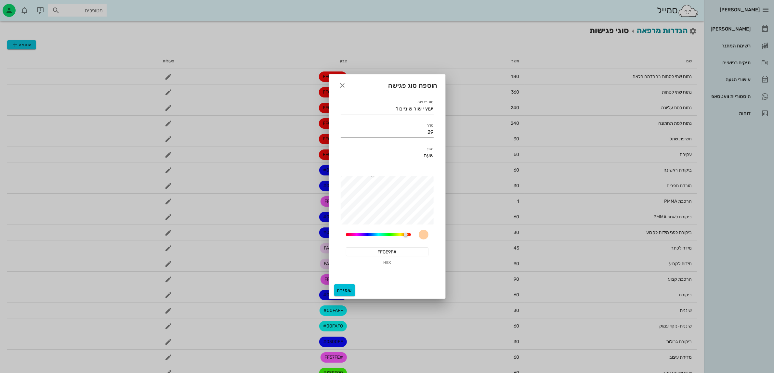
click at [432, 180] on div "60 #FFCE9F HEX" at bounding box center [387, 223] width 101 height 103
drag, startPoint x: 372, startPoint y: 176, endPoint x: 370, endPoint y: 179, distance: 4.2
click at [370, 179] on div at bounding box center [385, 200] width 98 height 49
type input "#FF7D00"
drag, startPoint x: 371, startPoint y: 179, endPoint x: 466, endPoint y: 143, distance: 102.2
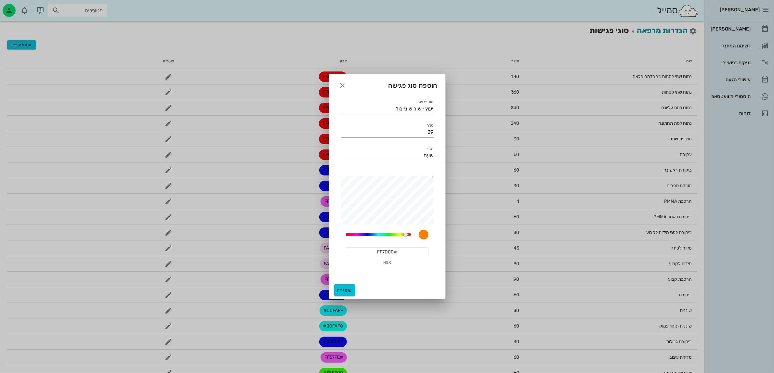
click at [466, 143] on div "[PERSON_NAME] יומן מרפאה רשימת המתנה תיקים רפואיים אישורי הגעה היסטוריית וואטסא…" at bounding box center [387, 225] width 774 height 451
click at [347, 286] on button "שמירה" at bounding box center [344, 290] width 21 height 12
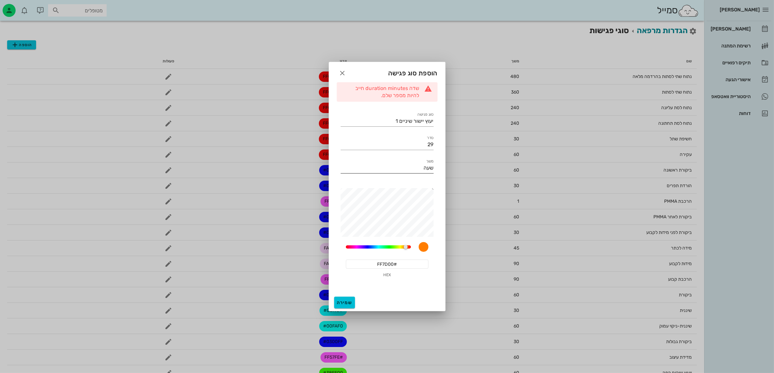
click at [431, 165] on input "שעה" at bounding box center [387, 168] width 93 height 10
type input "60"
click at [350, 304] on span "שמירה" at bounding box center [345, 303] width 16 height 6
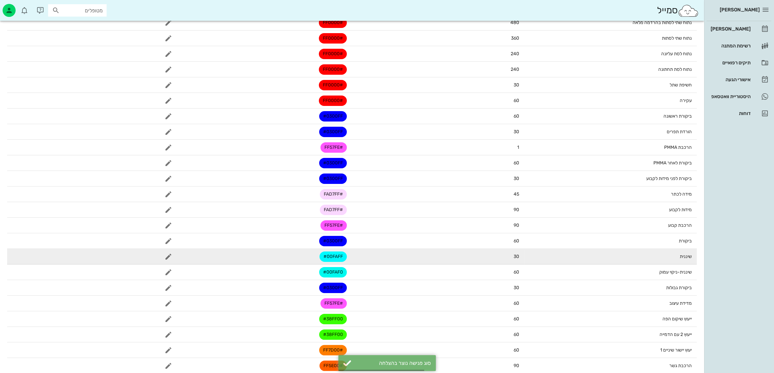
scroll to position [93, 0]
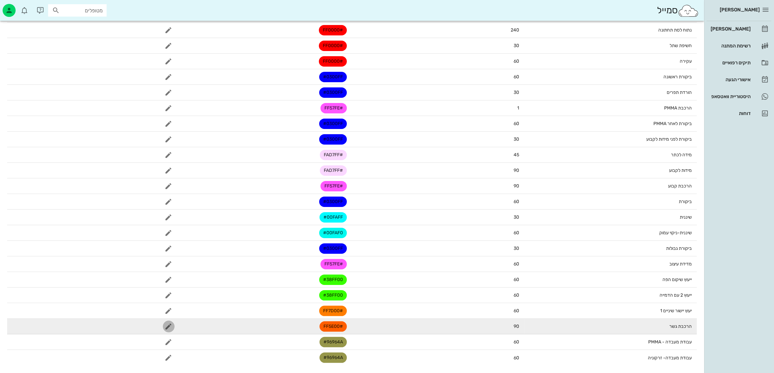
click at [171, 325] on icon "button" at bounding box center [169, 327] width 8 height 8
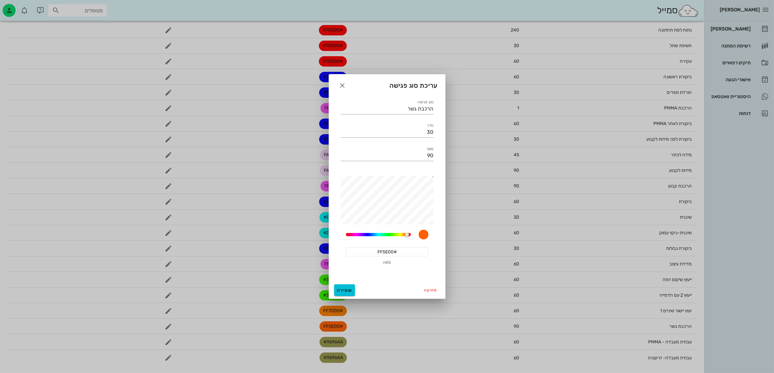
click at [419, 248] on input "#FF5E00" at bounding box center [387, 251] width 83 height 9
click at [417, 249] on input "#FF5E00" at bounding box center [387, 251] width 83 height 9
click at [406, 256] on input "#FF5E00" at bounding box center [387, 251] width 83 height 9
click at [407, 256] on input "#FF5E00" at bounding box center [387, 251] width 83 height 9
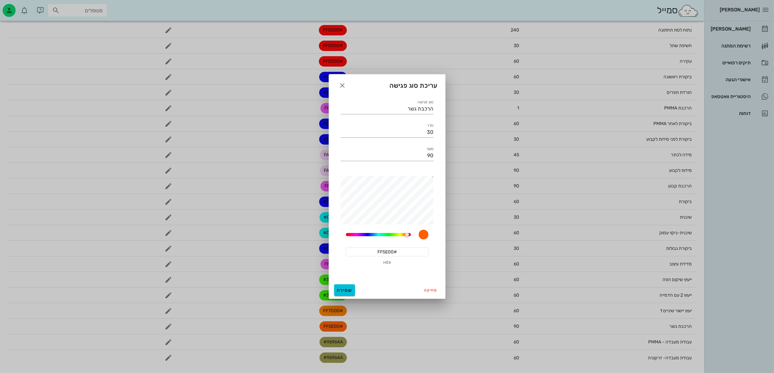
click at [409, 250] on input "#FF5E00" at bounding box center [387, 251] width 83 height 9
drag, startPoint x: 408, startPoint y: 250, endPoint x: 367, endPoint y: 254, distance: 41.8
click at [367, 254] on input "#FF5E00" at bounding box center [387, 251] width 83 height 9
click at [396, 112] on input "הרכבת גשר" at bounding box center [387, 109] width 93 height 10
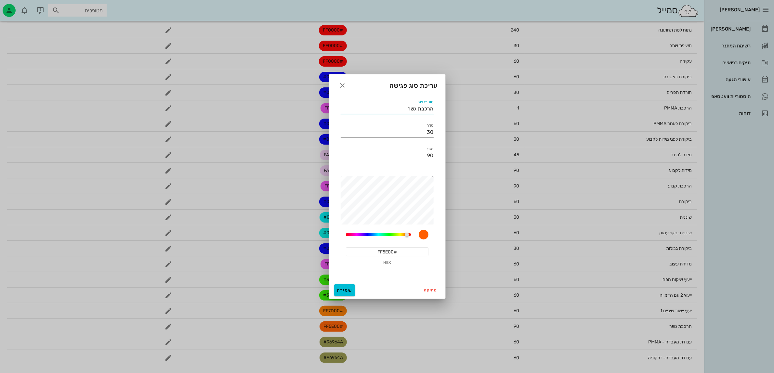
click at [396, 112] on input "הרכבת גשר" at bounding box center [387, 109] width 93 height 10
click at [405, 234] on div at bounding box center [407, 235] width 4 height 4
drag, startPoint x: 407, startPoint y: 234, endPoint x: 401, endPoint y: 233, distance: 5.7
click at [401, 233] on div at bounding box center [401, 235] width 4 height 4
type input "#FFE000"
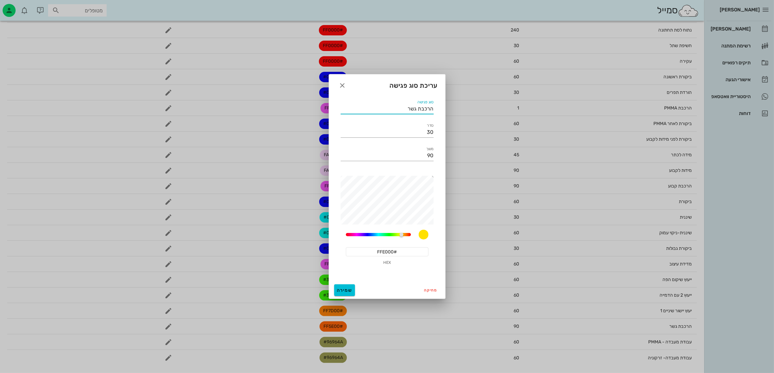
click at [444, 171] on div "סוג פגישה הרכבת גשר סדר 30 משך 90 22.11764705882353 #FFE000 HEX" at bounding box center [387, 188] width 116 height 187
click at [349, 285] on button "שמירה" at bounding box center [344, 290] width 21 height 12
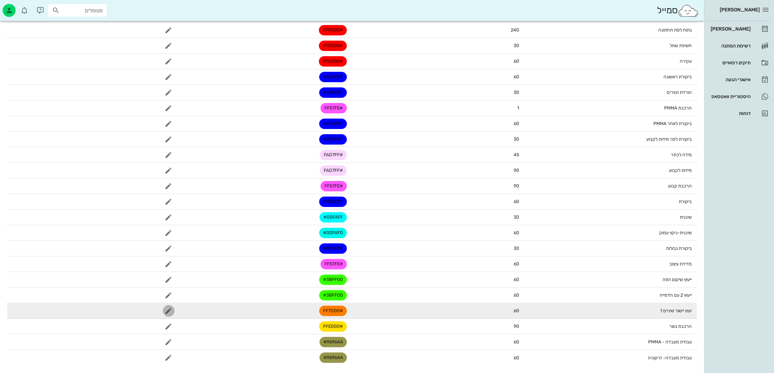
click at [164, 311] on span "button" at bounding box center [169, 311] width 12 height 8
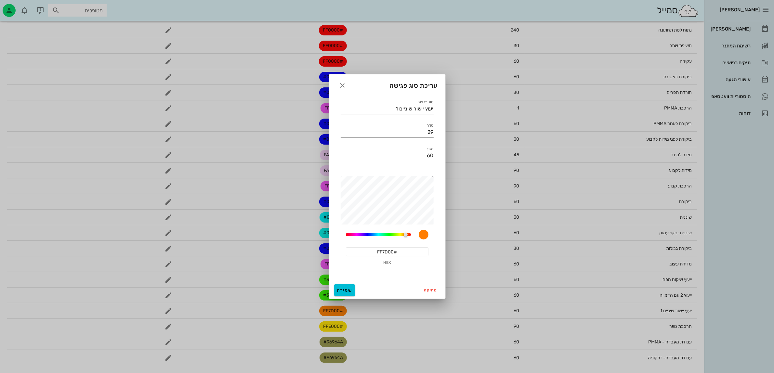
click at [386, 252] on input "#FF7D00" at bounding box center [387, 251] width 83 height 9
click at [348, 290] on span "שמירה" at bounding box center [345, 291] width 16 height 6
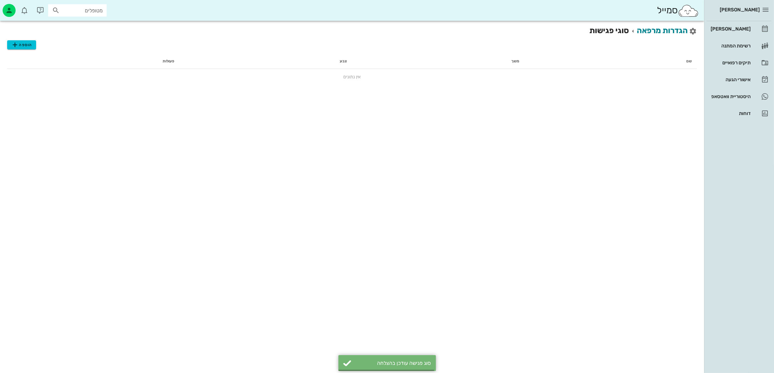
scroll to position [0, 0]
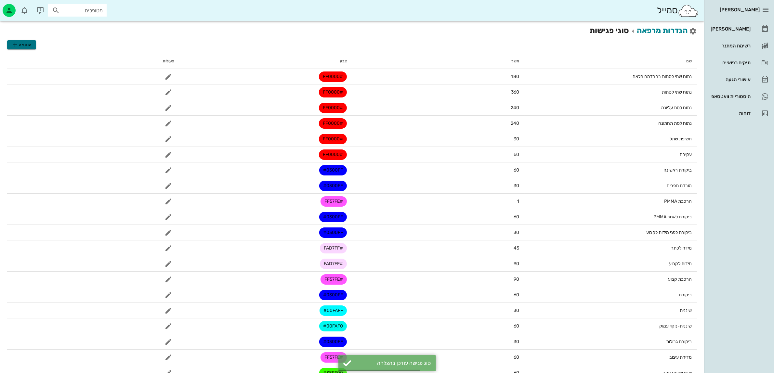
click at [25, 41] on button "הוספה" at bounding box center [21, 44] width 29 height 9
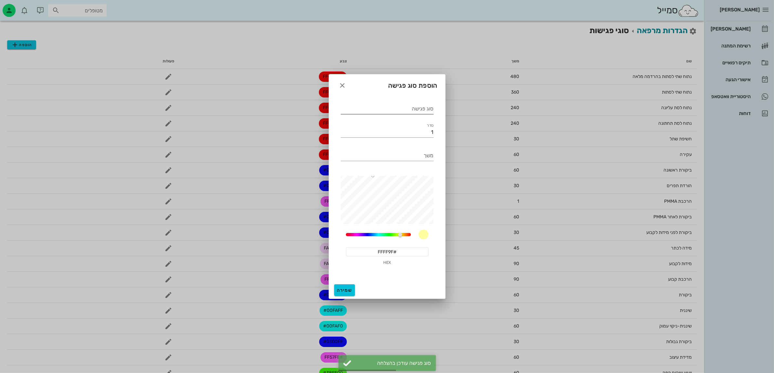
click at [415, 102] on div "סוג פגישה" at bounding box center [387, 107] width 93 height 14
click at [408, 113] on input "סוג פגישה" at bounding box center [387, 109] width 93 height 10
paste input "#FF7D00"
click at [431, 107] on input "ייעוץ יישור שיניים 2" at bounding box center [387, 109] width 93 height 10
type input "יעוץ יישור שיניים 2"
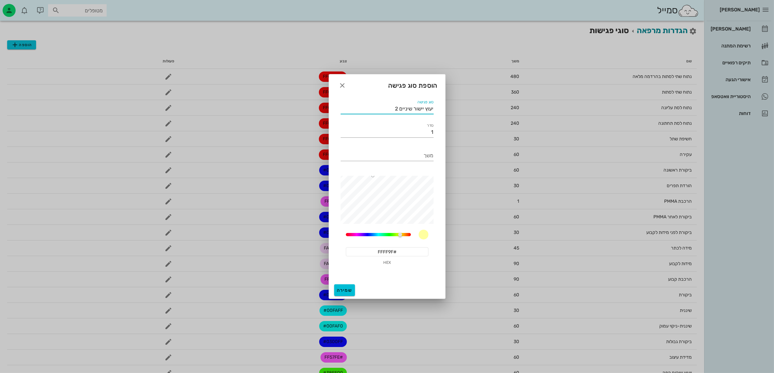
click at [397, 142] on div "משך" at bounding box center [387, 156] width 101 height 31
click at [410, 133] on input "1" at bounding box center [387, 132] width 93 height 10
type input "6"
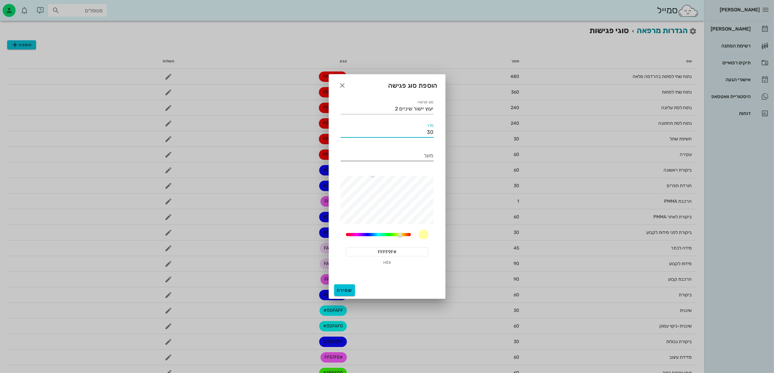
type input "30"
click at [415, 160] on input "משך" at bounding box center [387, 156] width 93 height 10
click at [424, 132] on input "30" at bounding box center [387, 132] width 93 height 10
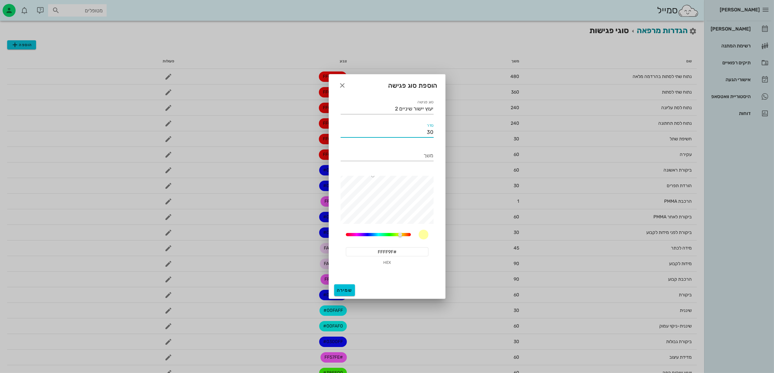
click at [424, 132] on input "30" at bounding box center [387, 132] width 93 height 10
click at [412, 155] on input "משך" at bounding box center [387, 156] width 93 height 10
type input "6"
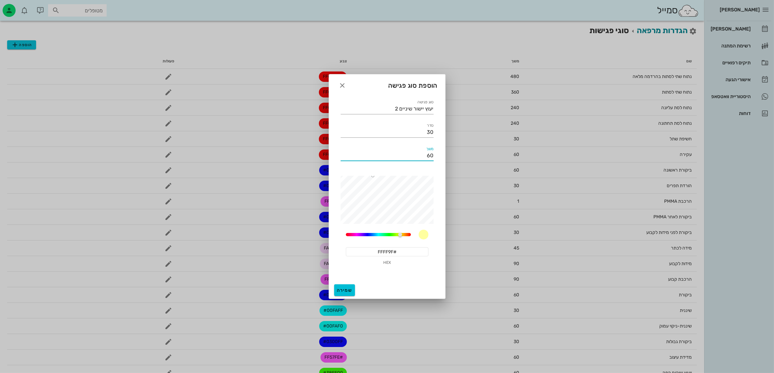
type input "6"
click at [412, 155] on input "6" at bounding box center [387, 156] width 93 height 10
type input "60"
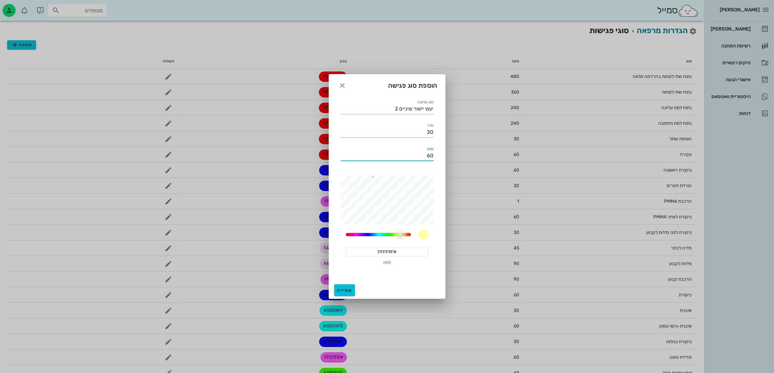
click at [402, 236] on div at bounding box center [400, 235] width 4 height 4
drag, startPoint x: 402, startPoint y: 233, endPoint x: 407, endPoint y: 235, distance: 5.0
click at [406, 235] on div at bounding box center [404, 235] width 4 height 4
type input "#E48400"
click at [454, 181] on div "[PERSON_NAME] יומן מרפאה רשימת המתנה תיקים רפואיים אישורי הגעה היסטוריית וואטסא…" at bounding box center [387, 233] width 774 height 467
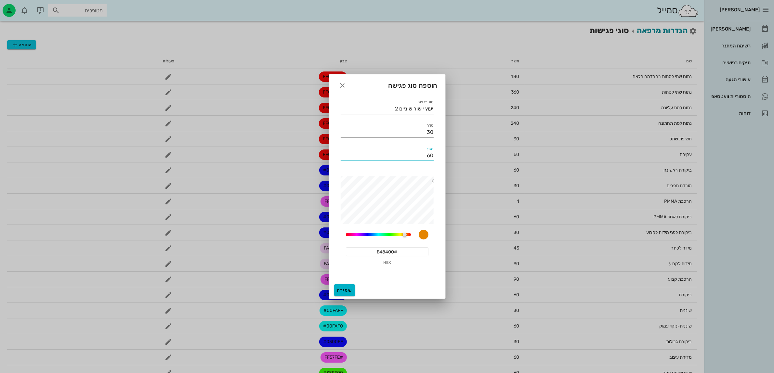
type input "60"
click at [348, 291] on span "שמירה" at bounding box center [345, 291] width 16 height 6
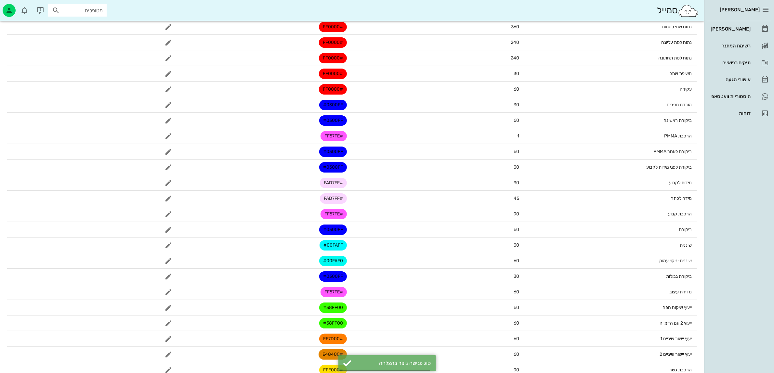
scroll to position [109, 0]
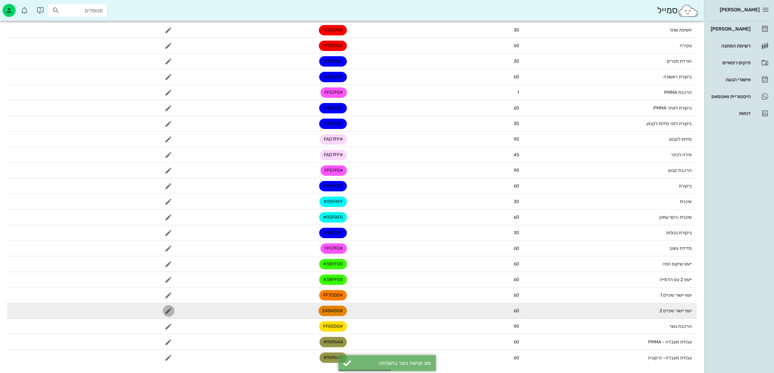
click at [168, 310] on icon "button" at bounding box center [169, 311] width 8 height 8
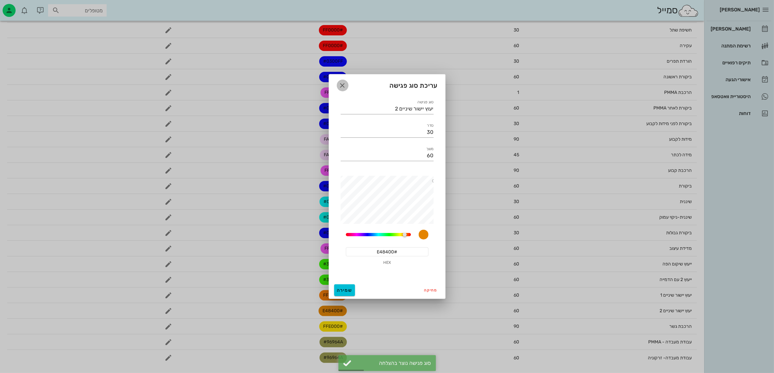
click at [343, 85] on icon "button" at bounding box center [343, 86] width 8 height 8
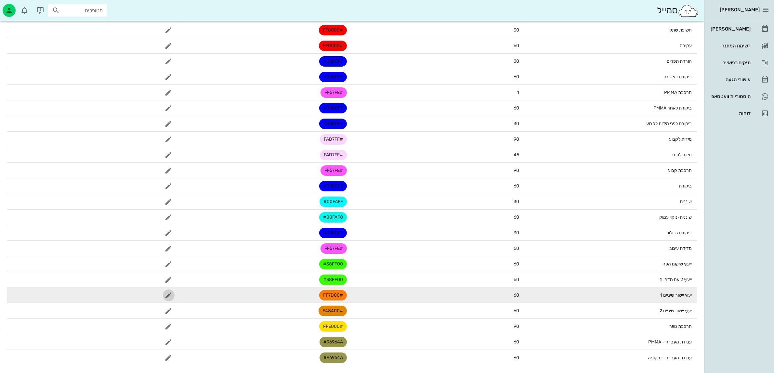
click at [165, 295] on icon "button" at bounding box center [169, 296] width 8 height 8
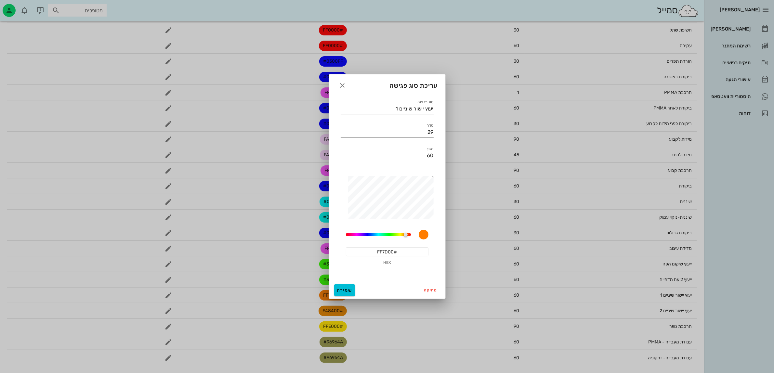
drag, startPoint x: 381, startPoint y: 259, endPoint x: 382, endPoint y: 246, distance: 12.4
click at [381, 258] on div "#FF7D00 HEX" at bounding box center [387, 256] width 83 height 19
click at [382, 246] on div "29.41176470588235 #FF7D00 HEX" at bounding box center [387, 248] width 93 height 47
click at [383, 251] on input "#FF7D00" at bounding box center [387, 251] width 83 height 9
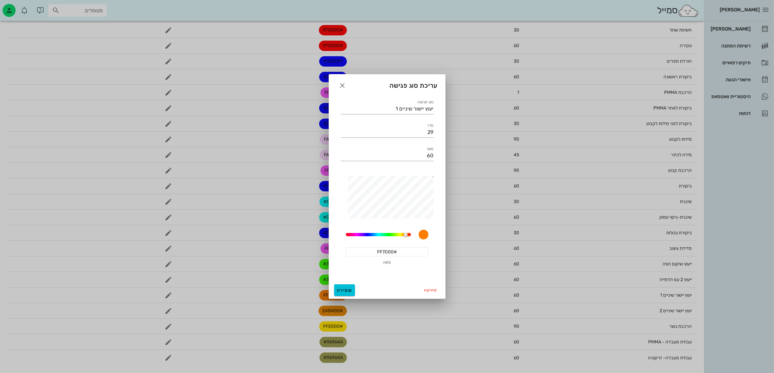
click at [383, 251] on input "#FF7D00" at bounding box center [387, 251] width 83 height 9
click at [403, 233] on div at bounding box center [405, 235] width 4 height 4
drag, startPoint x: 404, startPoint y: 234, endPoint x: 380, endPoint y: 233, distance: 23.8
click at [380, 233] on div at bounding box center [382, 235] width 4 height 4
type input "#007651"
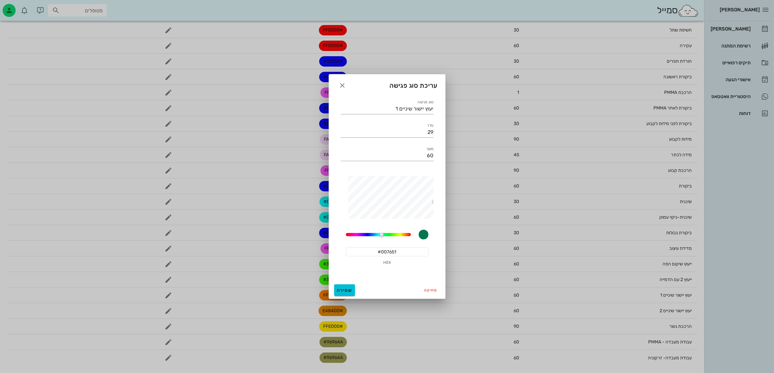
click at [439, 202] on div "סוג פגישה יעוץ יישור שיניים 1 סדר 29 משך 60 29.41176470588235 #007651 HEX" at bounding box center [387, 188] width 116 height 187
click at [403, 251] on input "#007651" at bounding box center [387, 251] width 83 height 9
click at [336, 286] on button "שמירה" at bounding box center [344, 290] width 21 height 12
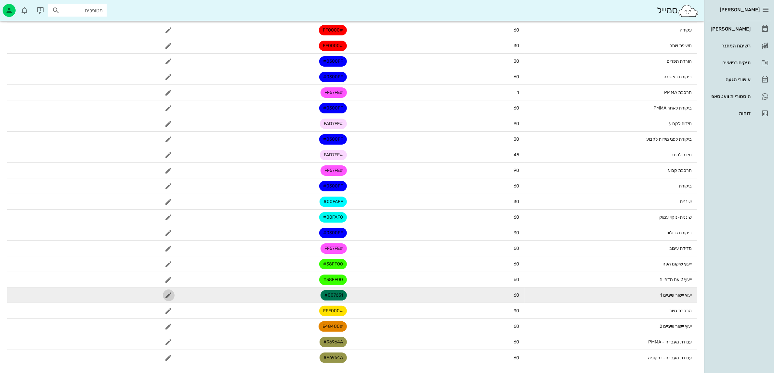
click at [167, 296] on icon "button" at bounding box center [169, 296] width 8 height 8
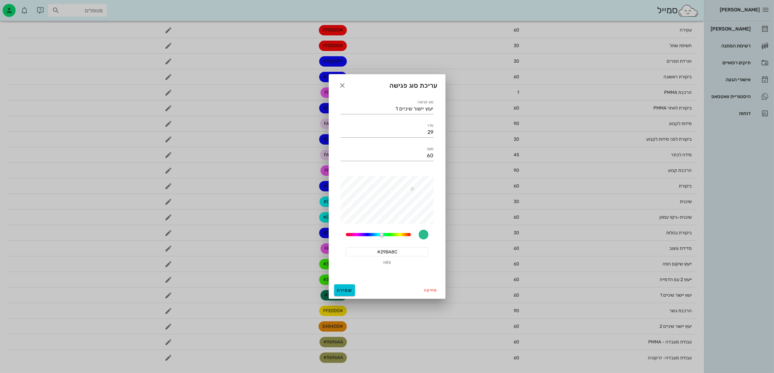
drag, startPoint x: 432, startPoint y: 203, endPoint x: 412, endPoint y: 189, distance: 23.6
click at [412, 189] on div at bounding box center [412, 189] width 3 height 3
click at [398, 236] on div "161.1864406779661" at bounding box center [378, 234] width 65 height 3
click at [402, 234] on div at bounding box center [401, 235] width 4 height 4
click at [388, 251] on input "#BAB229" at bounding box center [387, 251] width 83 height 9
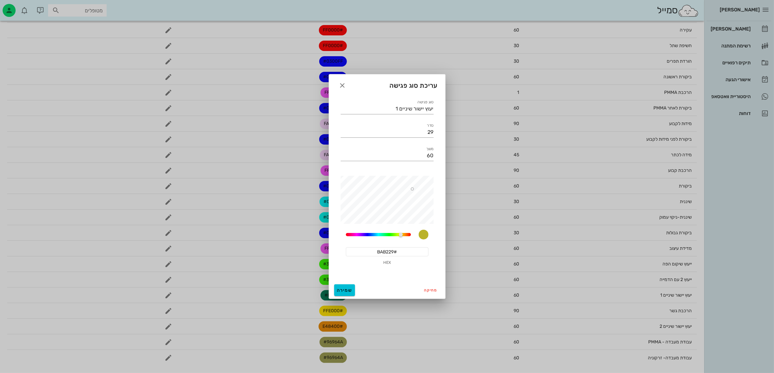
click at [388, 251] on input "#BAB229" at bounding box center [387, 251] width 83 height 9
type input "ק"
click at [391, 249] on input "e4844" at bounding box center [387, 251] width 83 height 9
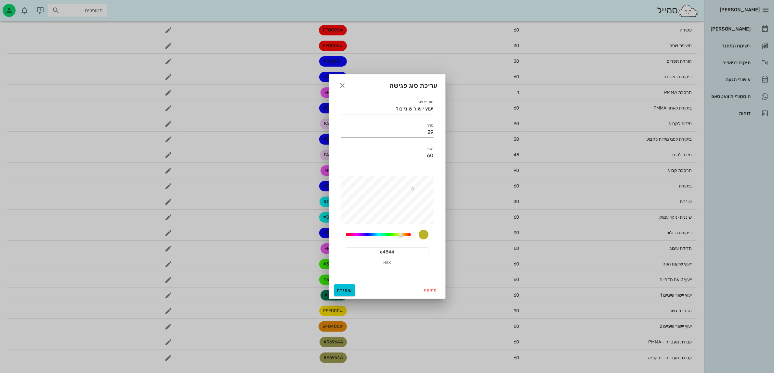
click at [391, 249] on input "e4844" at bounding box center [387, 251] width 83 height 9
click at [393, 250] on input "E48440" at bounding box center [387, 251] width 83 height 9
type input "#E48440"
click at [341, 293] on span "שמירה" at bounding box center [345, 291] width 16 height 6
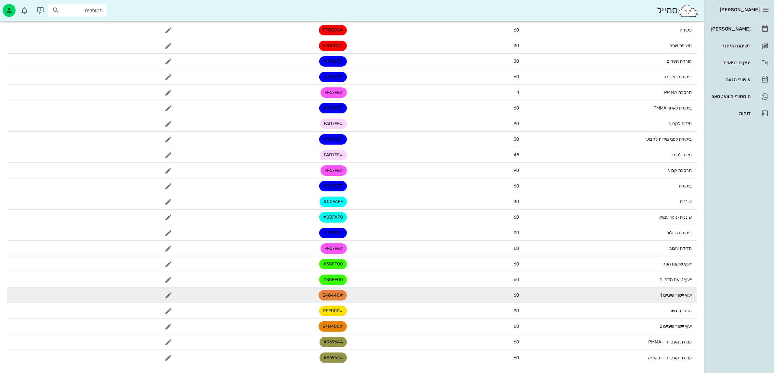
click at [374, 301] on td "60" at bounding box center [438, 296] width 173 height 16
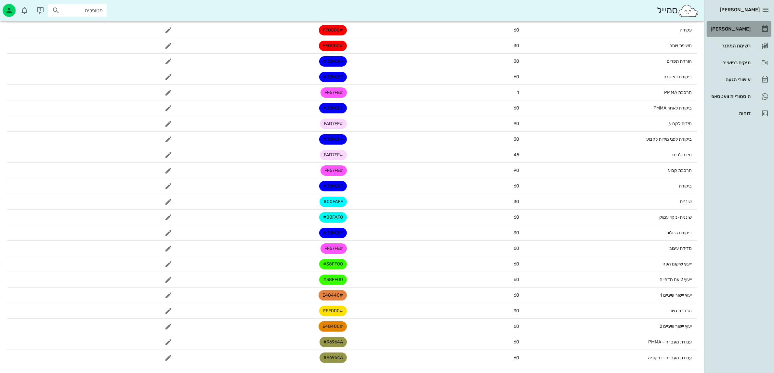
click at [735, 28] on div "[PERSON_NAME]" at bounding box center [729, 28] width 41 height 5
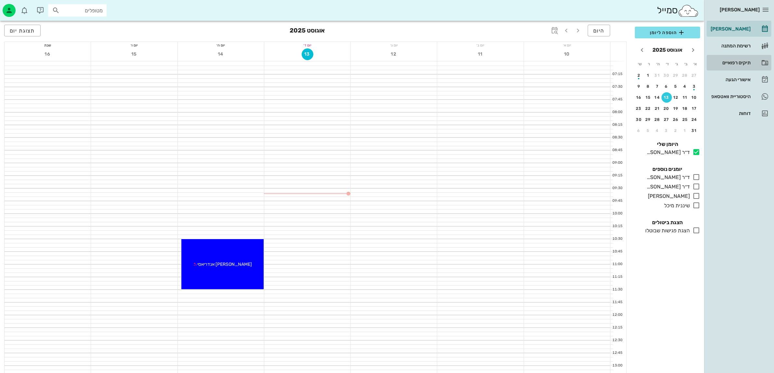
click at [736, 62] on div "תיקים רפואיים" at bounding box center [729, 62] width 41 height 5
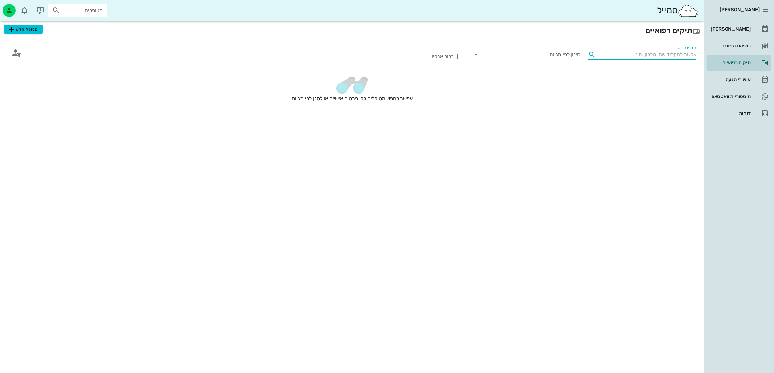
click at [631, 53] on input "חיפוש חופשי" at bounding box center [647, 54] width 98 height 10
click at [28, 31] on span "מטופל חדש" at bounding box center [23, 29] width 31 height 8
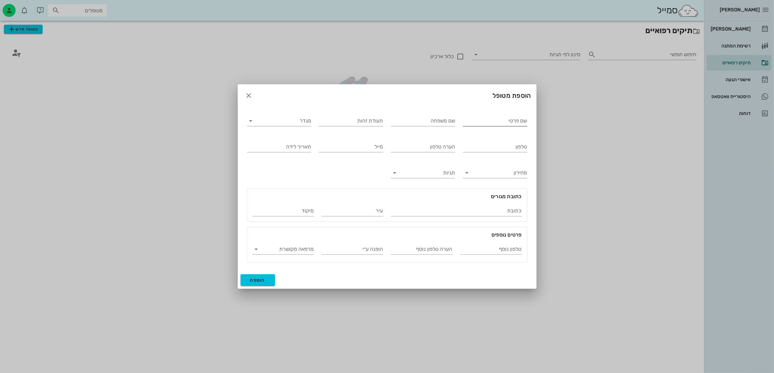
click at [491, 121] on input "שם פרטי" at bounding box center [495, 121] width 64 height 10
type input "[PERSON_NAME]"
type input "021920905"
click at [253, 121] on icon at bounding box center [251, 121] width 8 height 8
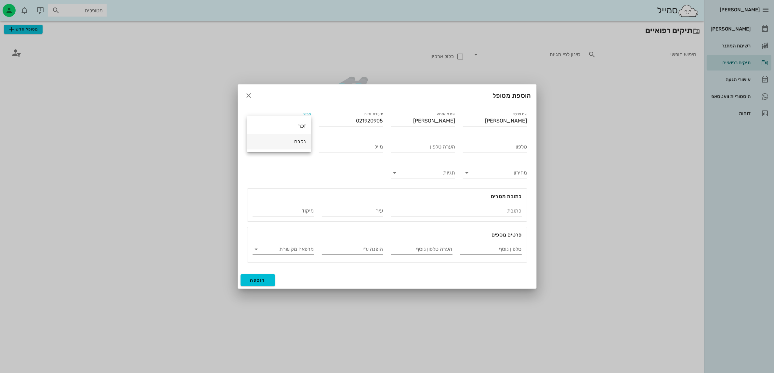
click at [288, 142] on div "נקבה" at bounding box center [279, 141] width 54 height 6
click at [481, 145] on input "טלפון" at bounding box center [495, 147] width 64 height 10
type input "052-6256525"
click at [288, 148] on input "תאריך לידה" at bounding box center [279, 147] width 64 height 10
type input "[DATE]"
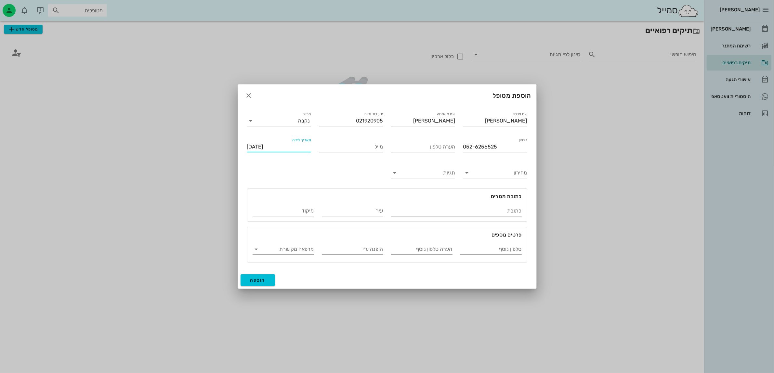
click at [482, 208] on input "כתובת" at bounding box center [456, 211] width 131 height 10
type input "ז'בוטינסקי07"
click at [370, 213] on input "עיר" at bounding box center [352, 211] width 61 height 10
type input "לוד"
click at [467, 247] on input "טלפון נוסף" at bounding box center [490, 249] width 61 height 10
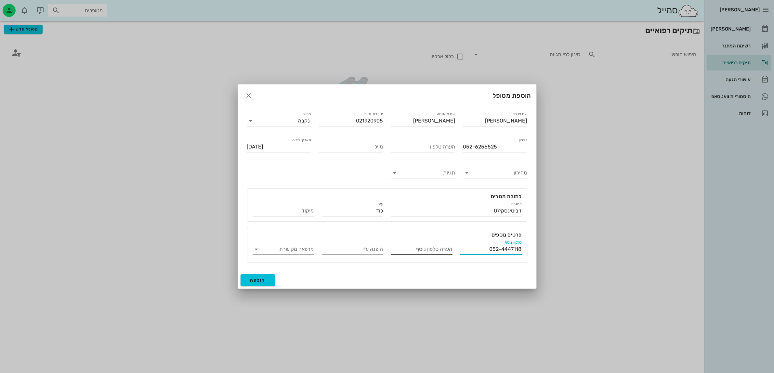
type input "052-4447118"
click at [409, 246] on input "הערה טלפון נוסף" at bounding box center [421, 249] width 61 height 10
type input "[PERSON_NAME]"
click at [259, 280] on span "הוספה" at bounding box center [257, 281] width 15 height 6
type input "[DATE]"
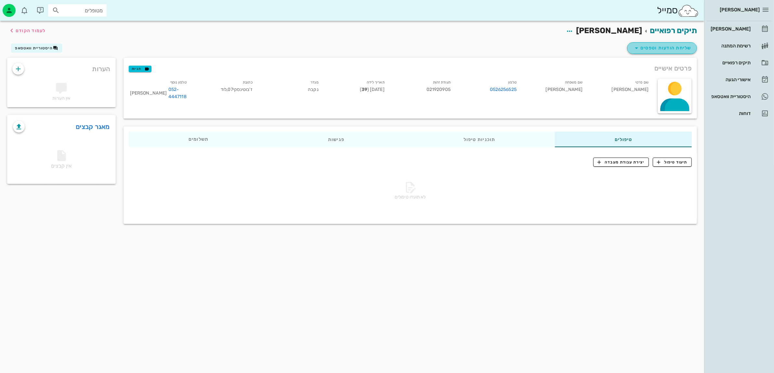
click at [666, 46] on span "שליחת הודעות וטפסים" at bounding box center [662, 48] width 59 height 8
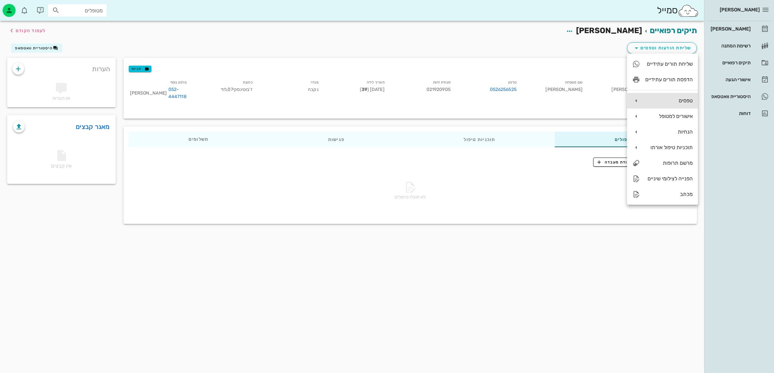
click at [670, 98] on div "טפסים" at bounding box center [668, 101] width 47 height 6
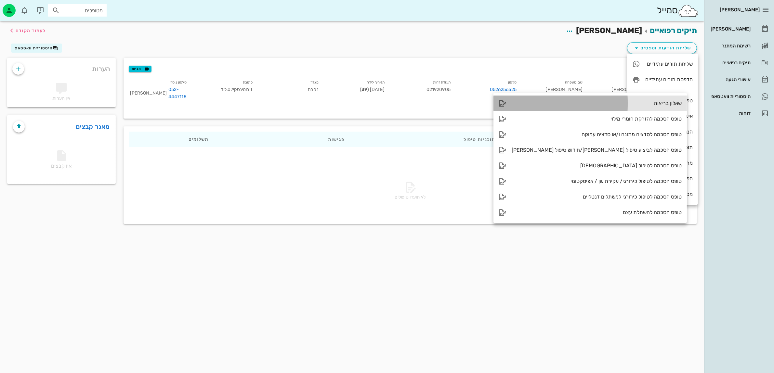
click at [606, 102] on div "שאלון בריאות" at bounding box center [597, 103] width 170 height 6
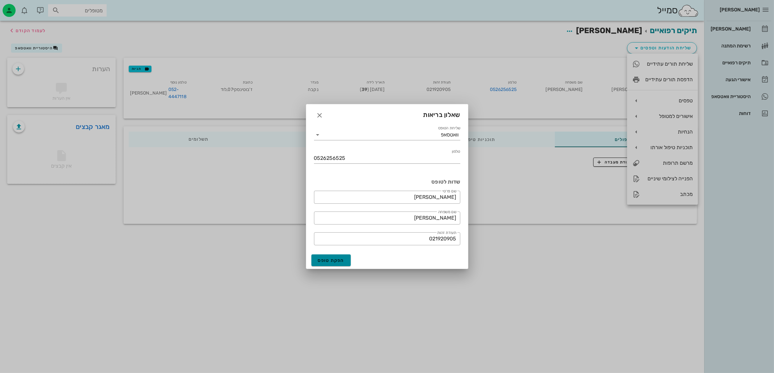
click at [332, 259] on span "הפקת טופס" at bounding box center [331, 261] width 27 height 6
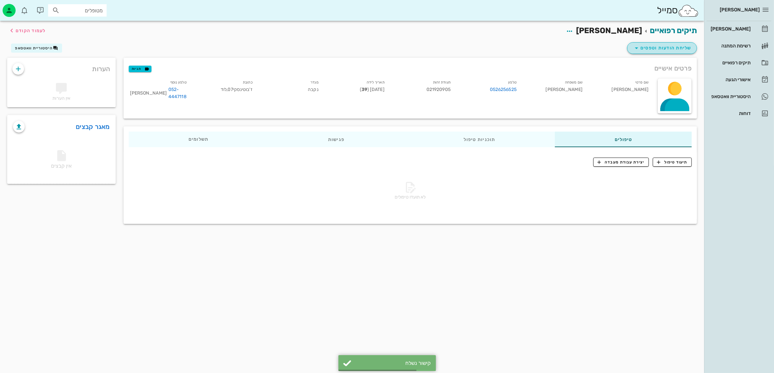
click at [658, 47] on span "שליחת הודעות וטפסים" at bounding box center [662, 48] width 59 height 8
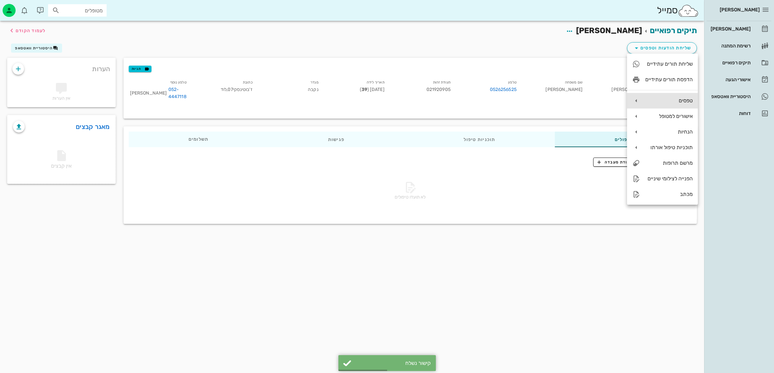
click at [667, 99] on div "טפסים" at bounding box center [668, 101] width 47 height 6
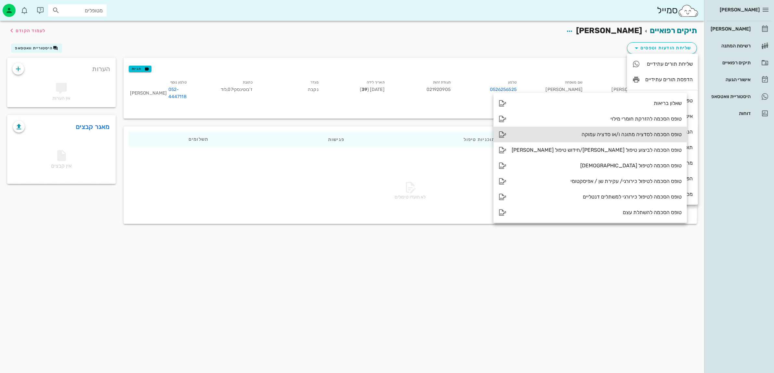
click at [589, 131] on div "טופס הסכמה לסדציה מתונה ו/או סדציה עמוקה" at bounding box center [597, 134] width 170 height 6
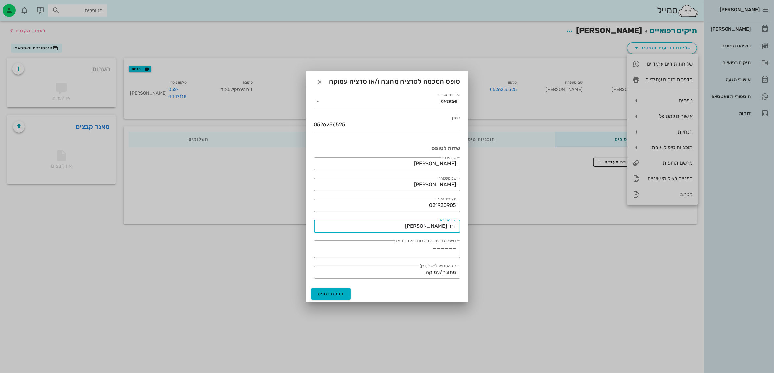
drag, startPoint x: 415, startPoint y: 225, endPoint x: 466, endPoint y: 225, distance: 50.7
click at [466, 225] on div "שליחת הטופס וואטסאפ טלפון 0526256525 שדות לטופס ​ שם פרטי [PERSON_NAME] ​ שם מש…" at bounding box center [387, 186] width 162 height 198
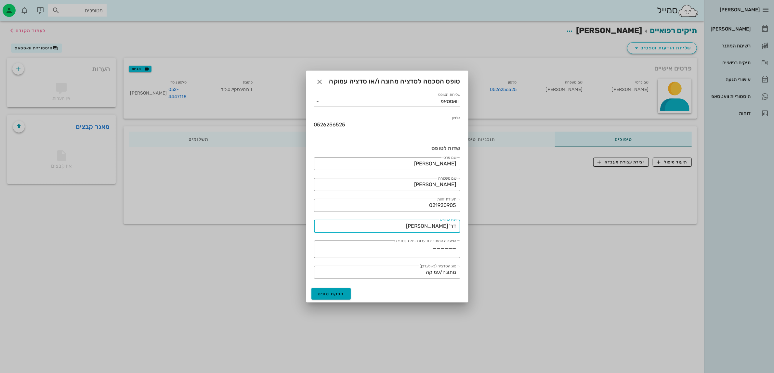
type input "דר' [PERSON_NAME]"
click at [328, 293] on span "הפקת טופס" at bounding box center [331, 294] width 27 height 6
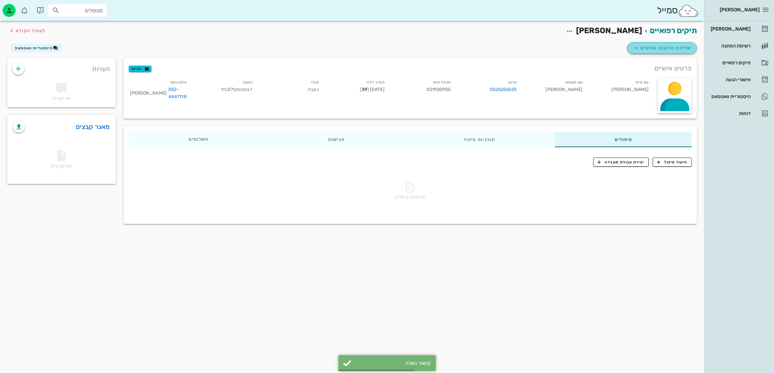
click at [660, 45] on span "שליחת הודעות וטפסים" at bounding box center [662, 48] width 59 height 8
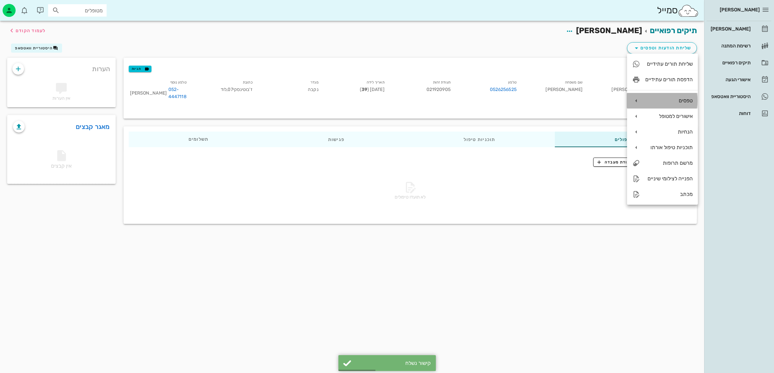
click at [650, 104] on div "טפסים" at bounding box center [662, 101] width 71 height 16
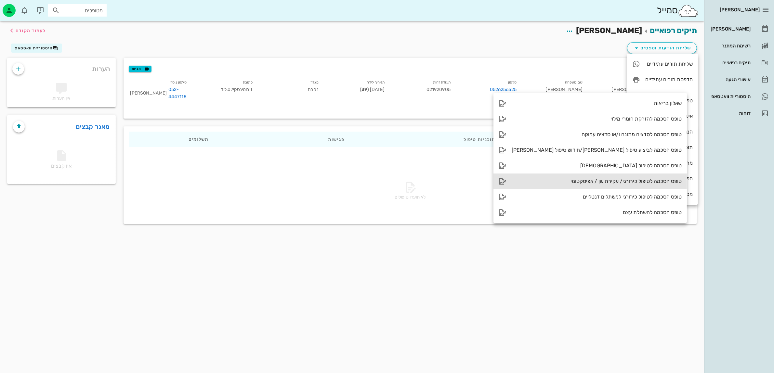
click at [571, 181] on div "טופס הסכמה לטיפול כירורגי/ עקירת שן / אפיסקטומי" at bounding box center [597, 181] width 170 height 6
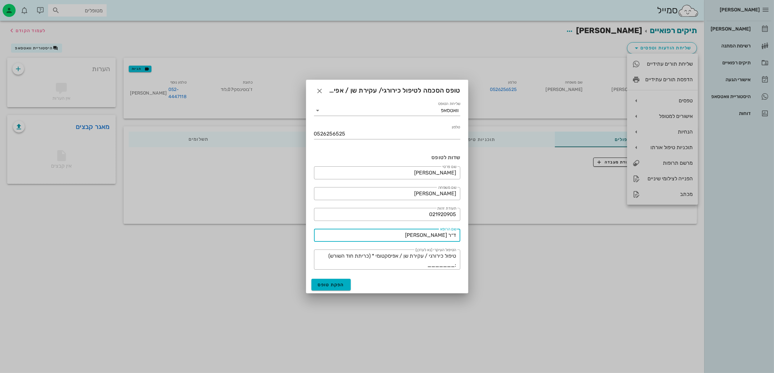
drag, startPoint x: 413, startPoint y: 234, endPoint x: 447, endPoint y: 238, distance: 34.0
click at [447, 238] on input "ד״ר [PERSON_NAME]" at bounding box center [387, 235] width 138 height 10
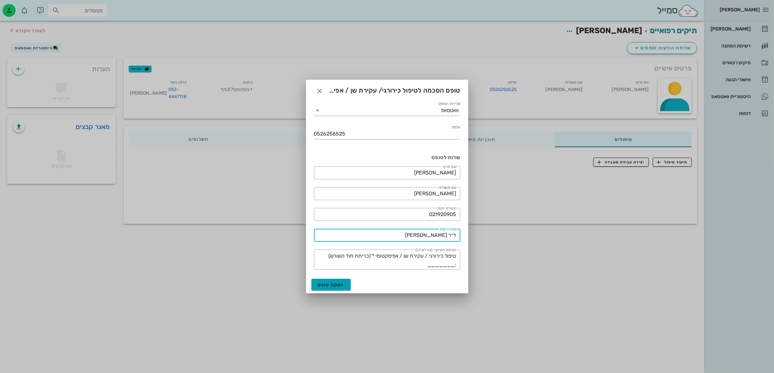
type input "ד״ר [PERSON_NAME]"
click at [330, 284] on span "הפקת טופס" at bounding box center [331, 285] width 27 height 6
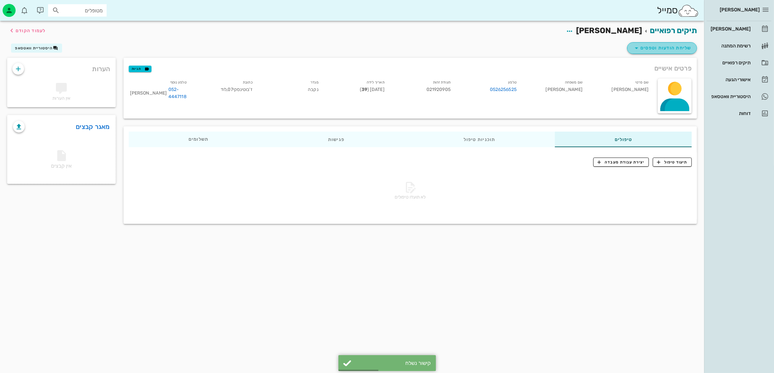
click at [660, 47] on span "שליחת הודעות וטפסים" at bounding box center [662, 48] width 59 height 8
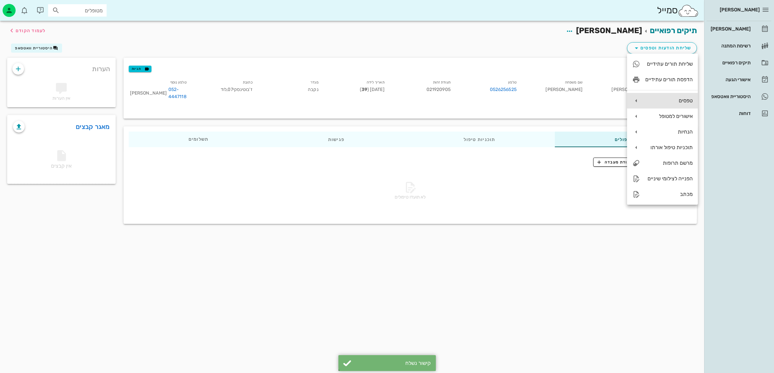
click at [655, 103] on div "טפסים" at bounding box center [668, 101] width 47 height 6
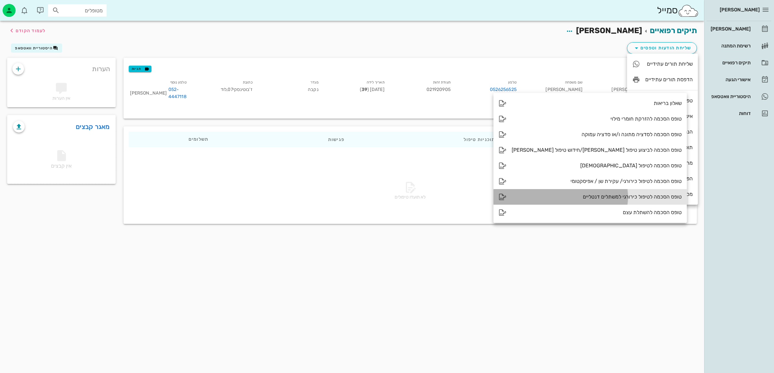
click at [584, 197] on div "טופס הסכמה לטיפול כירורגי למשתלים דנטליים" at bounding box center [597, 197] width 170 height 6
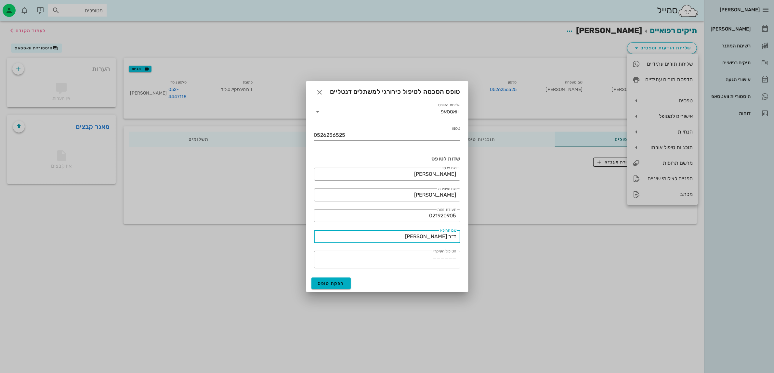
drag, startPoint x: 446, startPoint y: 237, endPoint x: 348, endPoint y: 236, distance: 97.5
click at [348, 236] on input "ד״ר [PERSON_NAME]" at bounding box center [387, 236] width 138 height 10
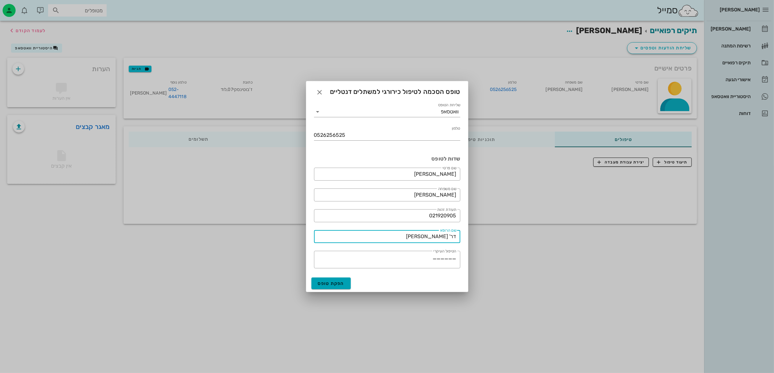
type input "דר' [PERSON_NAME]"
click at [333, 283] on span "הפקת טופס" at bounding box center [331, 284] width 27 height 6
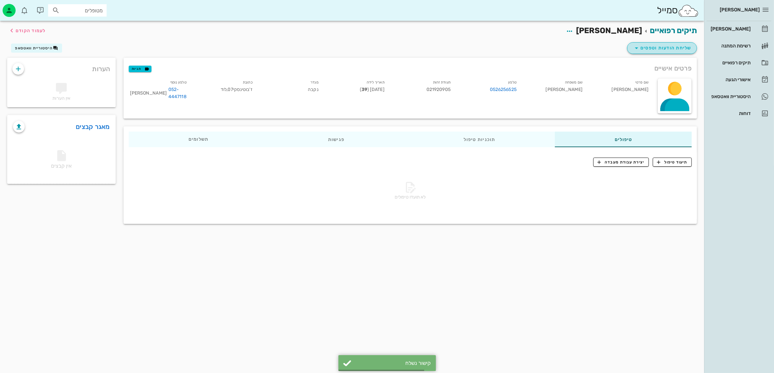
click at [658, 47] on span "שליחת הודעות וטפסים" at bounding box center [662, 48] width 59 height 8
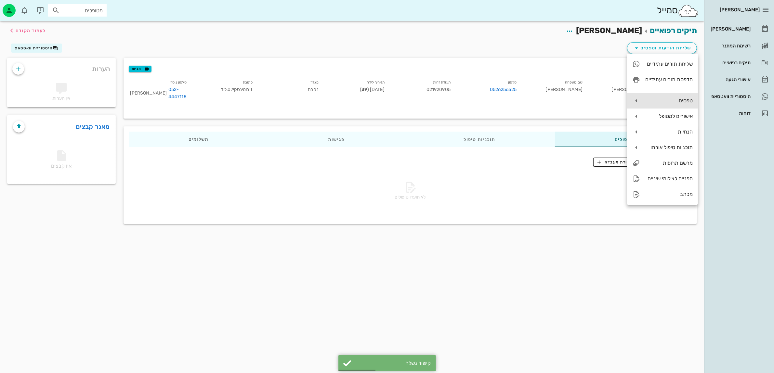
click at [662, 102] on div "טפסים" at bounding box center [668, 101] width 47 height 6
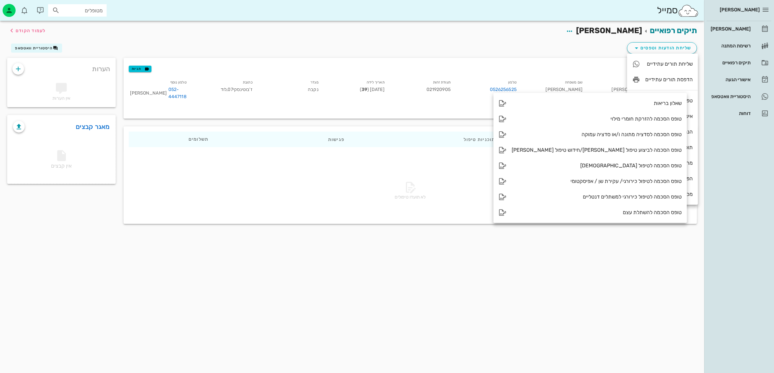
click at [461, 252] on div "תיקים רפואיים [PERSON_NAME] לעמוד הקודם שליחת הודעות וטפסים היסטוריית וואטסאפ פ…" at bounding box center [352, 197] width 704 height 352
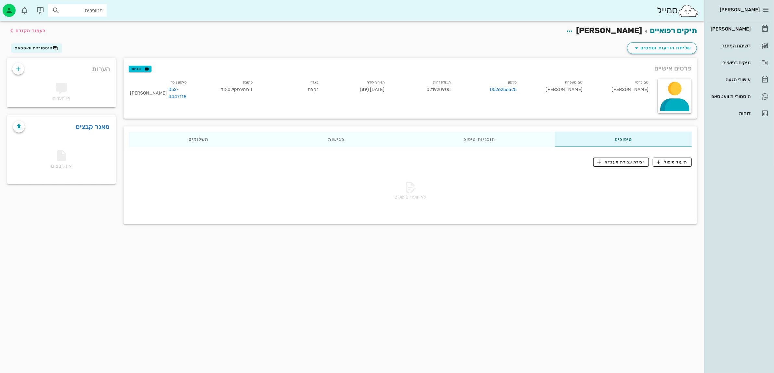
click at [493, 38] on div "תיקים רפואיים [PERSON_NAME] לעמוד הקודם" at bounding box center [352, 31] width 698 height 20
click at [667, 162] on span "תיעוד טיפול" at bounding box center [672, 162] width 30 height 6
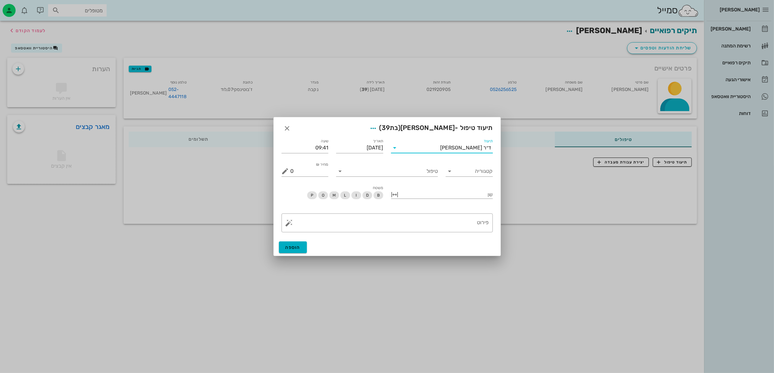
drag, startPoint x: 450, startPoint y: 147, endPoint x: 463, endPoint y: 147, distance: 13.0
click at [463, 147] on div "ד״ר [PERSON_NAME]" at bounding box center [446, 148] width 93 height 10
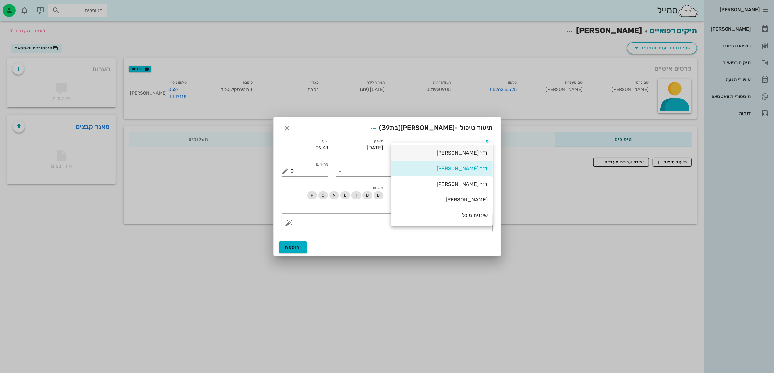
click at [472, 153] on div "ד״ר [PERSON_NAME]" at bounding box center [441, 153] width 91 height 6
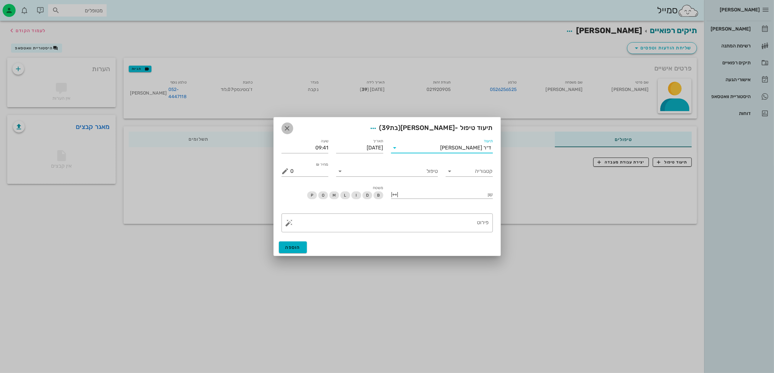
click at [284, 126] on icon "button" at bounding box center [287, 129] width 8 height 8
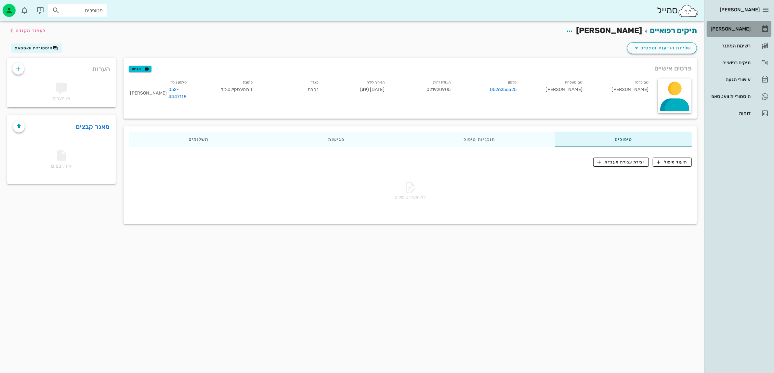
click at [731, 26] on div "[PERSON_NAME]" at bounding box center [729, 28] width 41 height 5
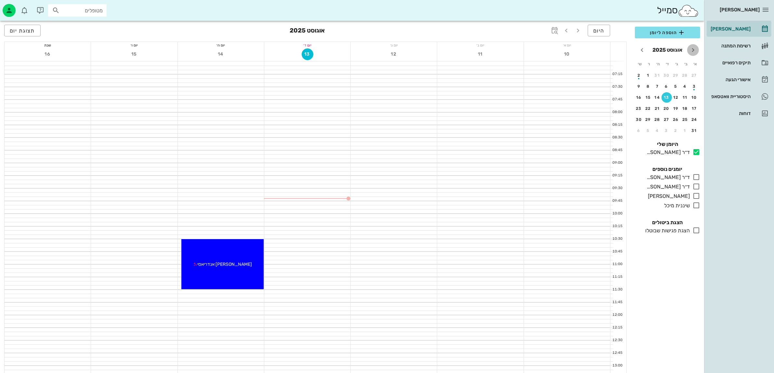
click at [691, 49] on icon "חודש שעבר" at bounding box center [693, 50] width 8 height 8
click at [676, 107] on div "22" at bounding box center [676, 108] width 10 height 5
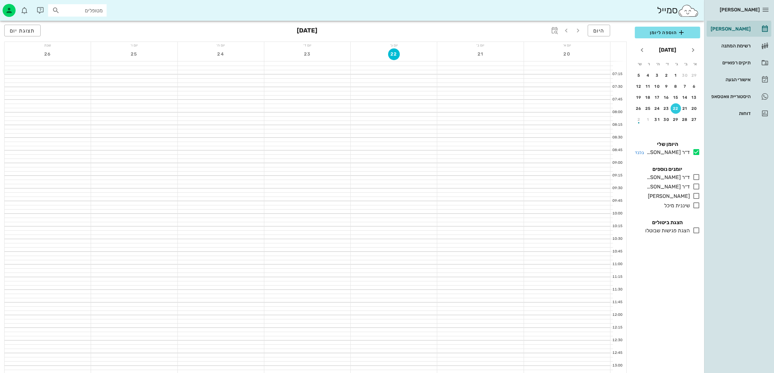
click at [694, 155] on icon at bounding box center [696, 152] width 8 height 8
click at [697, 153] on icon at bounding box center [696, 152] width 8 height 8
click at [696, 177] on icon at bounding box center [696, 177] width 8 height 8
click at [696, 186] on icon at bounding box center [696, 187] width 8 height 8
click at [694, 195] on icon at bounding box center [696, 196] width 8 height 8
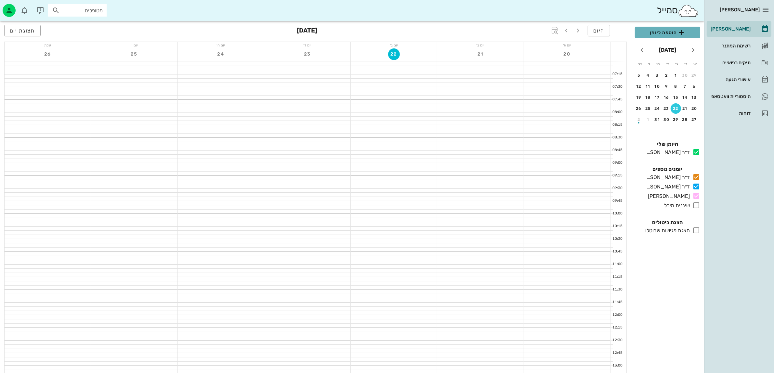
click at [660, 33] on span "הוספה ליומן" at bounding box center [667, 33] width 55 height 8
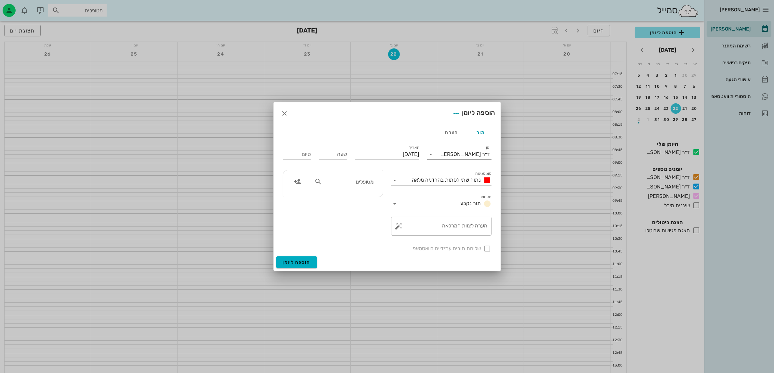
click at [449, 154] on div "ד״ר [PERSON_NAME]" at bounding box center [465, 154] width 50 height 6
click at [469, 173] on div "ד״ר [PERSON_NAME]" at bounding box center [459, 175] width 54 height 6
click at [335, 154] on input "שעה" at bounding box center [333, 154] width 28 height 10
click at [341, 153] on input "07" at bounding box center [333, 154] width 28 height 10
type input "07:00"
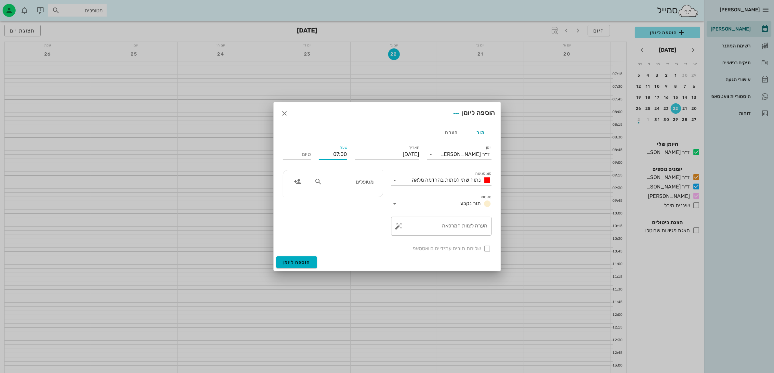
click at [276, 256] on button "הוספה ליומן" at bounding box center [296, 262] width 41 height 12
type input "15:00"
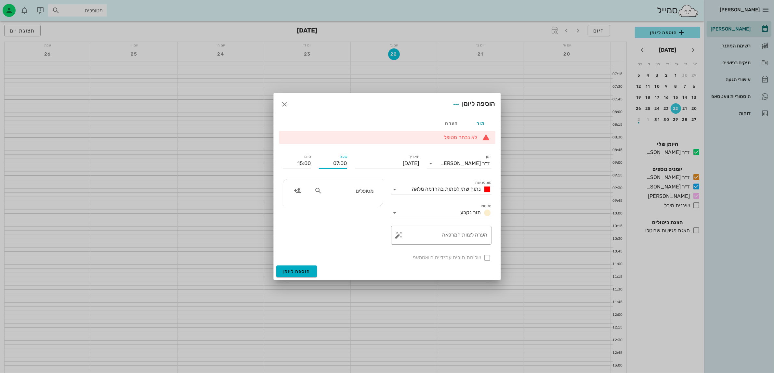
click at [342, 164] on input "07:00" at bounding box center [333, 163] width 28 height 10
type input "07:30"
click at [300, 166] on input "15:30" at bounding box center [297, 163] width 28 height 10
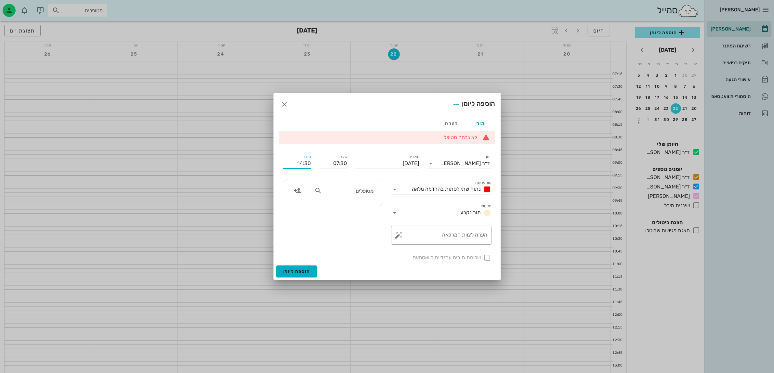
click at [307, 167] on input "14:30" at bounding box center [297, 163] width 28 height 10
type input "14:00"
click at [316, 190] on icon at bounding box center [318, 191] width 8 height 8
click at [317, 191] on icon at bounding box center [318, 191] width 8 height 8
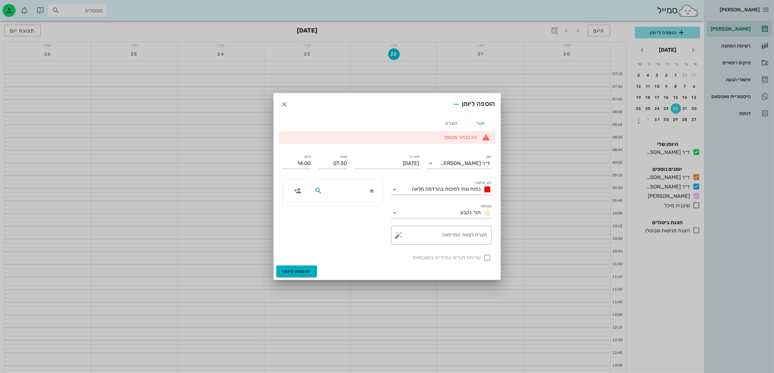
type input "[PERSON_NAME]"
click at [355, 206] on div "[PERSON_NAME] 021920905" at bounding box center [340, 205] width 72 height 5
click at [301, 267] on button "הוספה ליומן" at bounding box center [296, 272] width 41 height 12
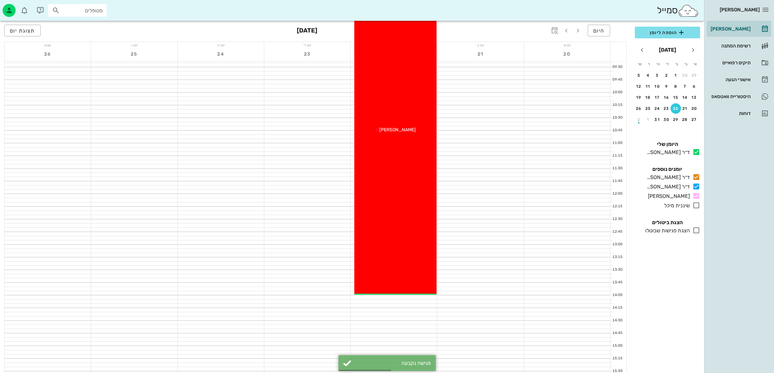
scroll to position [122, 0]
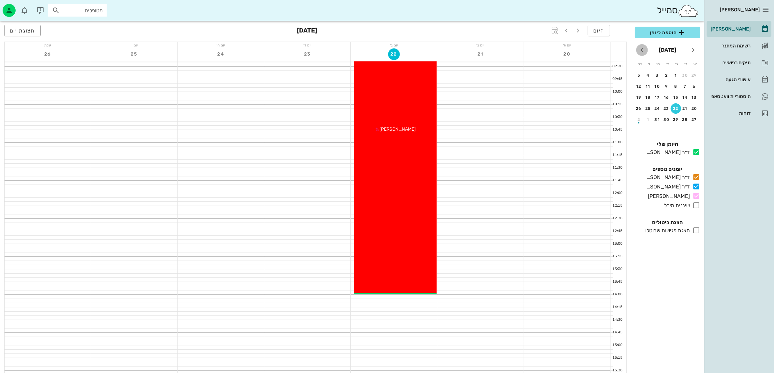
click at [642, 48] on icon "חודש הבא" at bounding box center [642, 50] width 8 height 8
click at [692, 50] on icon "חודש שעבר" at bounding box center [693, 50] width 8 height 8
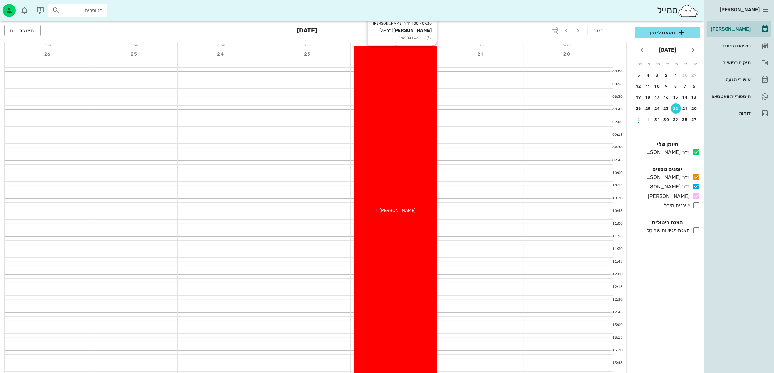
scroll to position [0, 0]
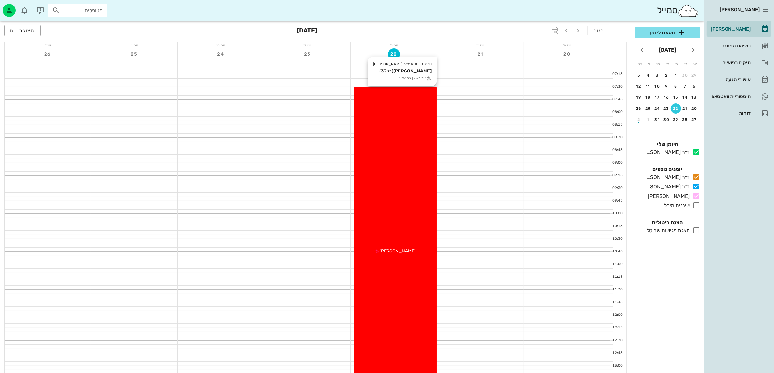
click at [394, 173] on div "07:30 - 14:00 ד״ר [PERSON_NAME] [PERSON_NAME] (בת 39 ) תור ראשון במרפאה [PERSON…" at bounding box center [395, 251] width 82 height 329
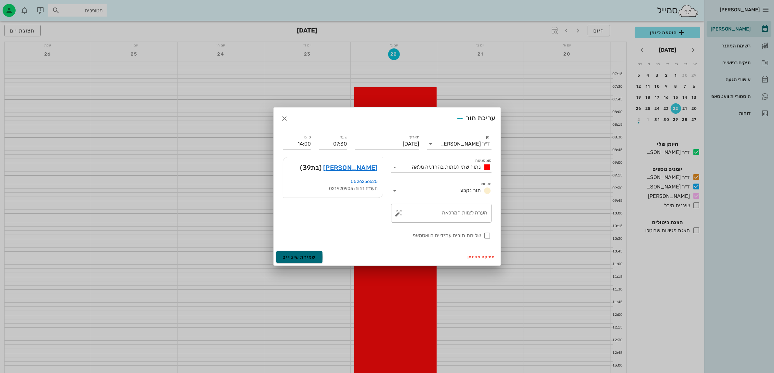
click at [296, 259] on span "שמירת שינויים" at bounding box center [299, 258] width 33 height 6
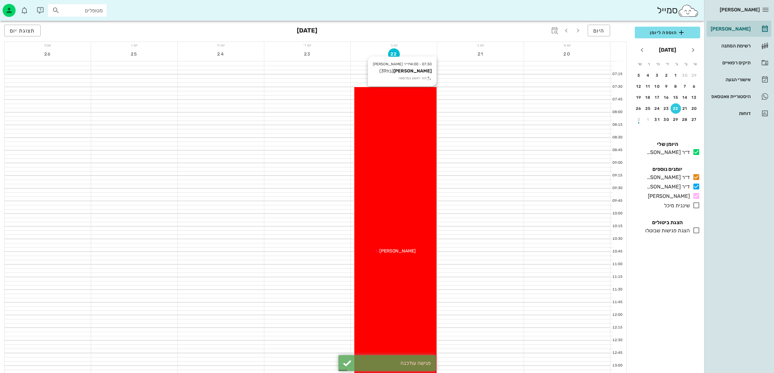
click at [397, 176] on div "07:30 - 14:00 ד״ר [PERSON_NAME] [PERSON_NAME] (בת 39 ) תור ראשון במרפאה [PERSON…" at bounding box center [395, 251] width 82 height 329
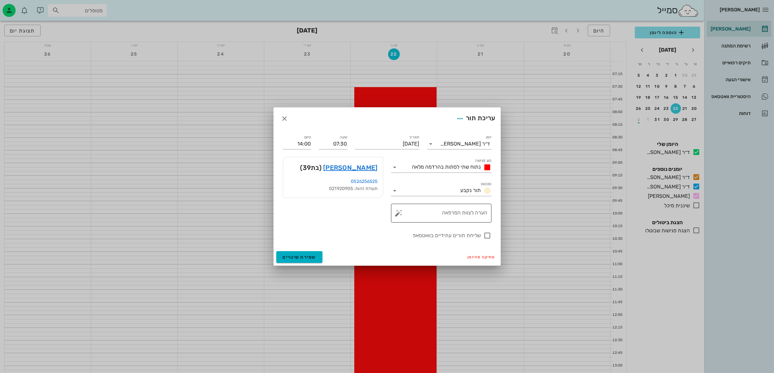
click at [449, 217] on textarea "הערה לצוות המרפאה" at bounding box center [443, 215] width 87 height 16
click at [451, 212] on textarea "הערה לצוות המרפאה" at bounding box center [443, 215] width 87 height 16
click at [451, 214] on textarea "הערה לצוות המרפאה" at bounding box center [443, 215] width 87 height 16
click at [285, 118] on icon "button" at bounding box center [285, 119] width 8 height 8
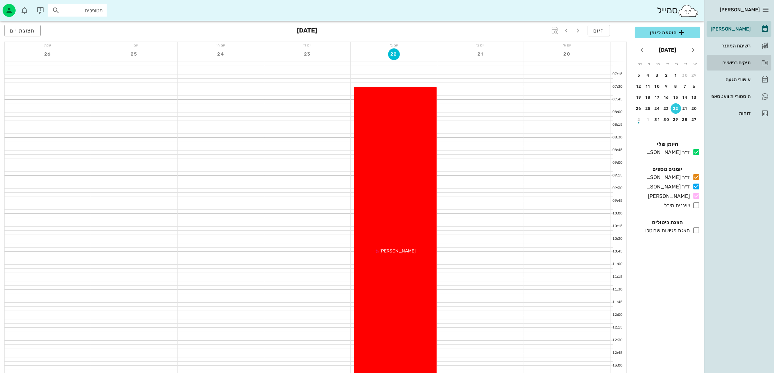
click at [729, 61] on div "תיקים רפואיים" at bounding box center [729, 62] width 41 height 5
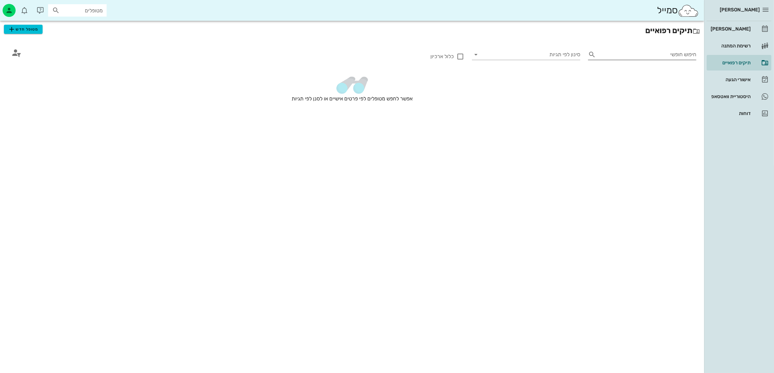
click at [668, 54] on input "חיפוש חופשי" at bounding box center [647, 54] width 98 height 10
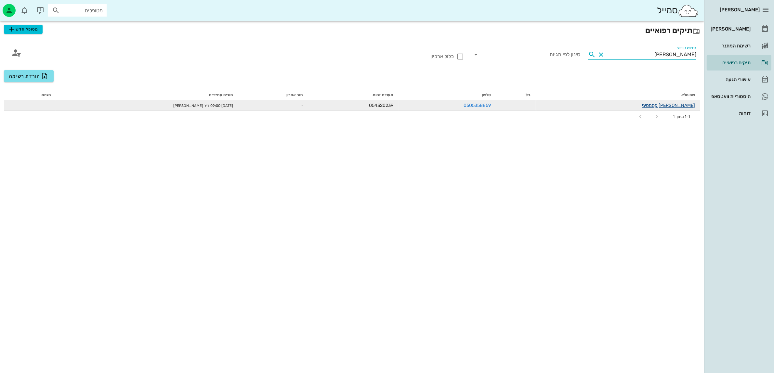
type input "[PERSON_NAME]"
click at [679, 105] on link "[PERSON_NAME] קסמטיני" at bounding box center [668, 106] width 53 height 6
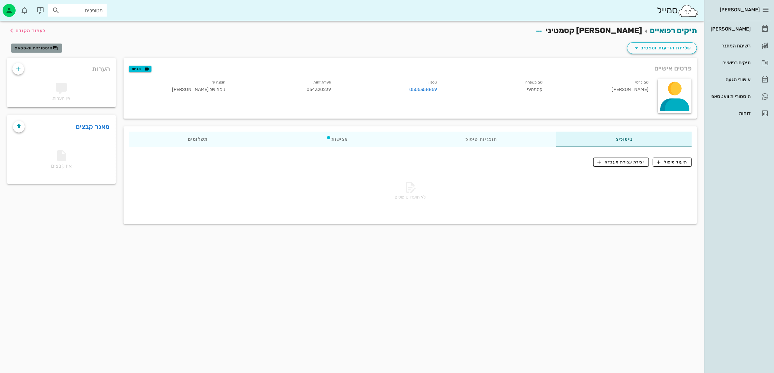
click at [31, 46] on span "היסטוריית וואטסאפ" at bounding box center [34, 48] width 38 height 5
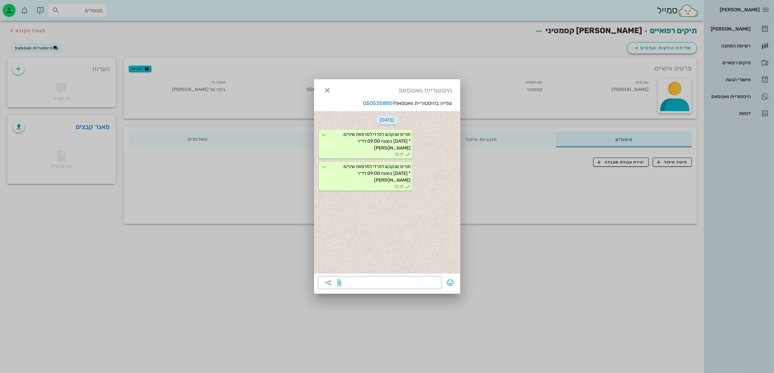
click at [399, 41] on div at bounding box center [387, 186] width 774 height 373
